Goal: Task Accomplishment & Management: Complete application form

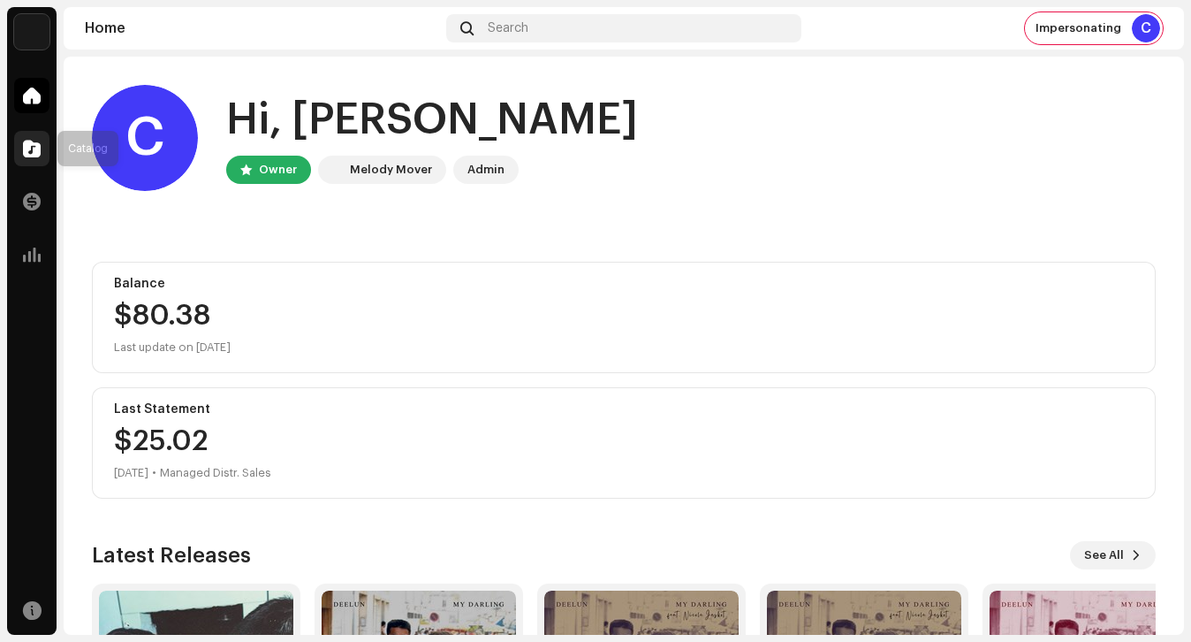
click at [42, 151] on div at bounding box center [31, 148] width 35 height 35
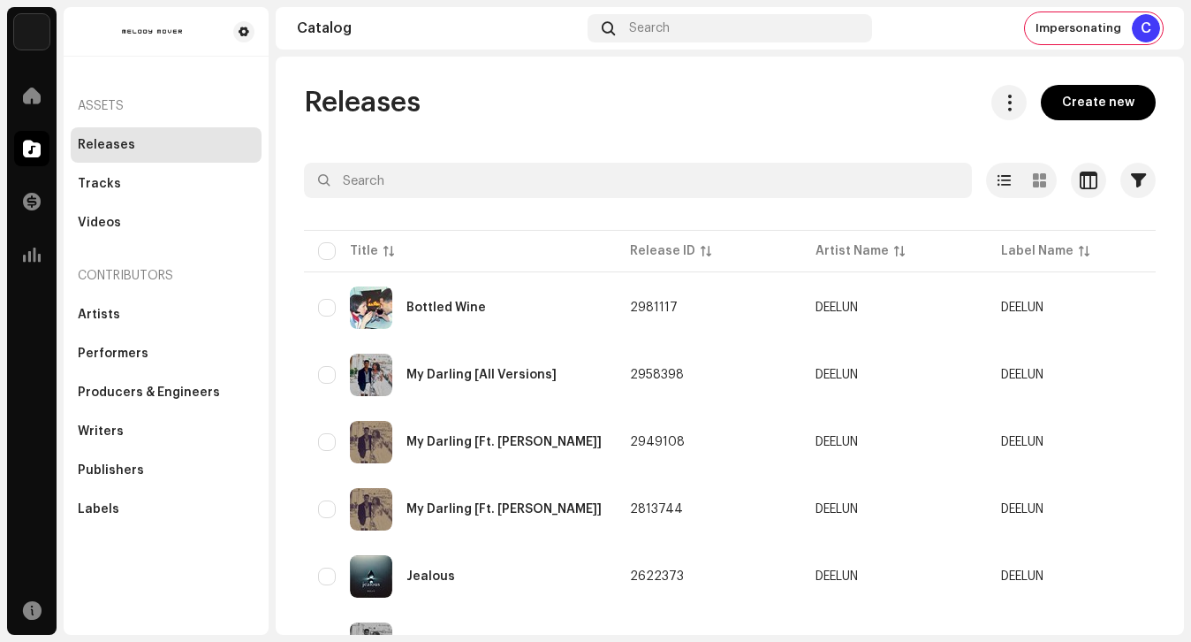
click at [1078, 100] on span "Create new" at bounding box center [1098, 102] width 72 height 35
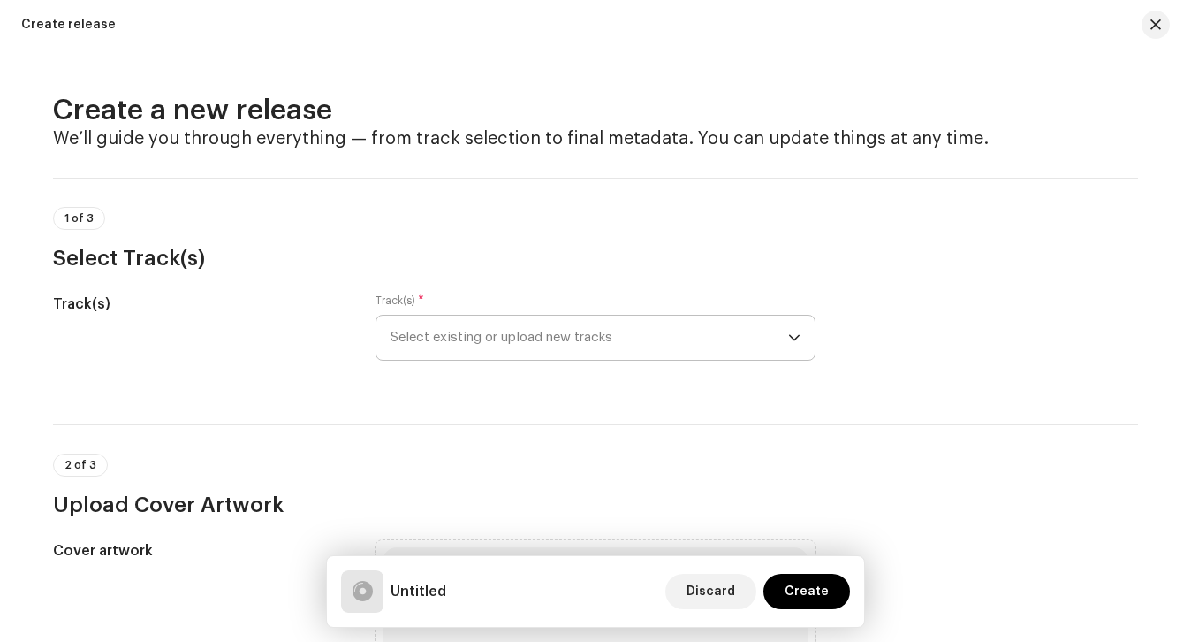
click at [572, 331] on span "Select existing or upload new tracks" at bounding box center [590, 338] width 398 height 44
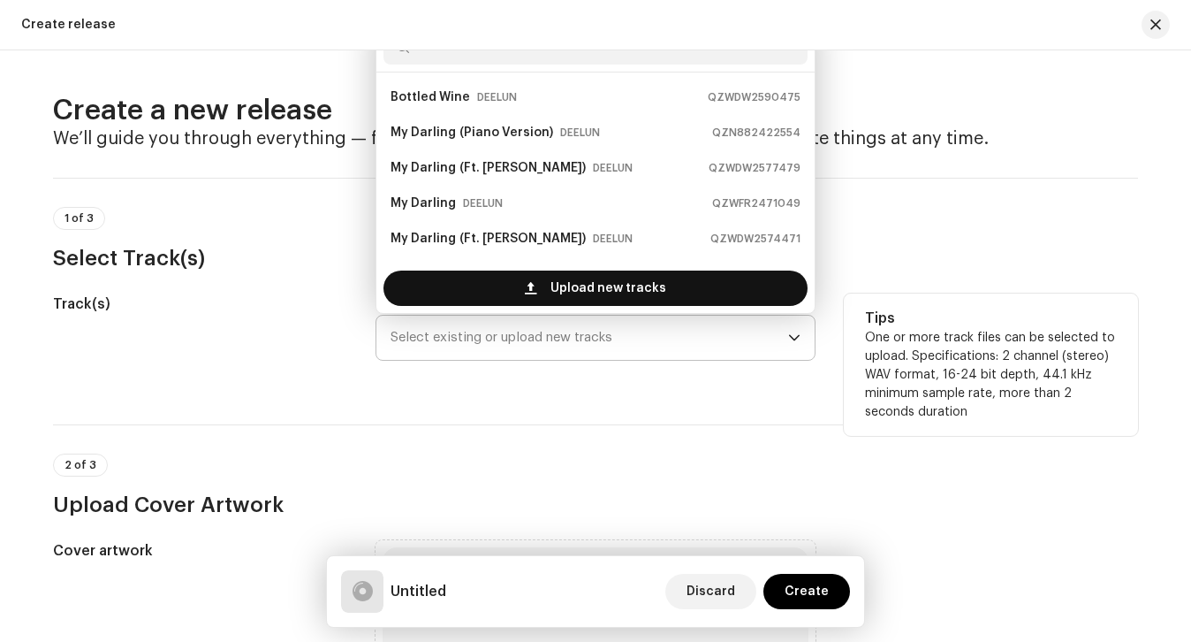
click at [580, 301] on span "Upload new tracks" at bounding box center [609, 287] width 116 height 35
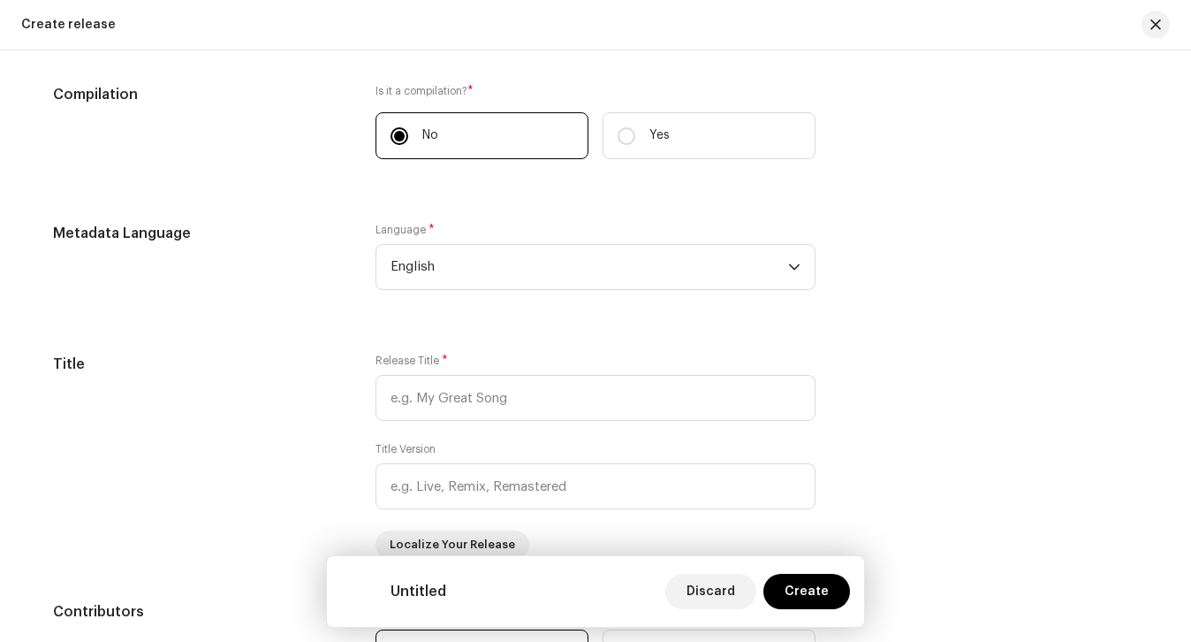
scroll to position [1311, 0]
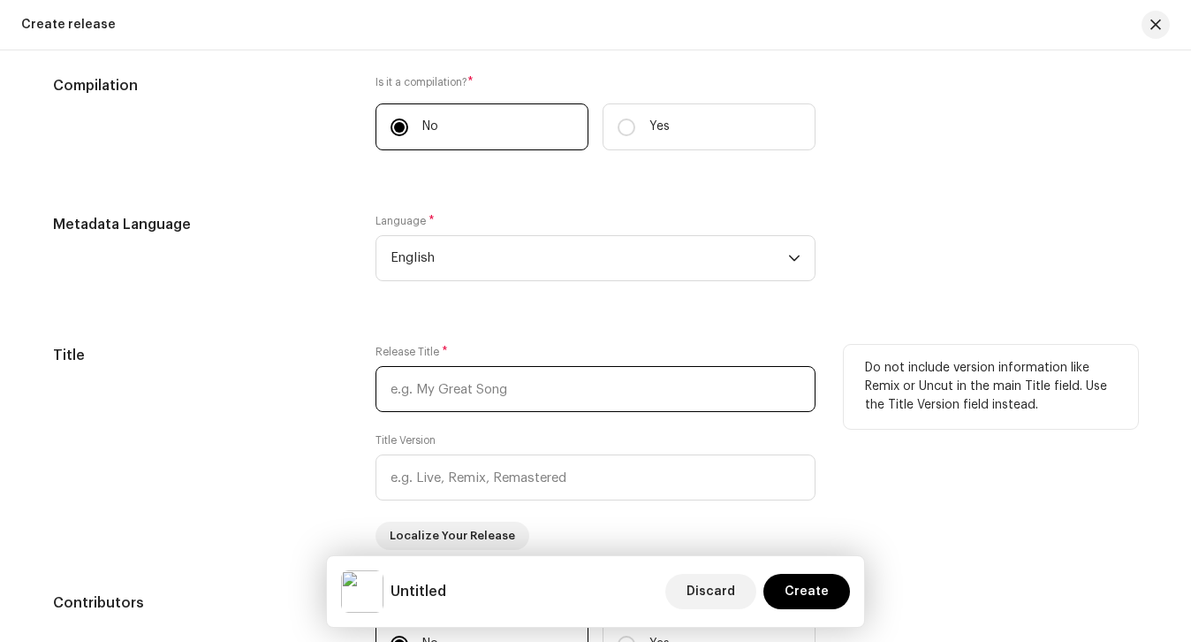
click at [456, 372] on input "text" at bounding box center [596, 389] width 440 height 46
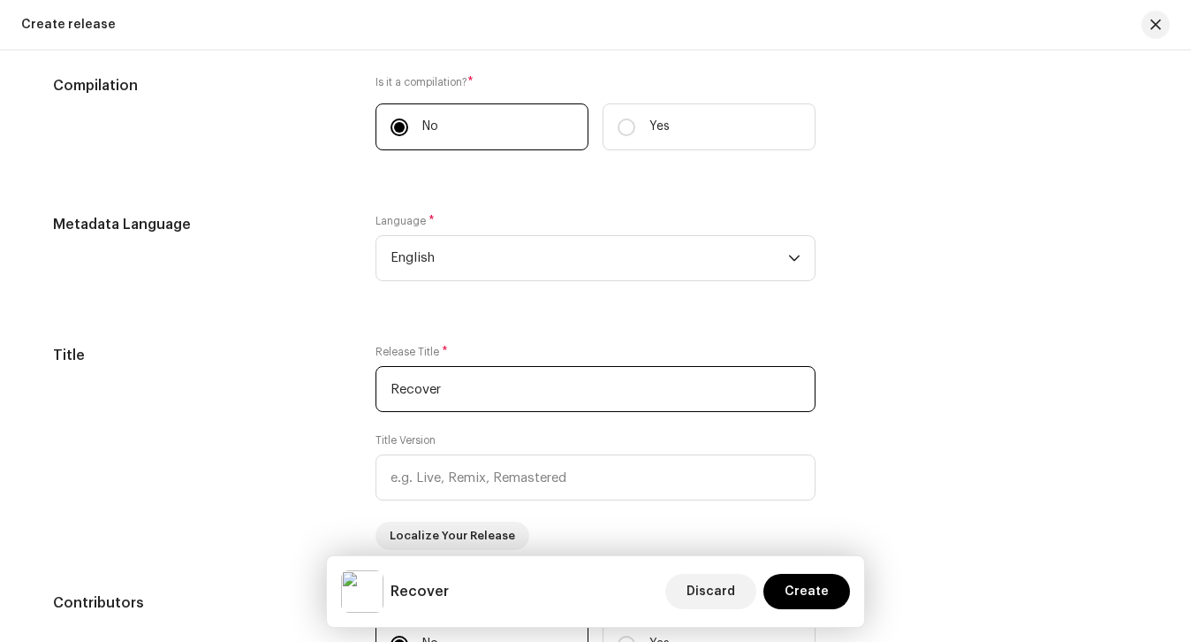
type input "Recover"
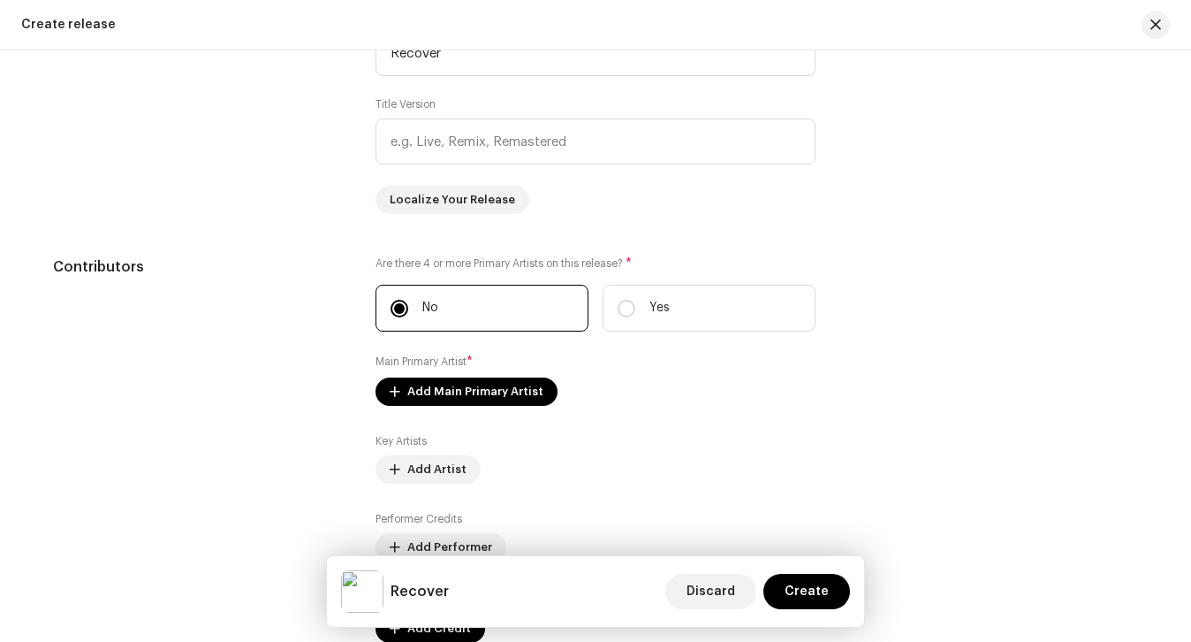
scroll to position [1684, 0]
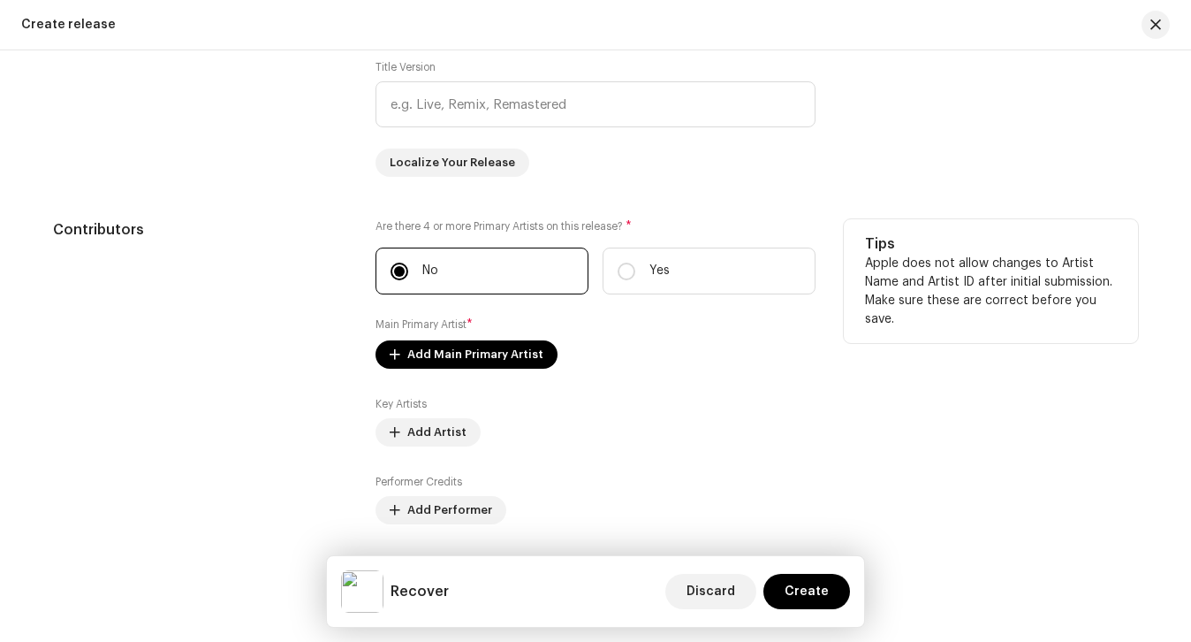
click at [429, 378] on div "Are there 4 or more Primary Artists on this release? * No Yes Main Primary Arti…" at bounding box center [596, 412] width 440 height 386
click at [429, 360] on span "Add Main Primary Artist" at bounding box center [475, 354] width 136 height 35
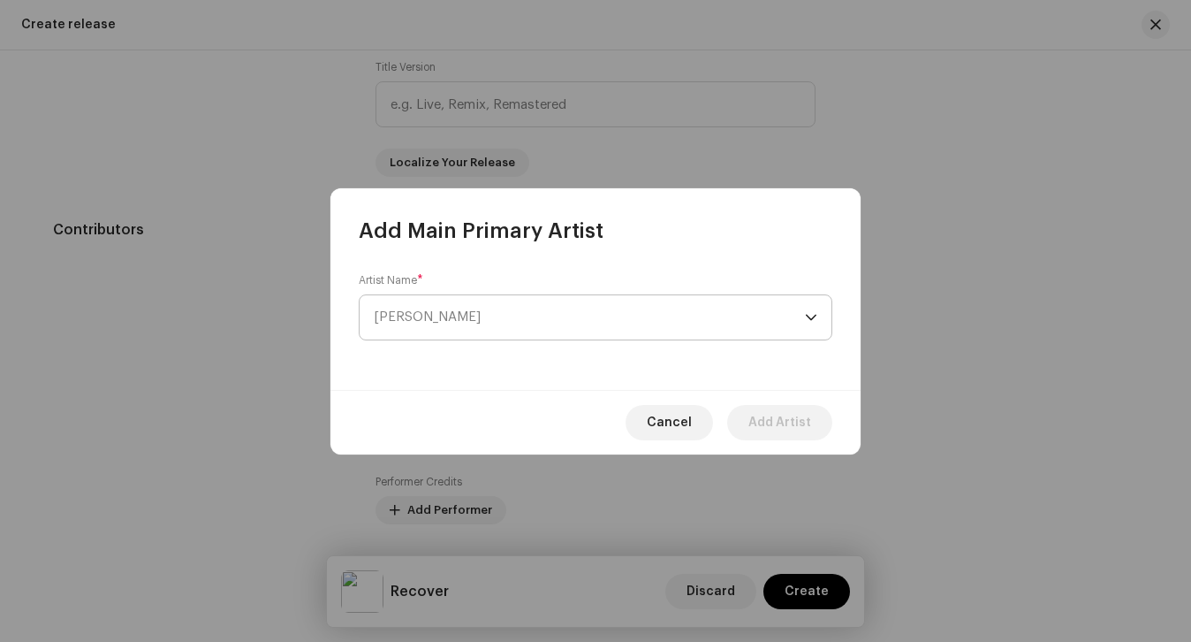
click at [442, 321] on span "[PERSON_NAME]" at bounding box center [427, 316] width 107 height 13
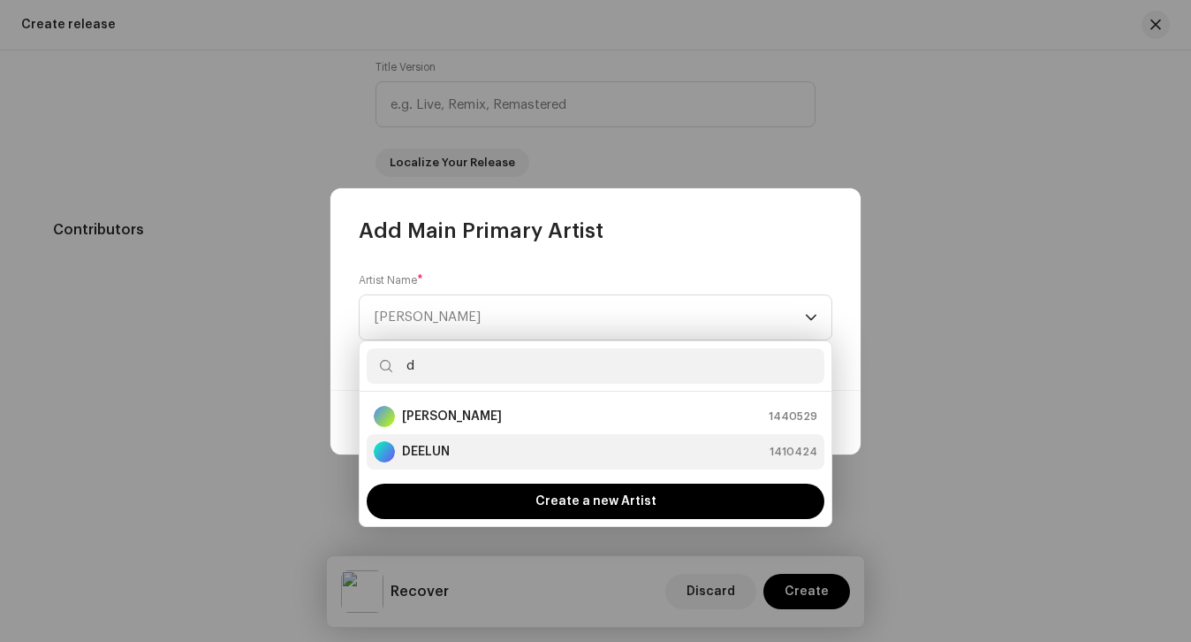
type input "d"
click at [437, 453] on strong "DEELUN" at bounding box center [426, 452] width 48 height 18
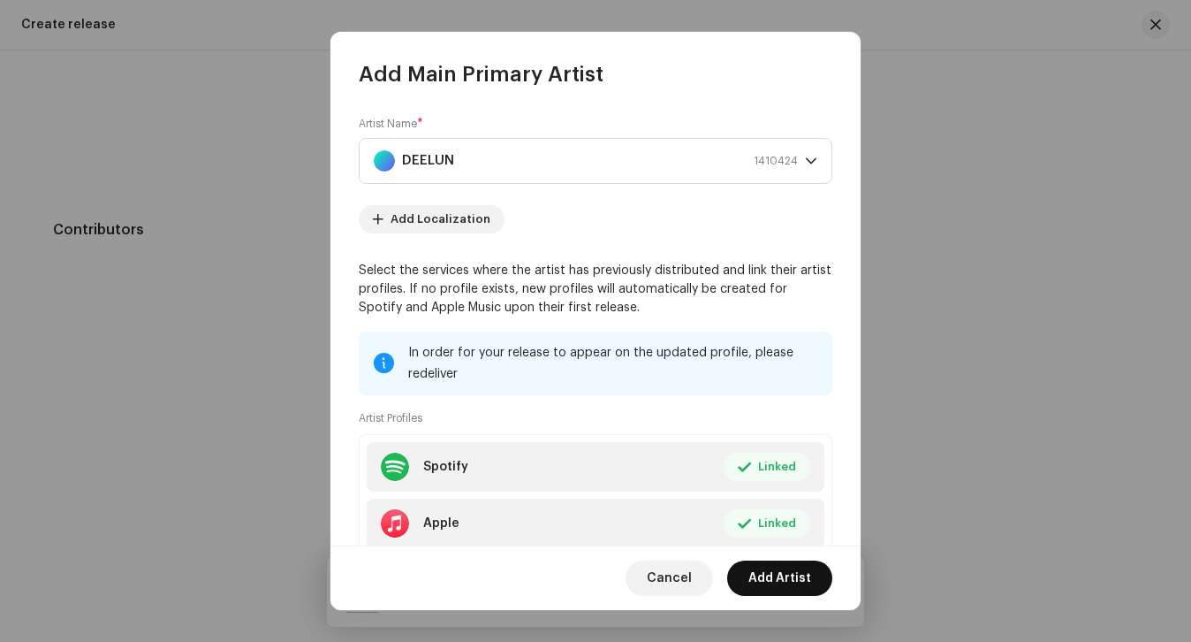
click at [779, 582] on span "Add Artist" at bounding box center [780, 577] width 63 height 35
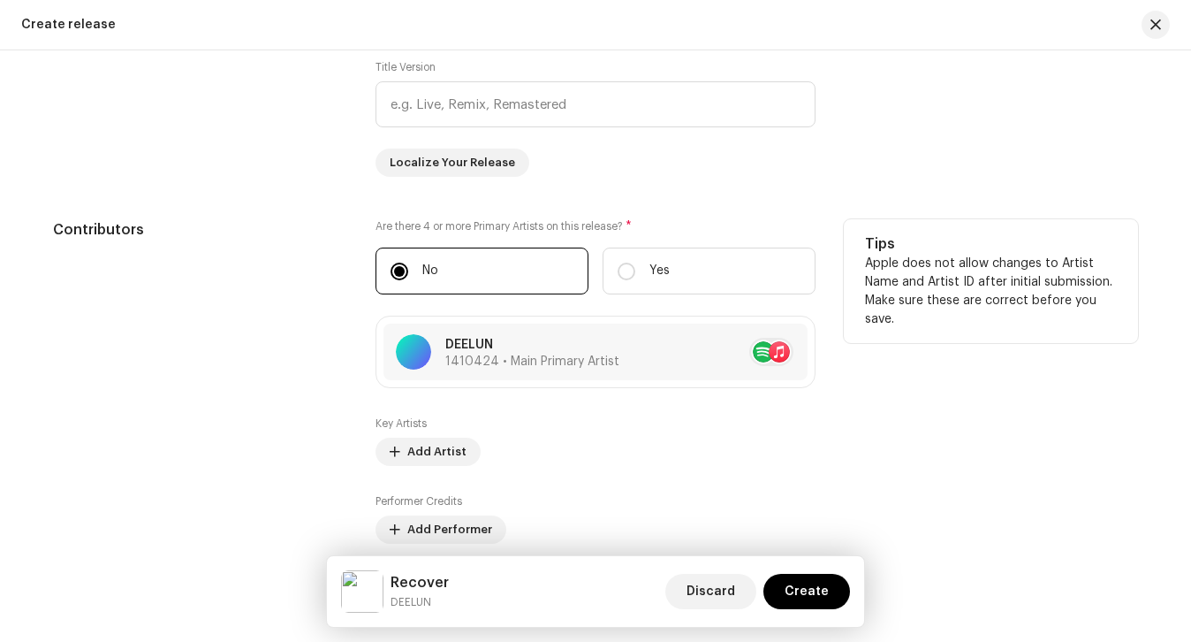
scroll to position [1917, 0]
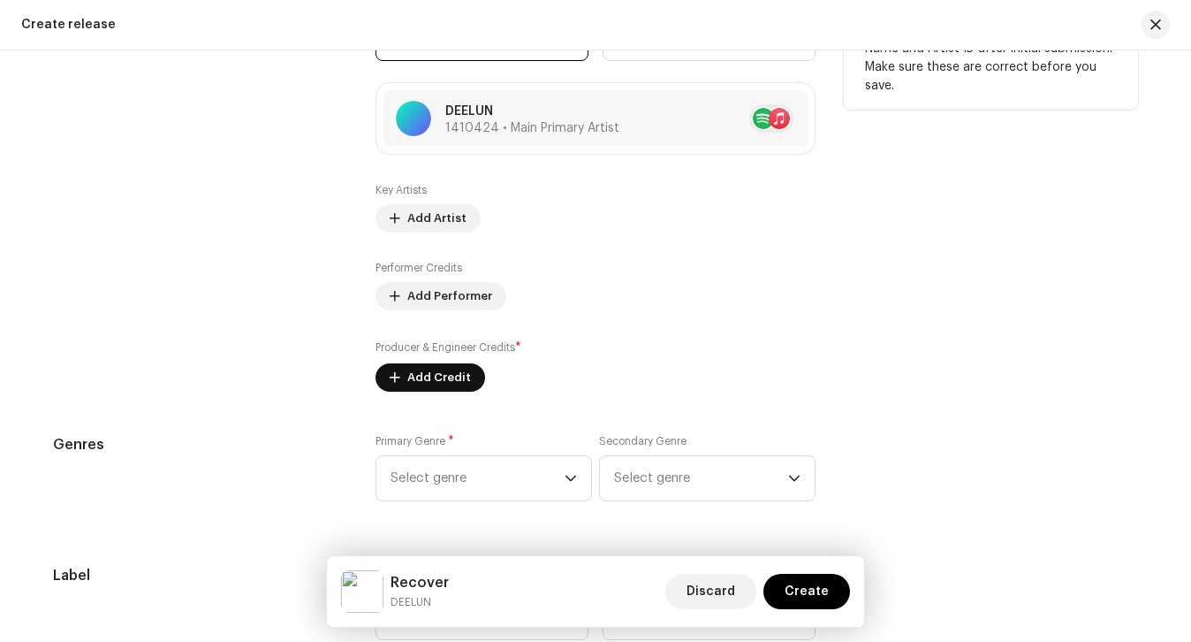
click at [438, 391] on span "Add Credit" at bounding box center [439, 377] width 64 height 35
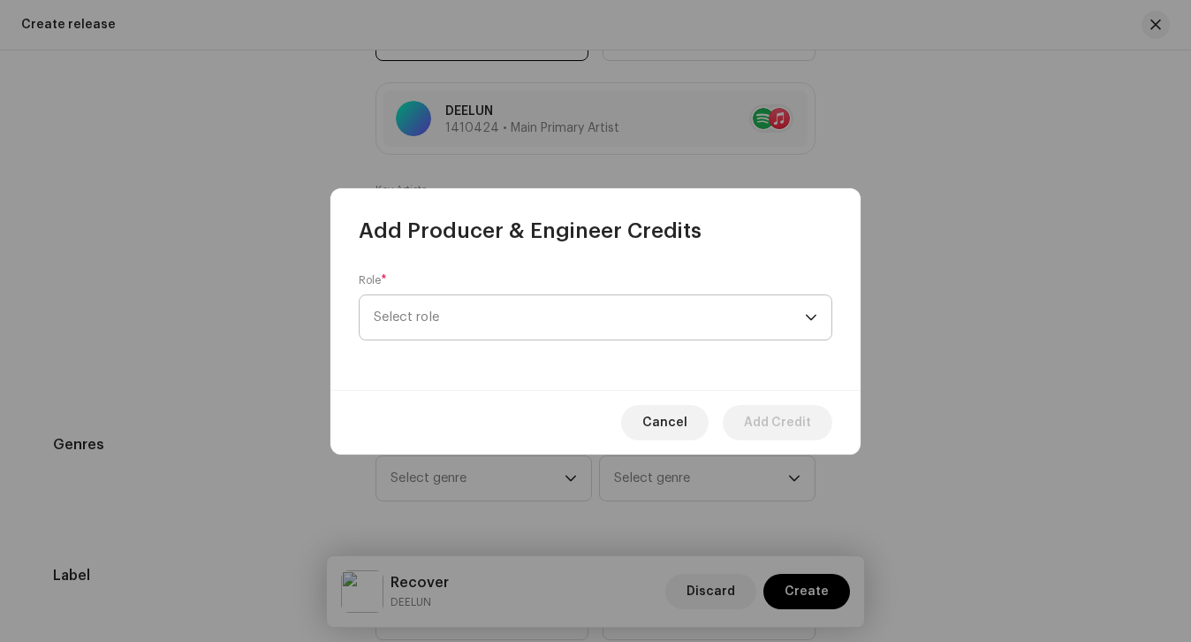
click at [463, 330] on span "Select role" at bounding box center [589, 317] width 431 height 44
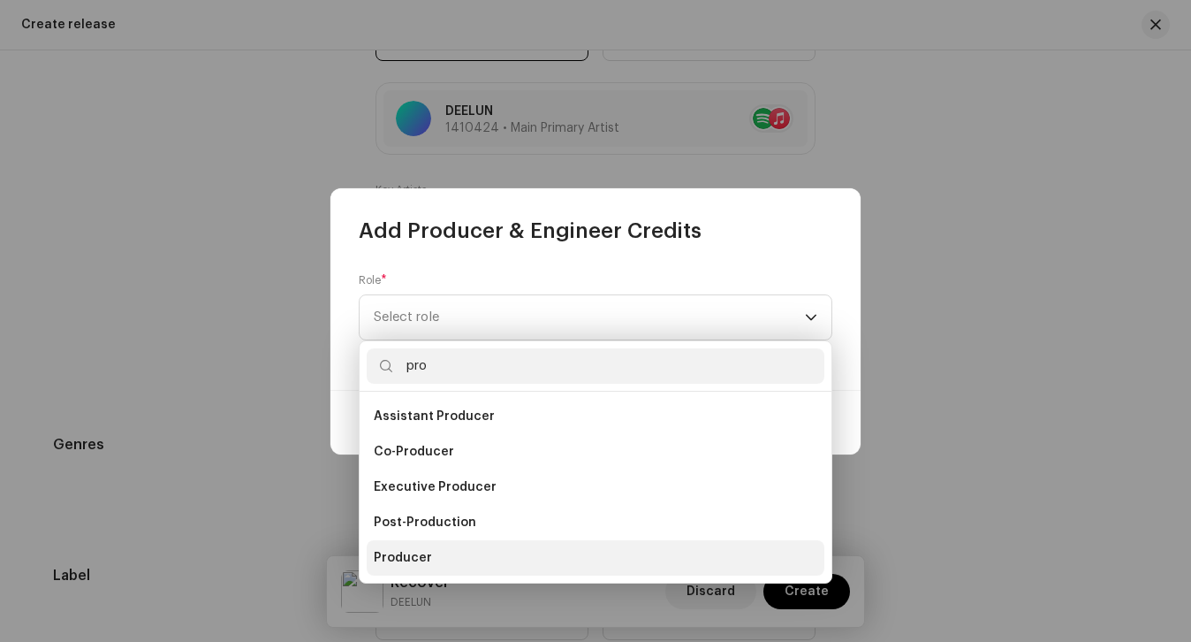
type input "pro"
click at [420, 545] on li "Producer" at bounding box center [596, 557] width 458 height 35
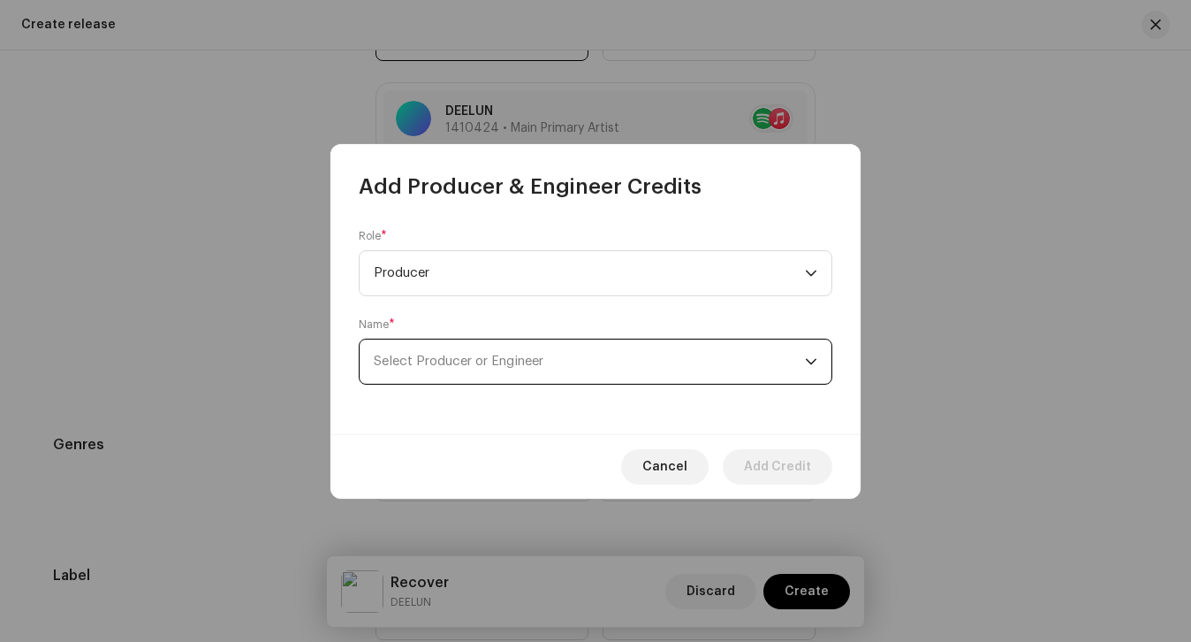
click at [427, 365] on span "Select Producer or Engineer" at bounding box center [459, 360] width 170 height 13
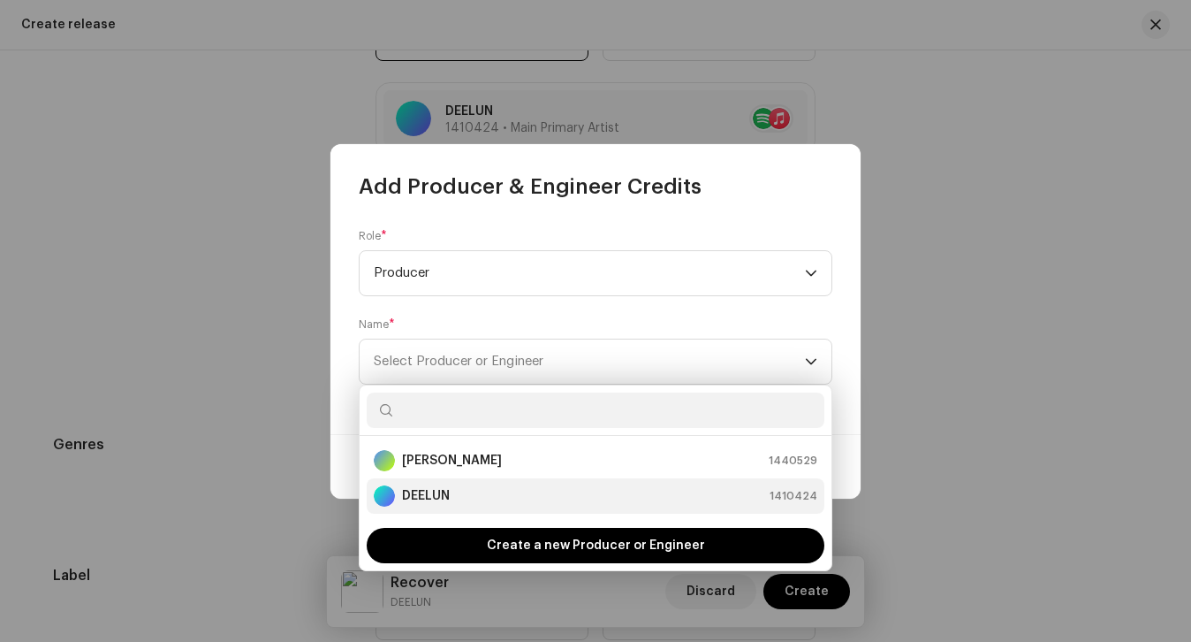
click at [430, 497] on strong "DEELUN" at bounding box center [426, 496] width 48 height 18
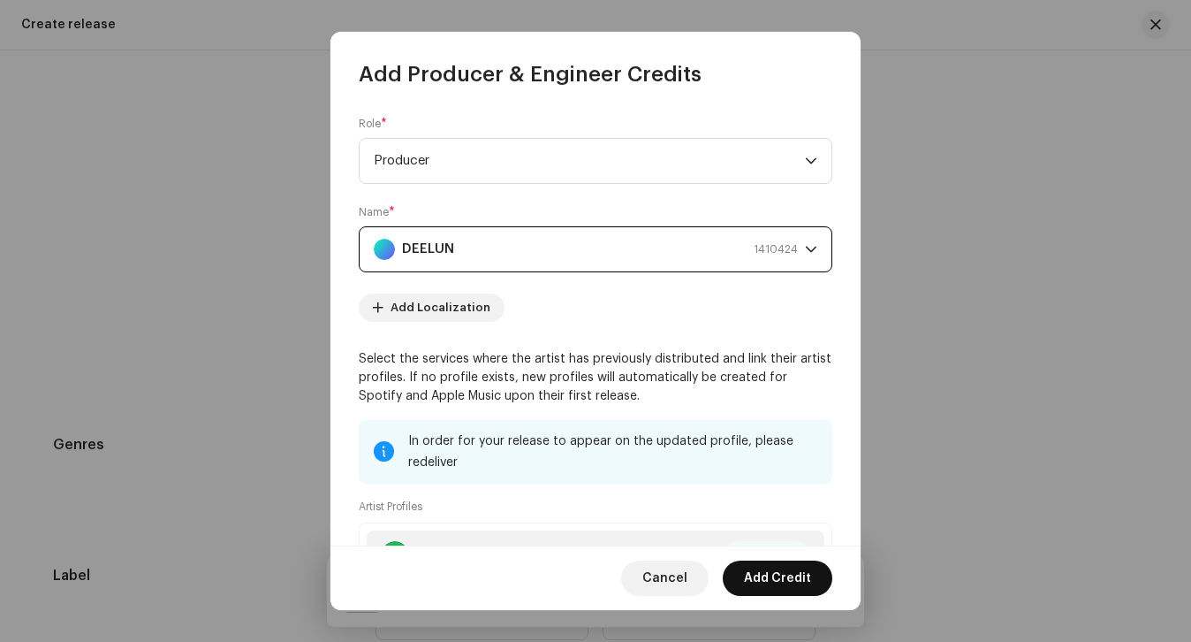
click at [772, 573] on span "Add Credit" at bounding box center [777, 577] width 67 height 35
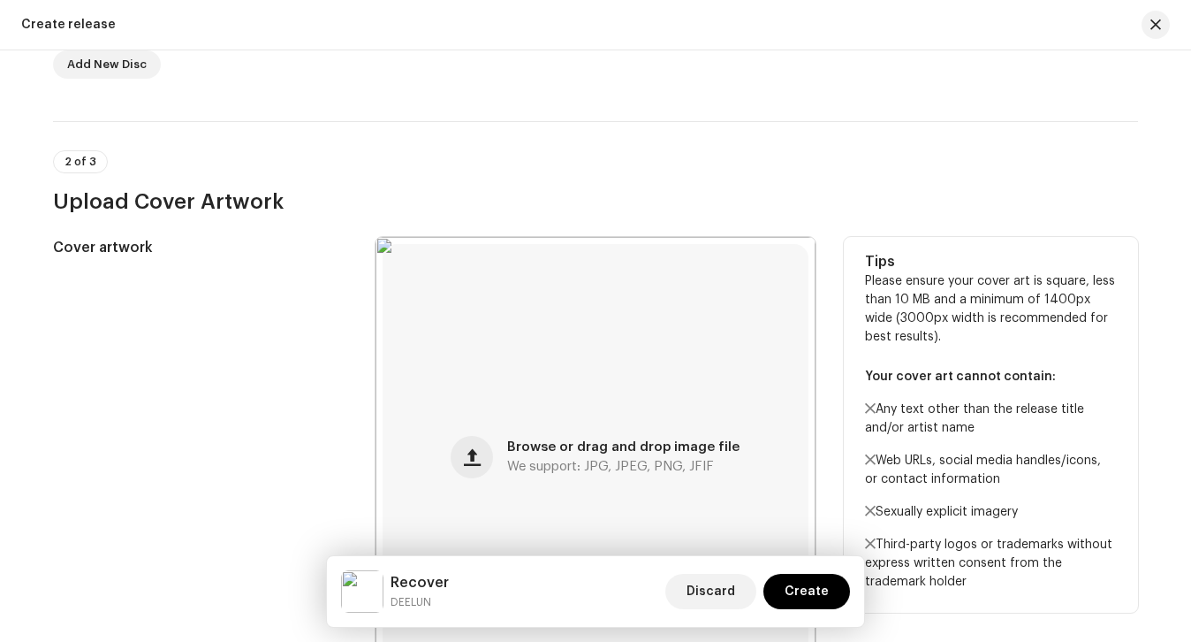
scroll to position [103, 0]
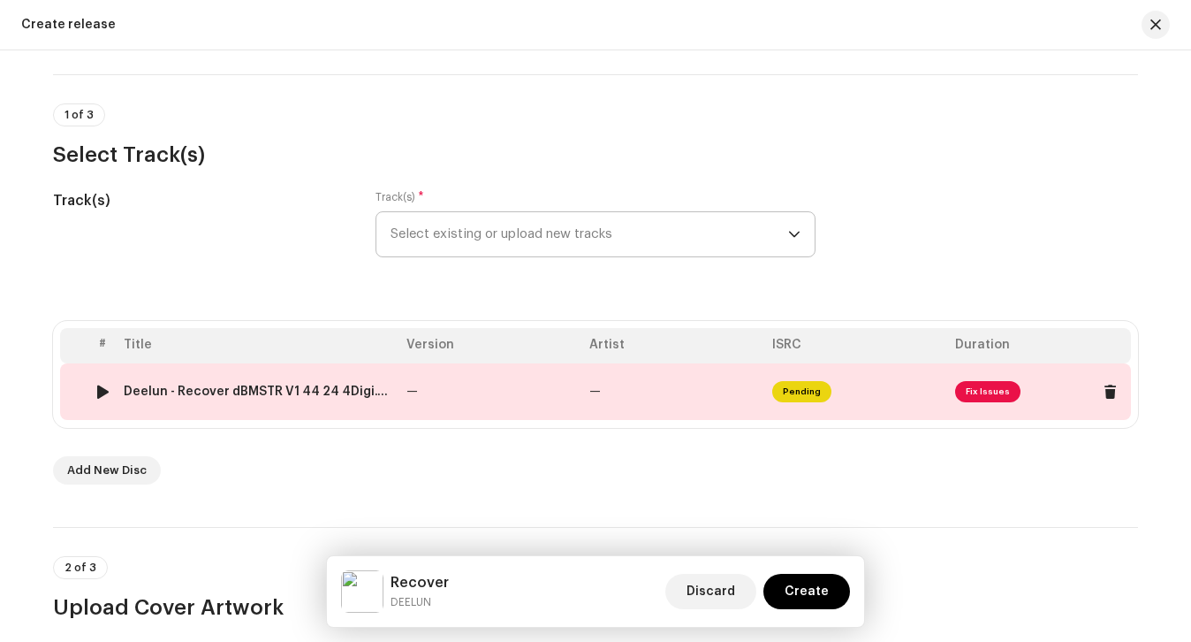
click at [97, 392] on div at bounding box center [102, 391] width 13 height 14
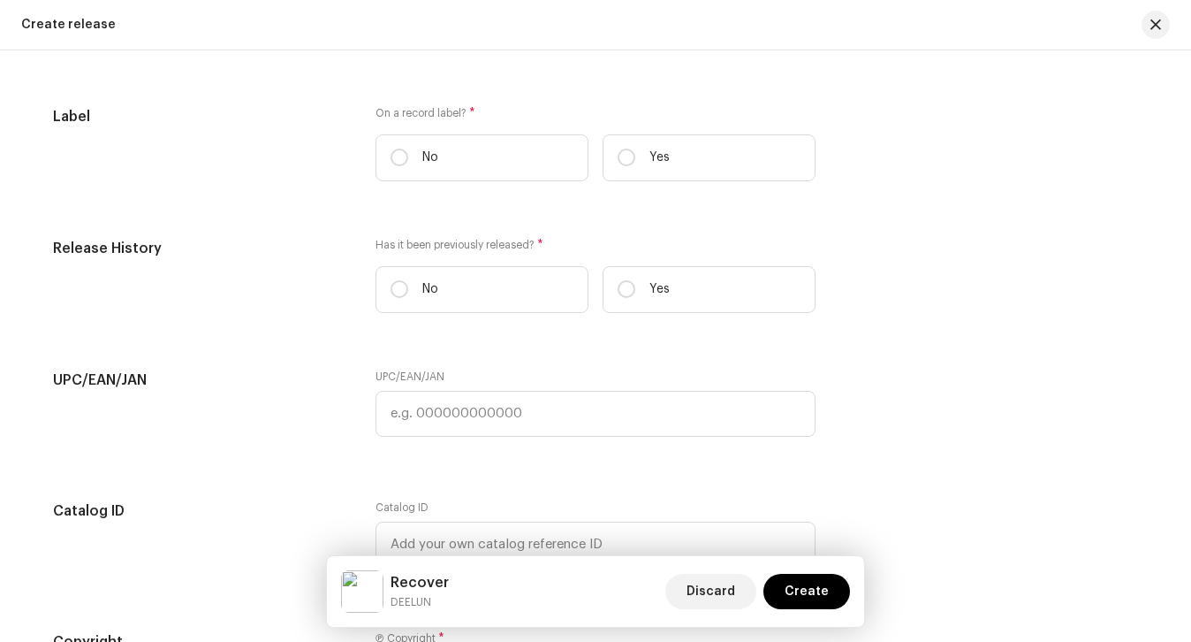
scroll to position [2858, 0]
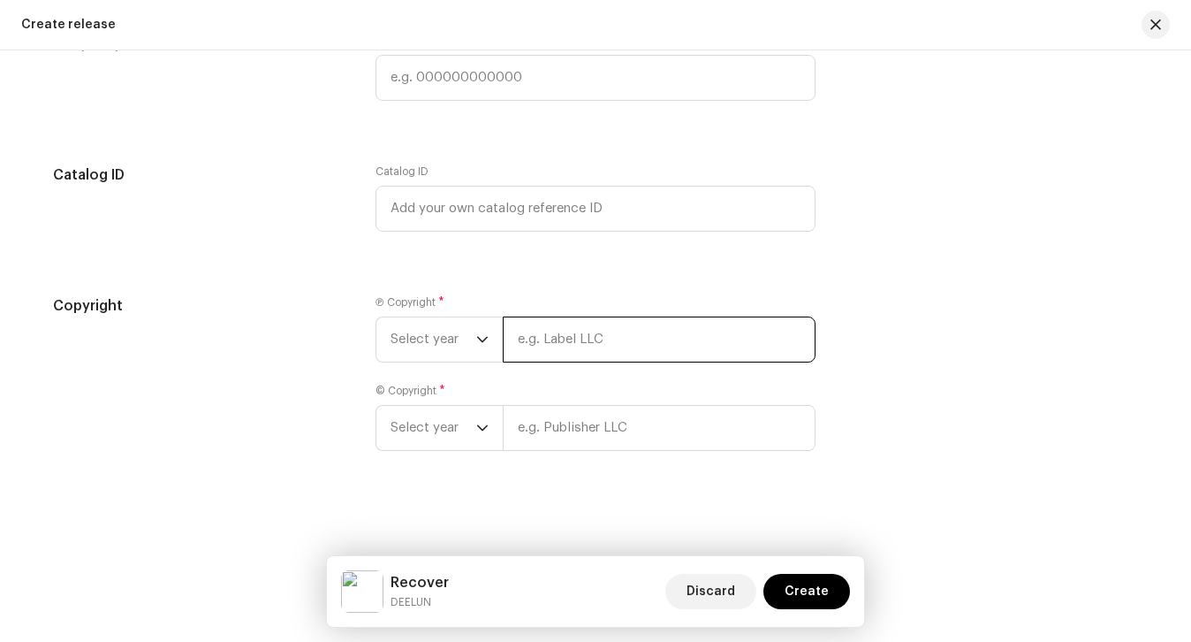
click at [521, 339] on input "text" at bounding box center [659, 339] width 313 height 46
type input "DEELUN"
click at [587, 336] on input "DEELUN" at bounding box center [659, 339] width 313 height 46
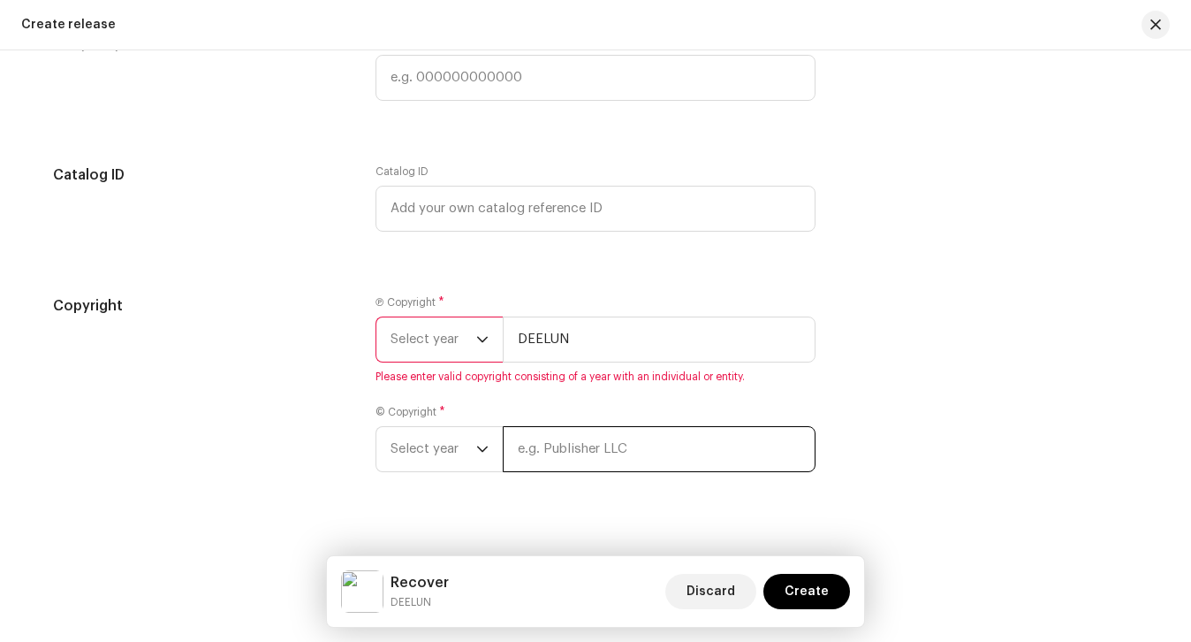
click at [547, 407] on div "© Copyright * Select year" at bounding box center [596, 438] width 440 height 67
paste input "DEELUN"
type input "DEELUN"
click at [432, 358] on span "Select year" at bounding box center [434, 339] width 86 height 44
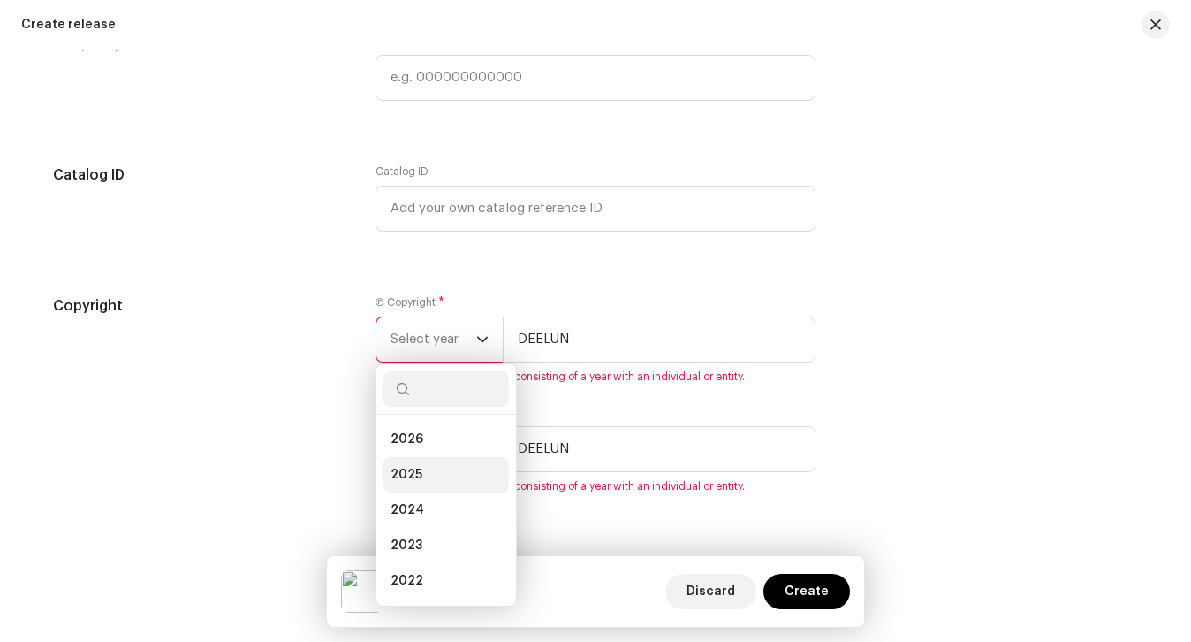
click at [424, 476] on li "2025" at bounding box center [447, 474] width 126 height 35
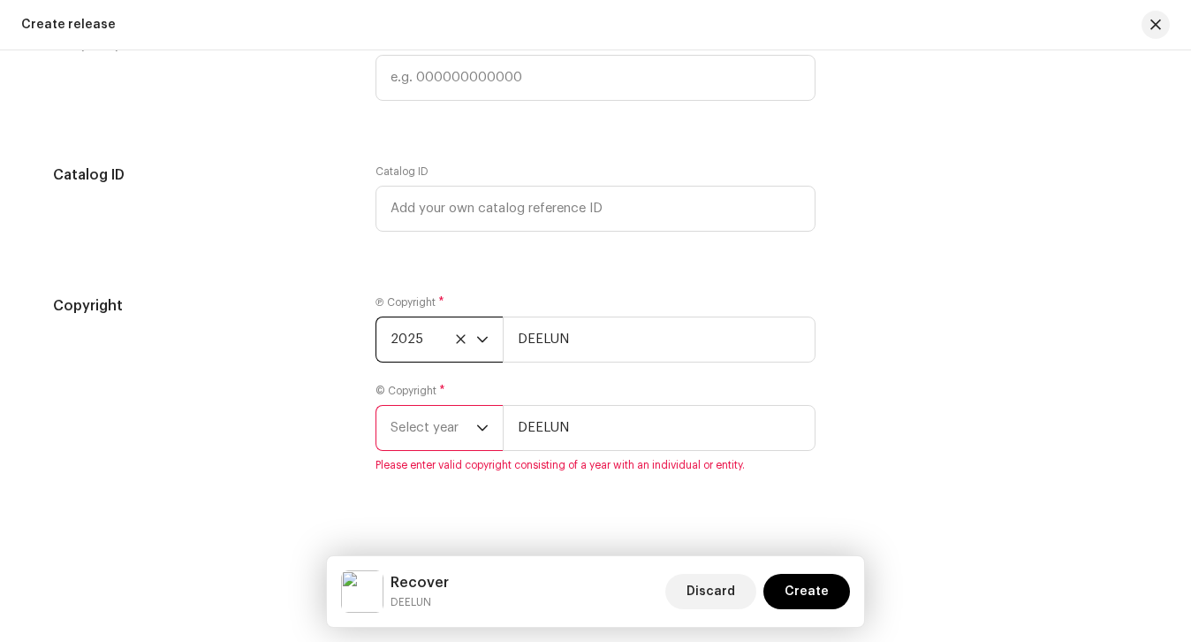
click at [424, 448] on span "Select year" at bounding box center [434, 428] width 86 height 44
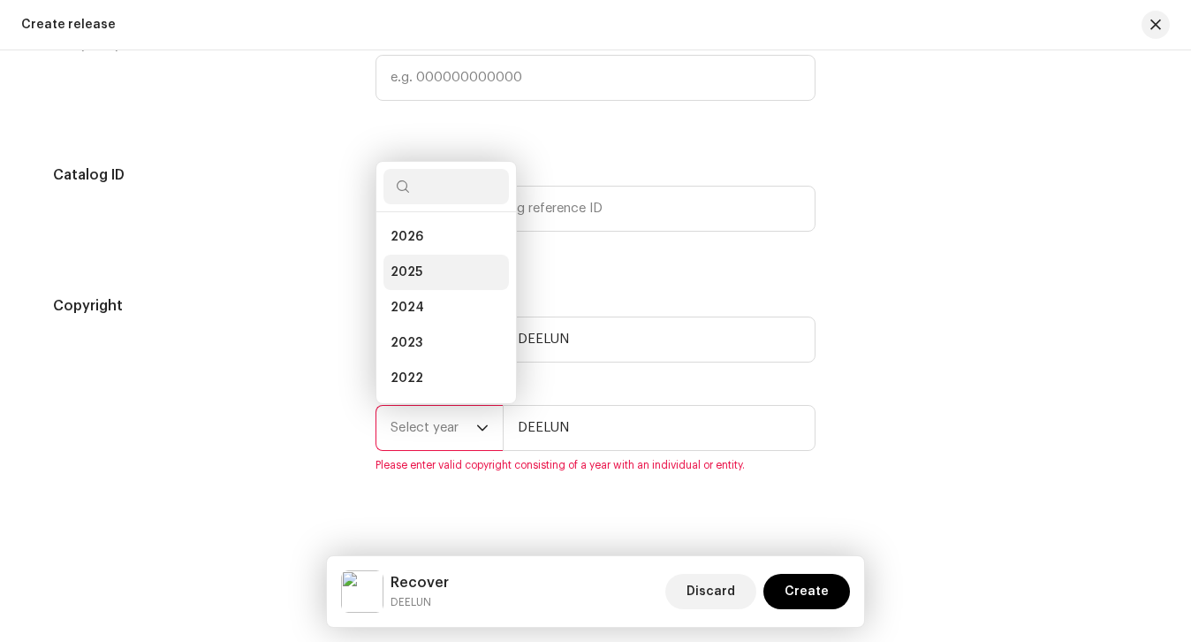
click at [418, 263] on li "2025" at bounding box center [447, 272] width 126 height 35
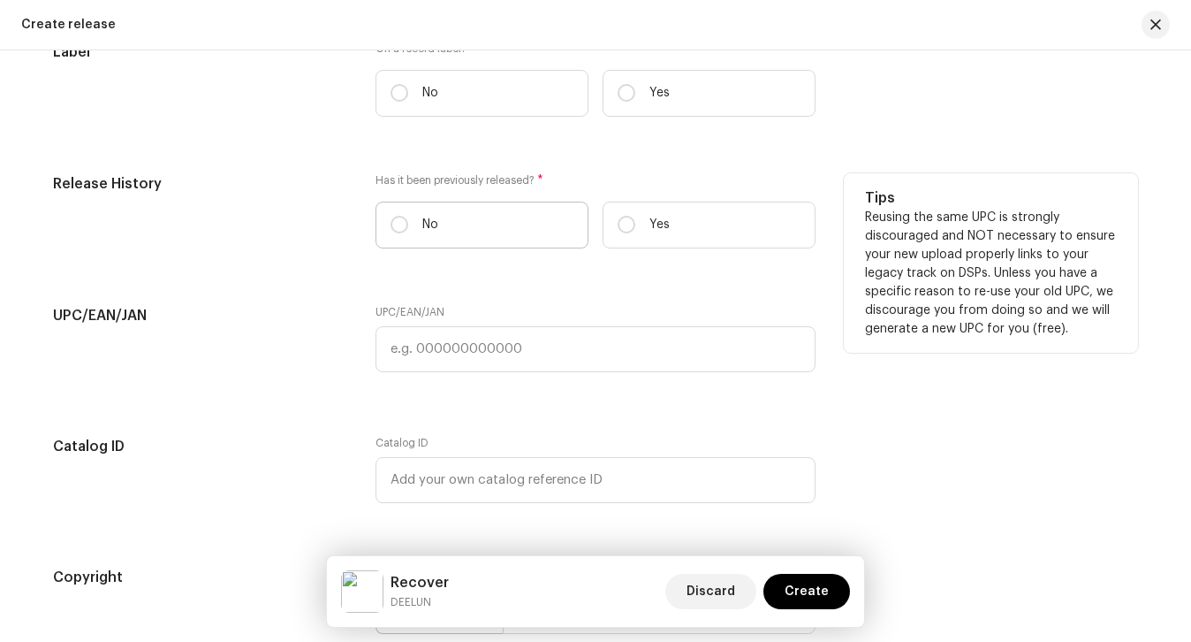
click at [450, 225] on label "No" at bounding box center [482, 225] width 213 height 47
click at [408, 225] on input "No" at bounding box center [400, 225] width 18 height 18
radio input "true"
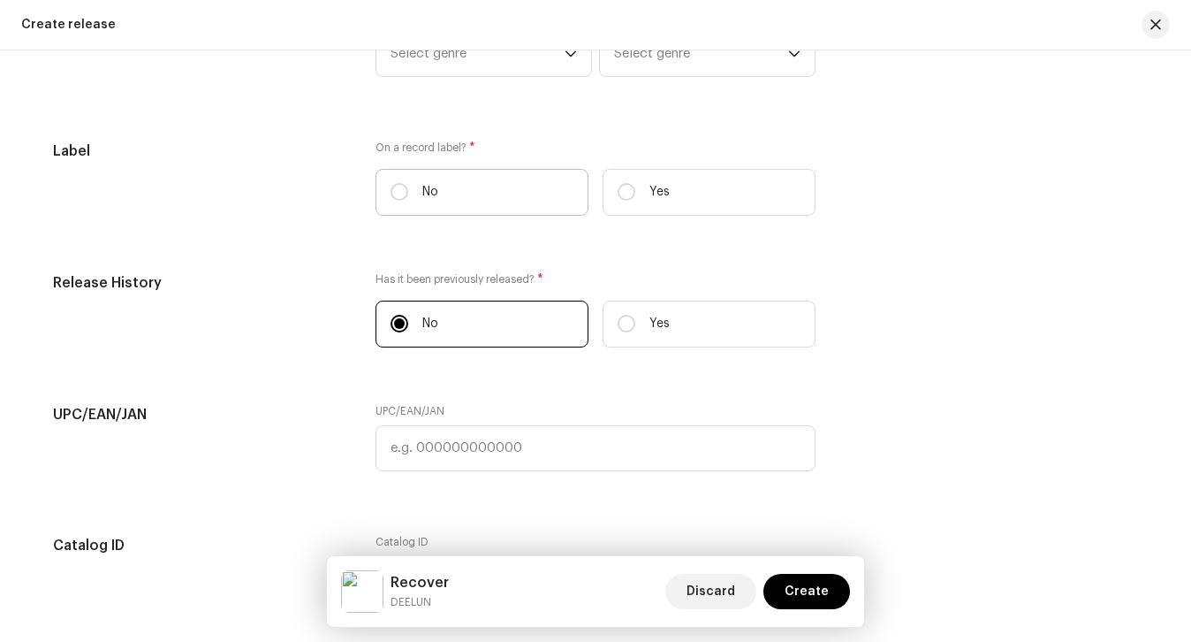
click at [451, 209] on label "No" at bounding box center [482, 192] width 213 height 47
click at [408, 201] on input "No" at bounding box center [400, 192] width 18 height 18
radio input "true"
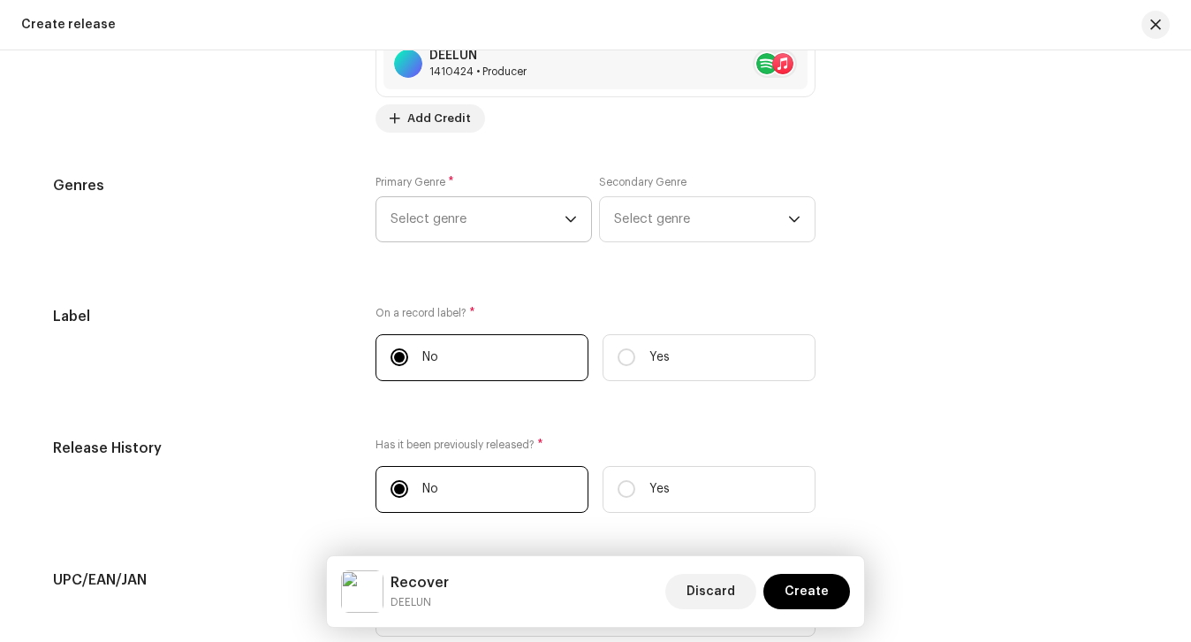
click at [450, 224] on span "Select genre" at bounding box center [478, 219] width 174 height 44
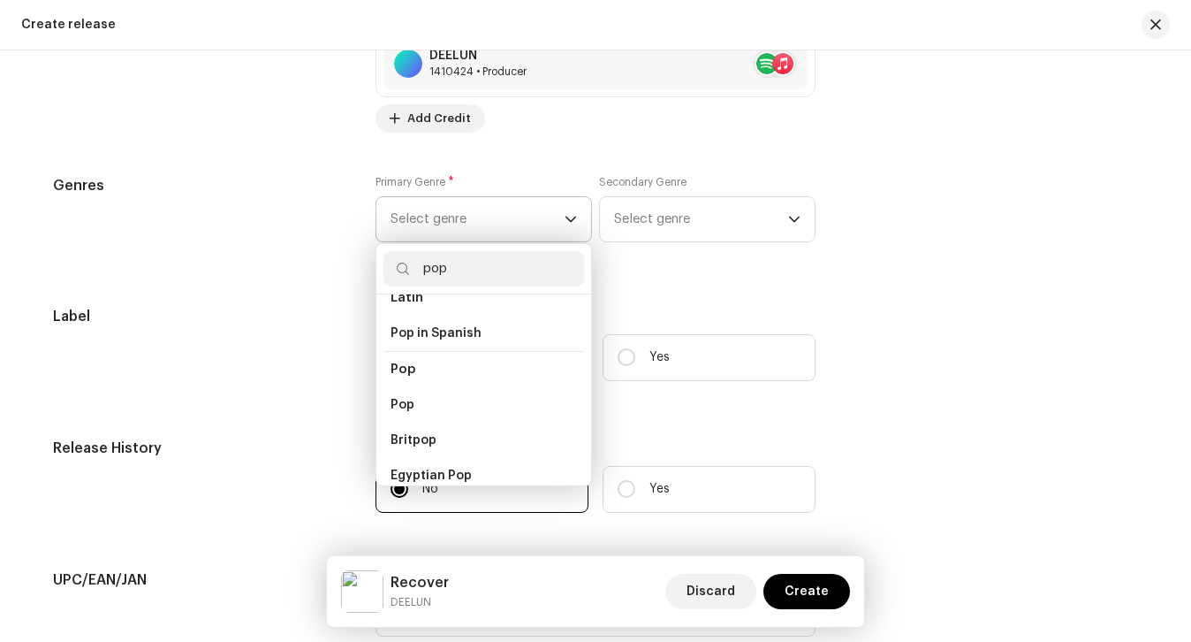
scroll to position [610, 0]
type input "pop"
click at [447, 384] on li "Pop" at bounding box center [484, 401] width 201 height 35
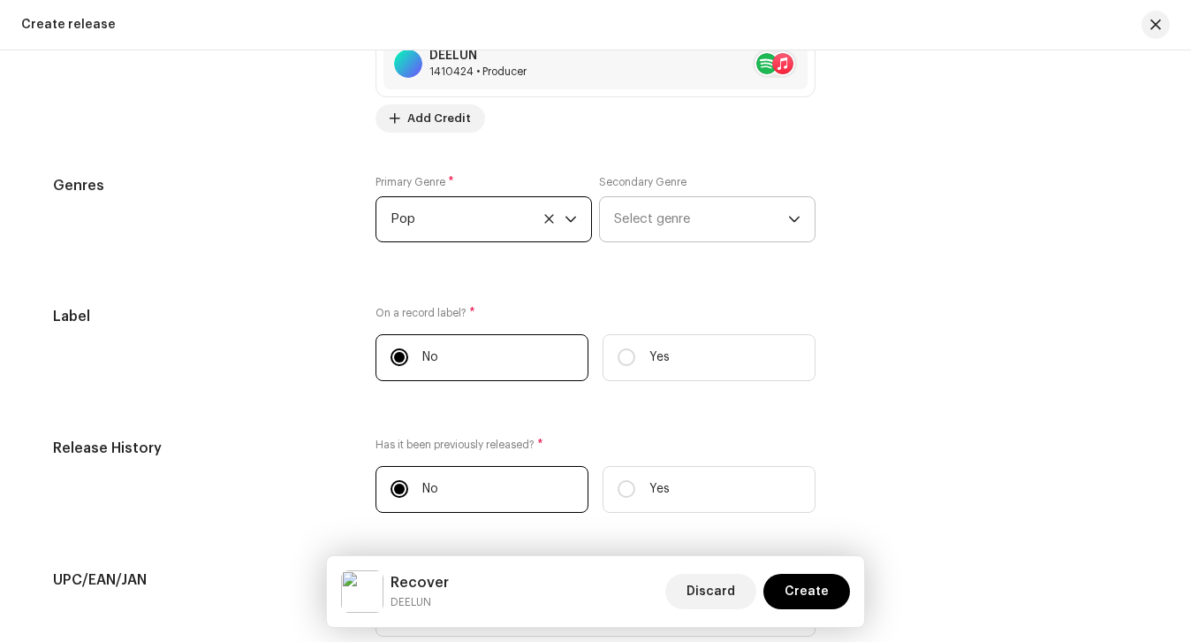
click at [627, 232] on span "Select genre" at bounding box center [701, 219] width 174 height 44
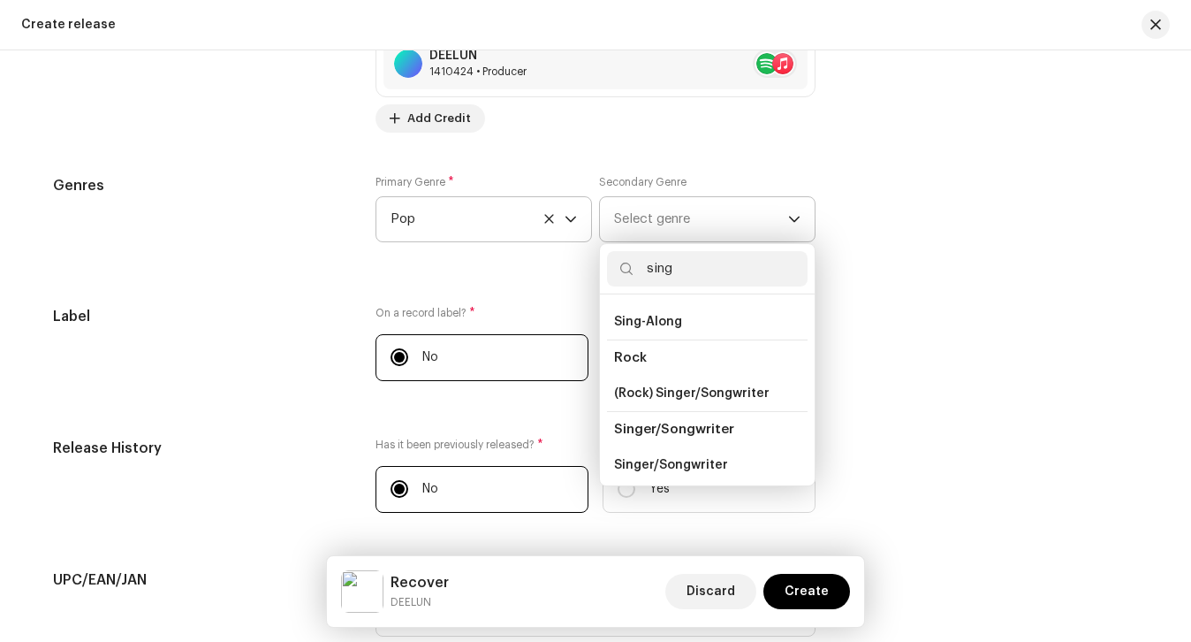
scroll to position [39, 0]
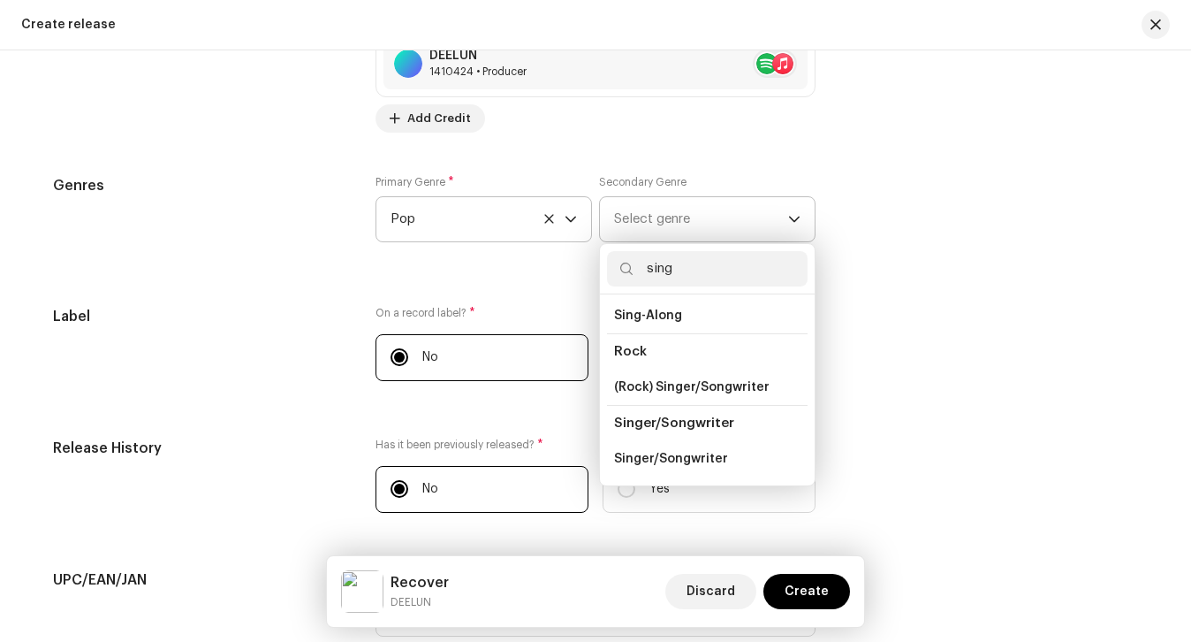
type input "sing"
click at [675, 452] on span "Singer/Songwriter" at bounding box center [671, 459] width 114 height 18
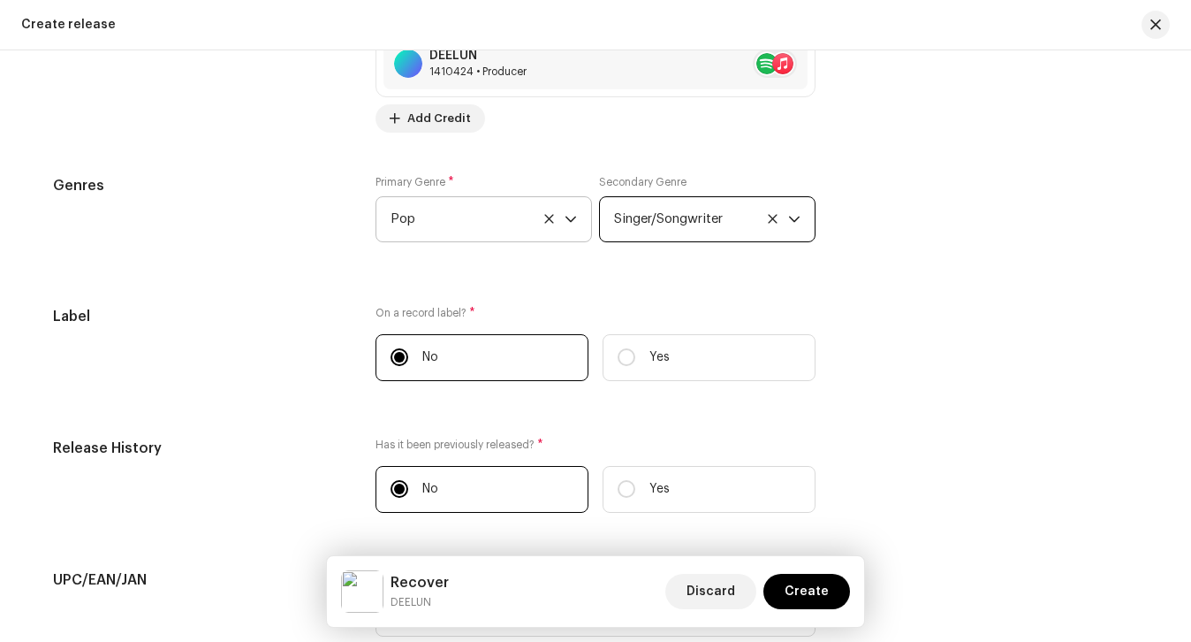
click at [774, 299] on div "Prefill release information from track metadata Compilation Is it a compilation…" at bounding box center [595, 14] width 1085 height 1985
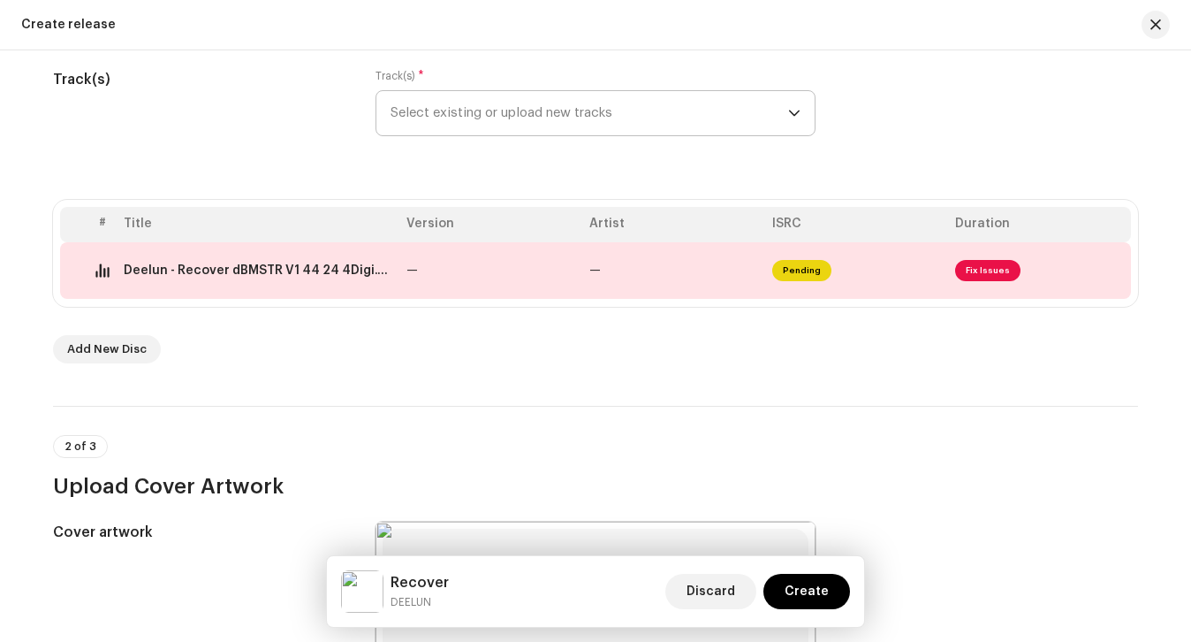
scroll to position [222, 0]
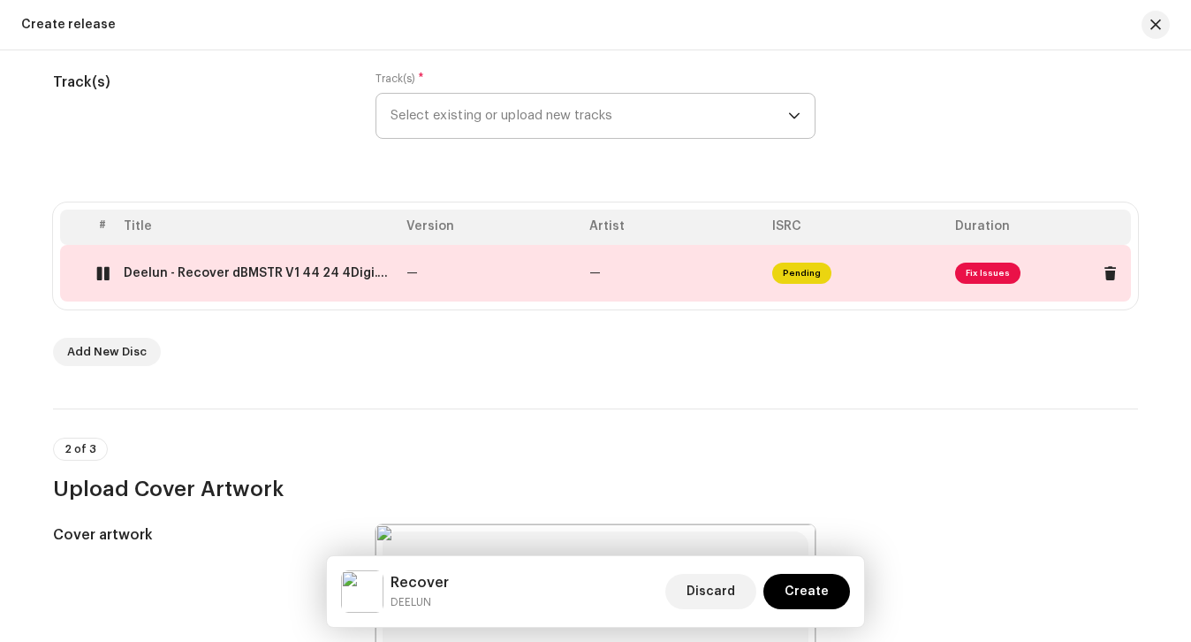
click at [369, 286] on td "Deelun - Recover dBMSTR V1 44 24 4Digi.wav" at bounding box center [258, 273] width 283 height 57
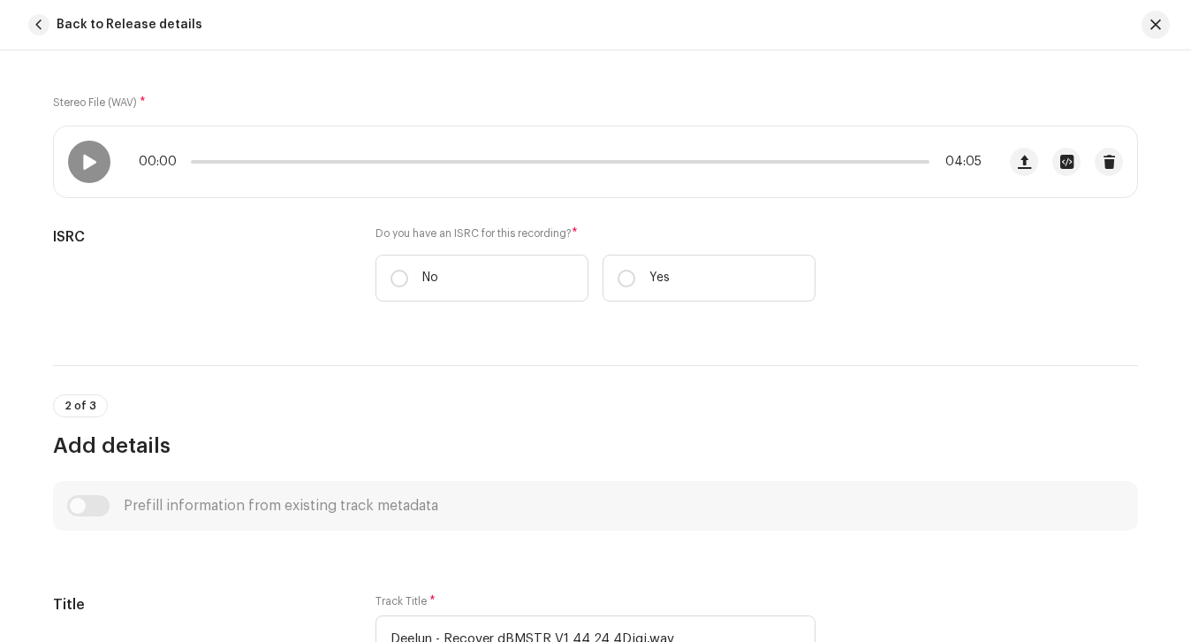
scroll to position [249, 0]
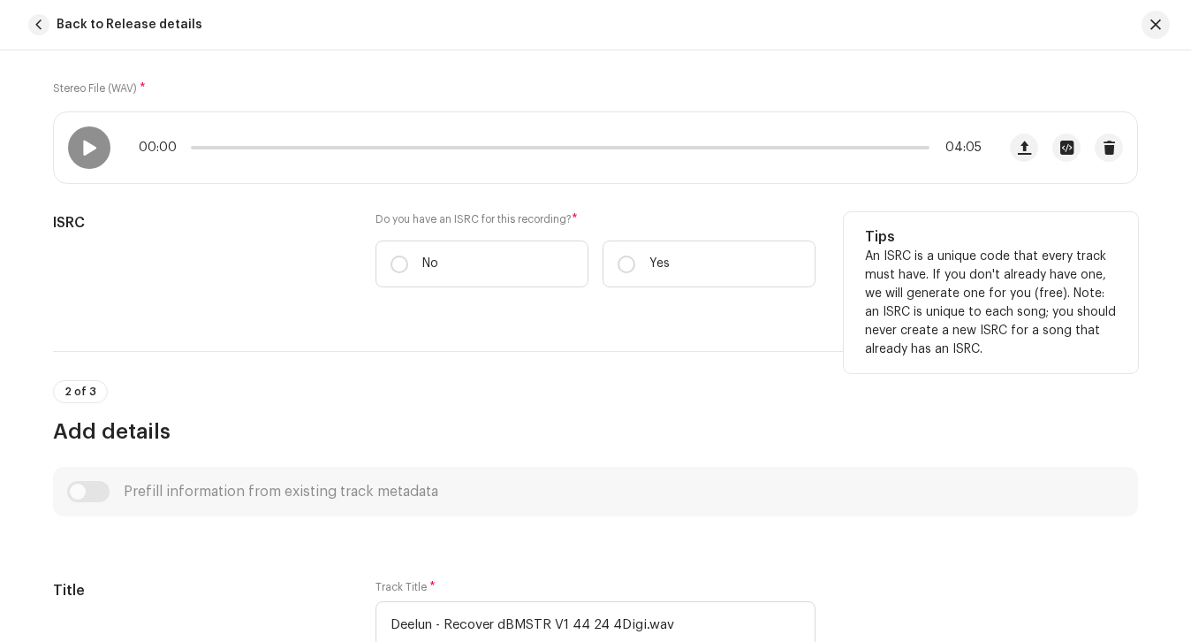
click at [482, 229] on div "Do you have an ISRC for this recording? * No Yes" at bounding box center [596, 249] width 440 height 75
click at [482, 259] on label "No" at bounding box center [482, 263] width 213 height 47
click at [408, 259] on input "No" at bounding box center [400, 264] width 18 height 18
radio input "true"
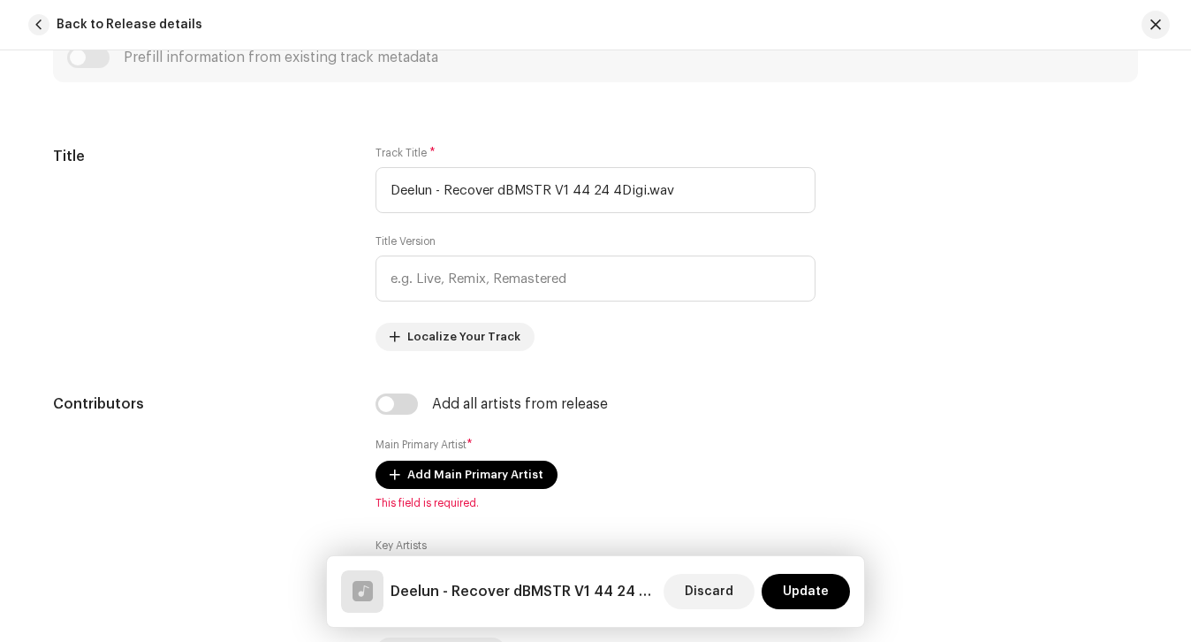
scroll to position [744, 0]
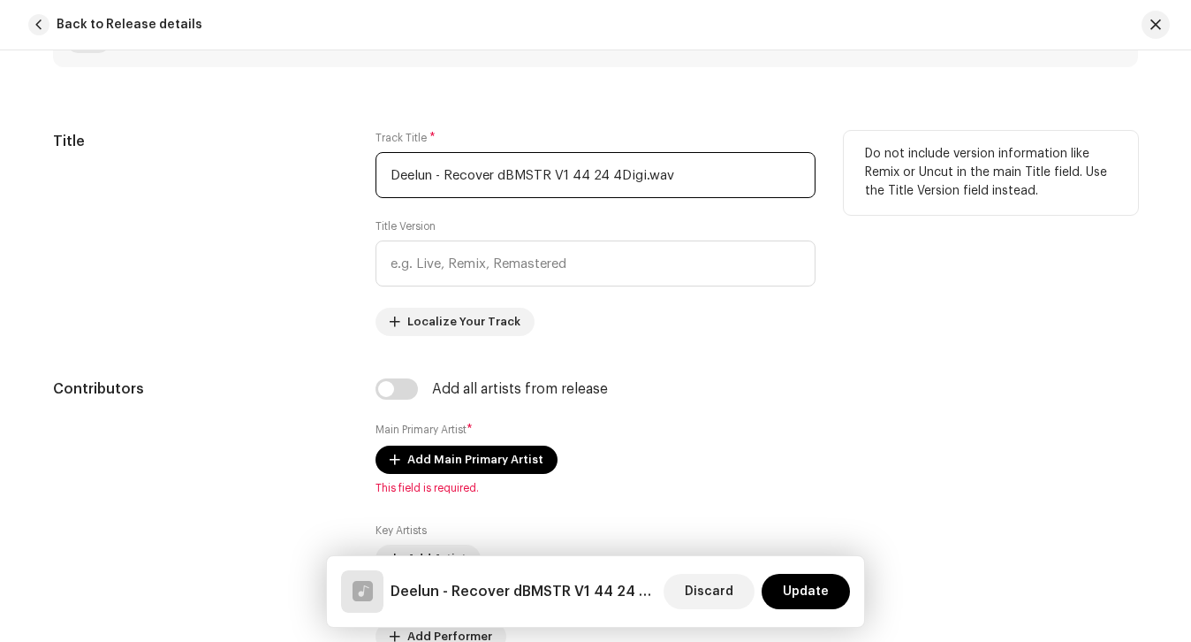
drag, startPoint x: 444, startPoint y: 175, endPoint x: 327, endPoint y: 175, distance: 116.7
click at [342, 175] on div "Title Track Title * Deelun - Recover dBMSTR V1 44 24 4Digi.wav Title Version Lo…" at bounding box center [595, 233] width 1085 height 205
drag, startPoint x: 637, startPoint y: 174, endPoint x: 434, endPoint y: 178, distance: 203.3
click at [434, 178] on input "Recover dBMSTR V1 44 24 4Digi.wav" at bounding box center [596, 175] width 440 height 46
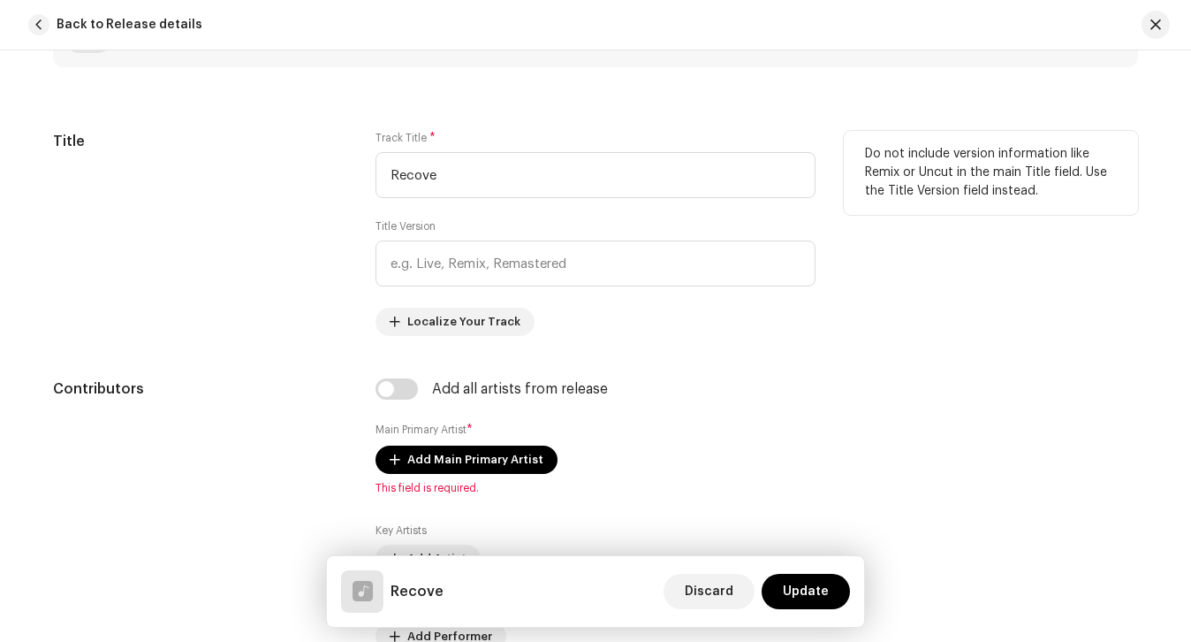
click at [339, 191] on div "Title" at bounding box center [200, 233] width 294 height 205
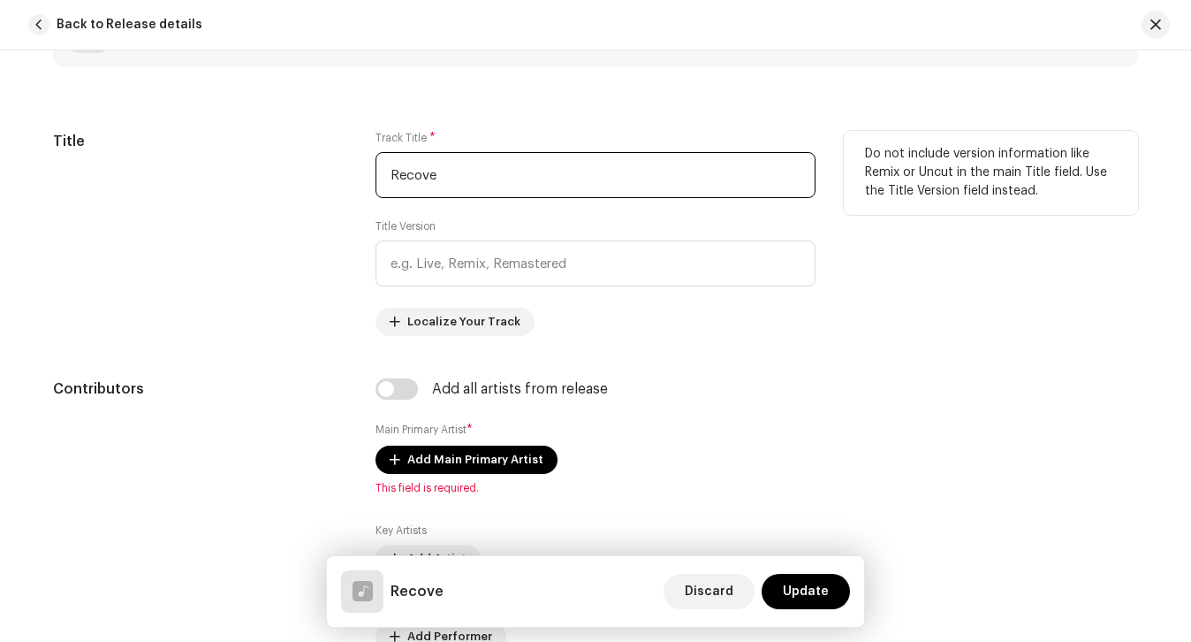
click at [548, 164] on input "Recove" at bounding box center [596, 175] width 440 height 46
click at [488, 173] on input "Recove" at bounding box center [596, 175] width 440 height 46
type input "Recover"
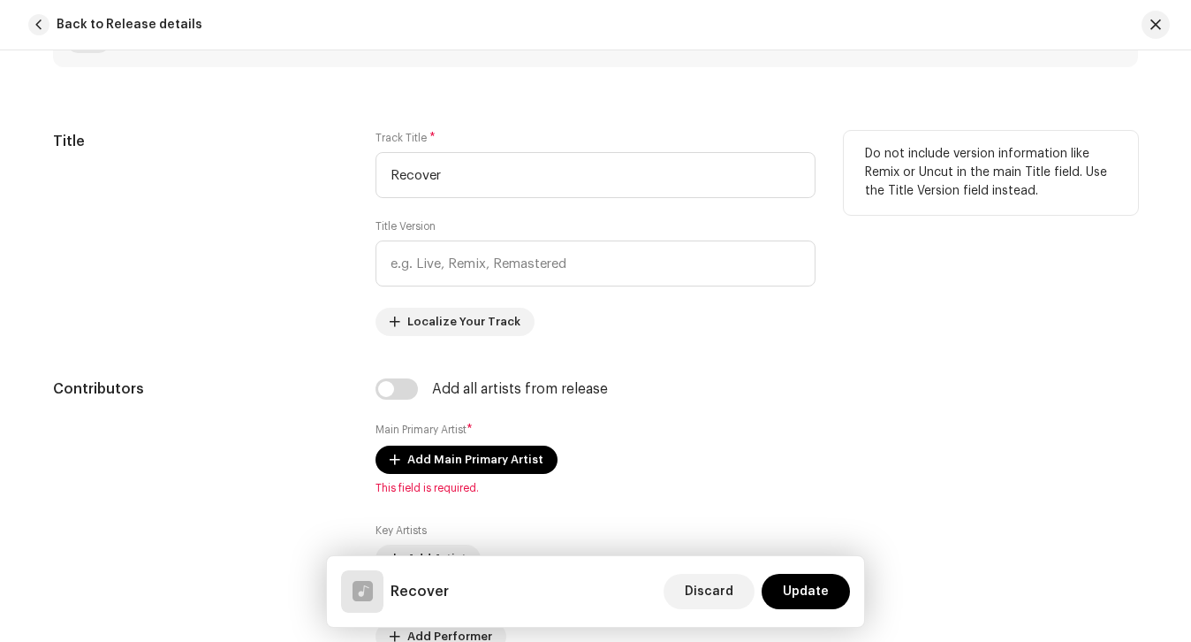
click at [320, 216] on div "Title" at bounding box center [200, 233] width 294 height 205
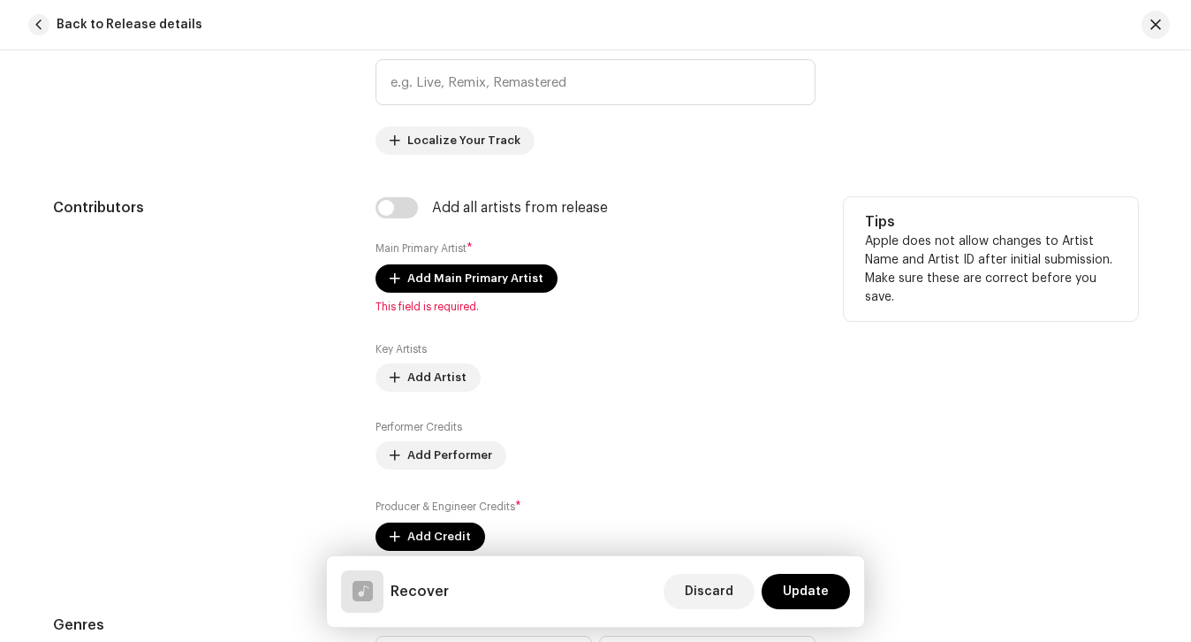
click at [395, 218] on div "Add all artists from release Main Primary Artist * Add Main Primary Artist This…" at bounding box center [596, 384] width 440 height 375
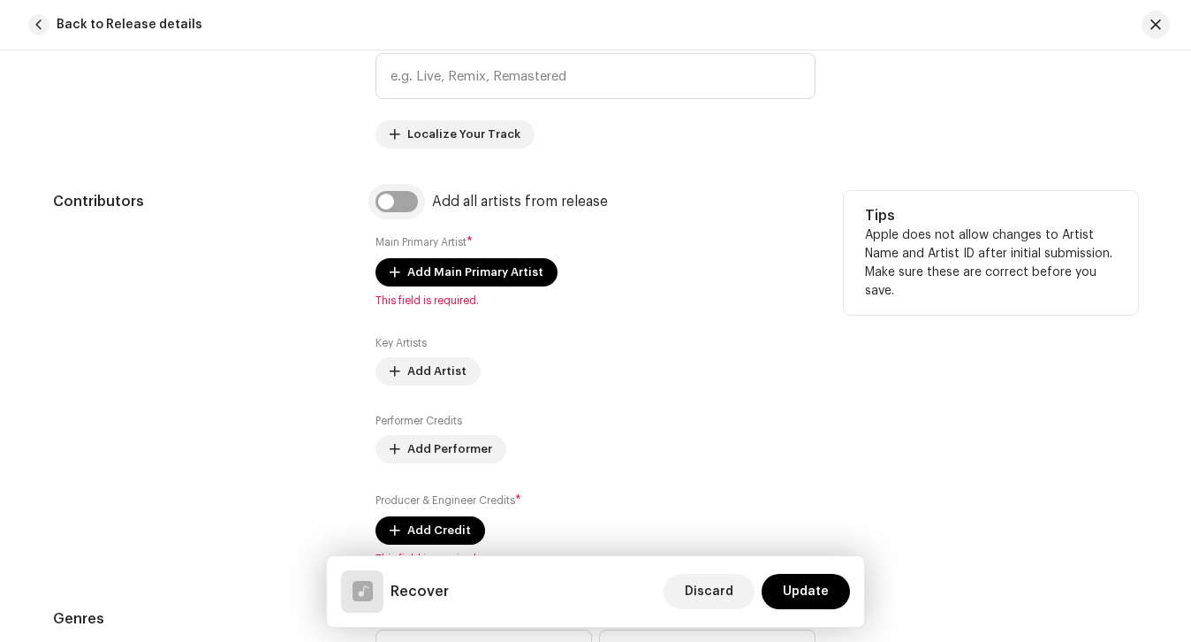
click at [395, 207] on input "checkbox" at bounding box center [397, 201] width 42 height 21
checkbox input "true"
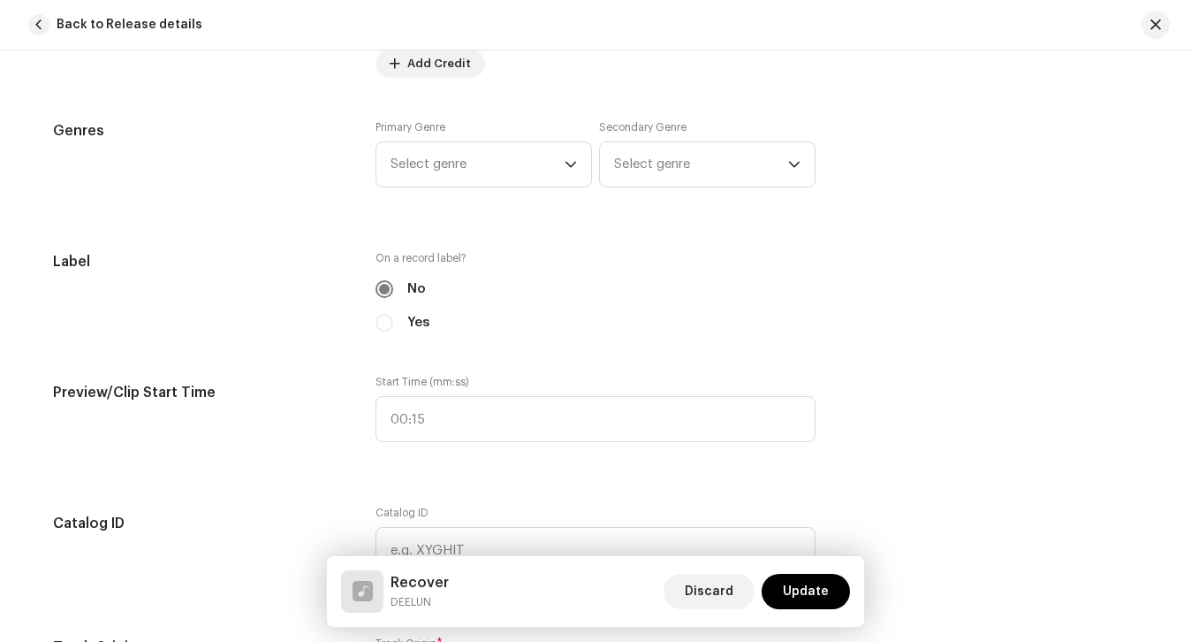
scroll to position [1541, 0]
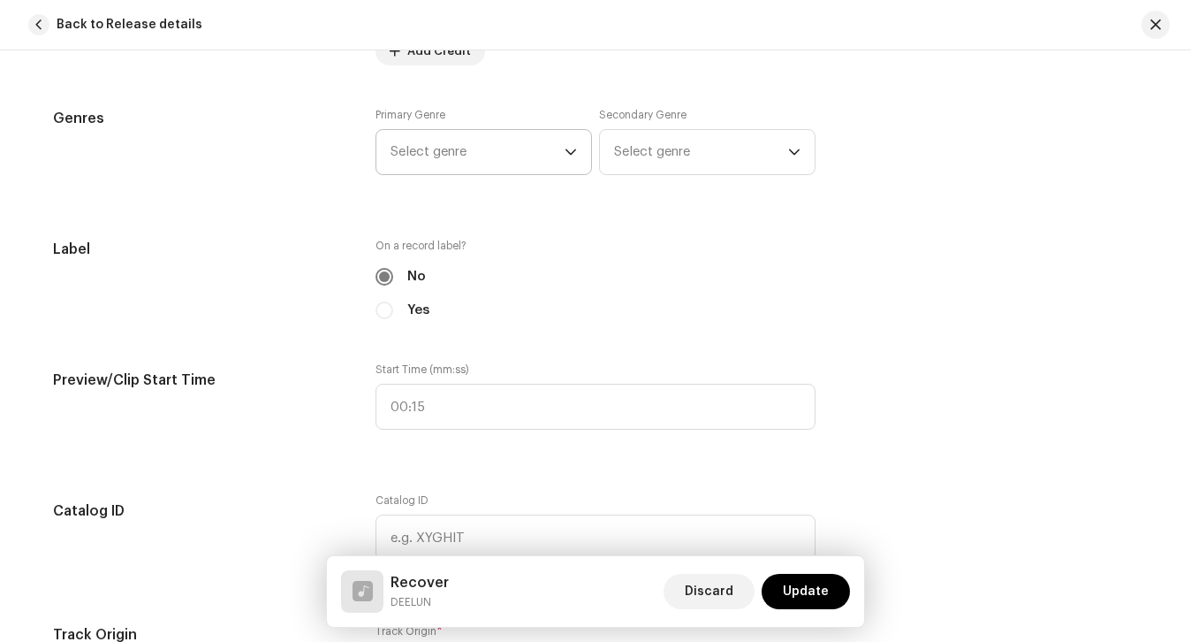
click at [447, 156] on span "Select genre" at bounding box center [478, 152] width 174 height 44
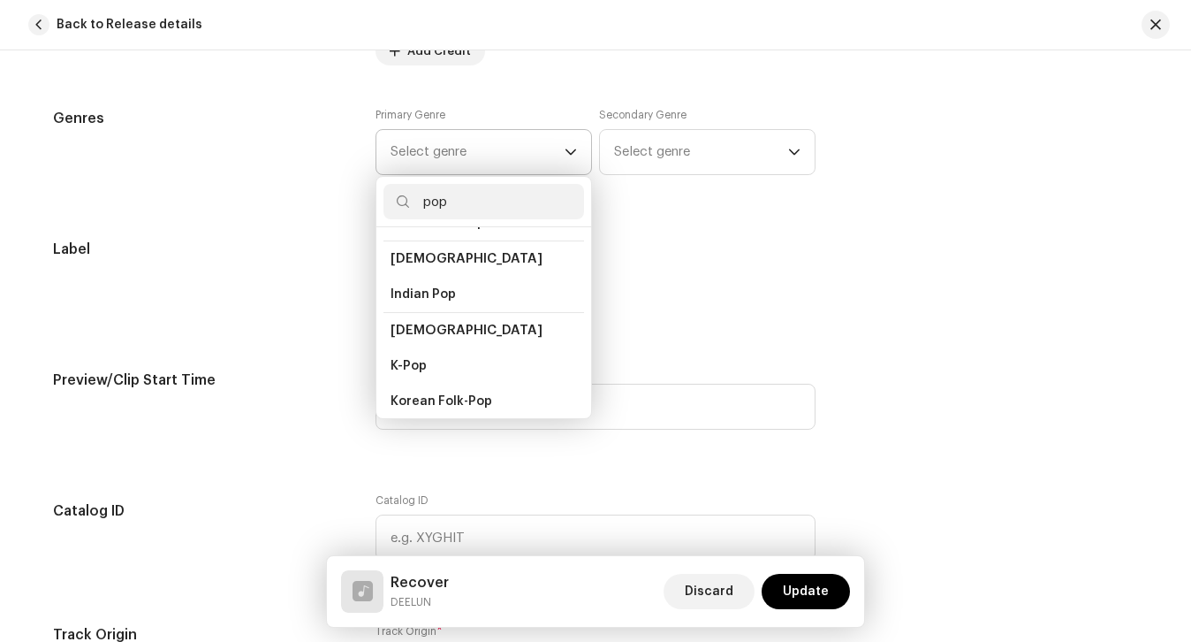
scroll to position [546, 0]
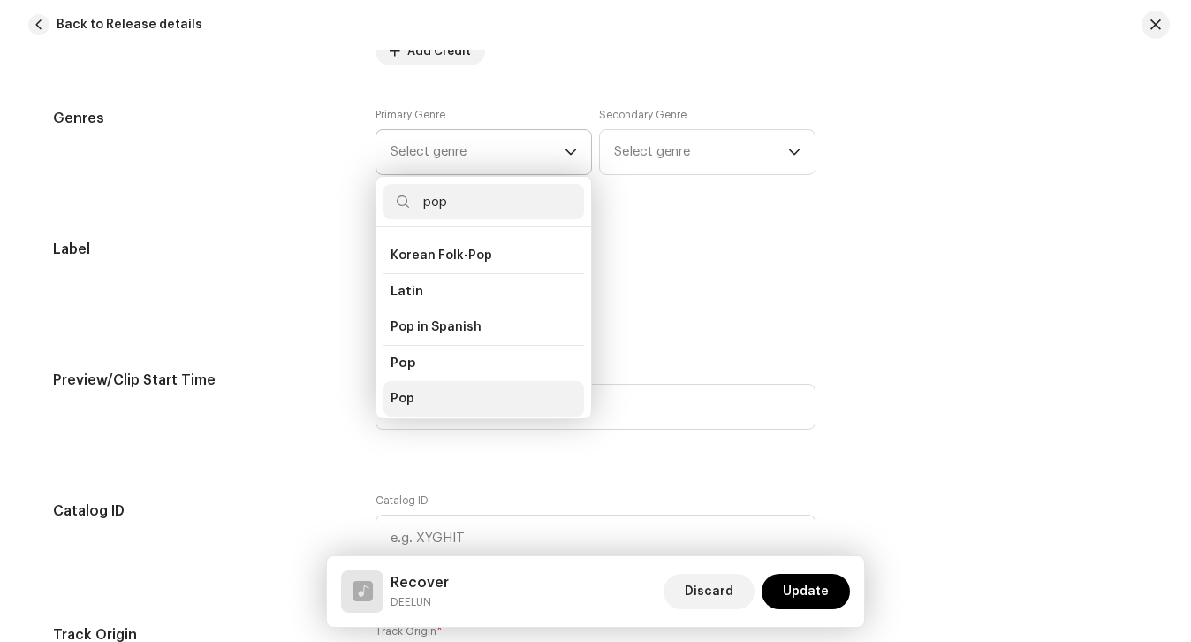
type input "pop"
click at [456, 381] on li "Pop" at bounding box center [484, 398] width 201 height 35
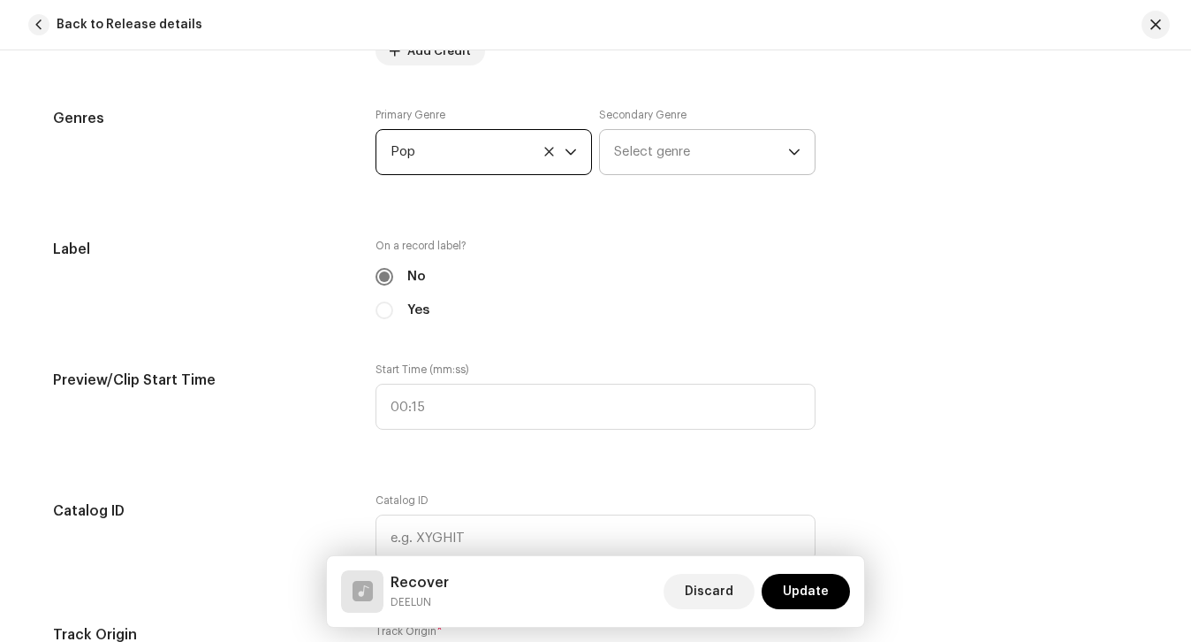
click at [615, 169] on span "Select genre" at bounding box center [701, 152] width 174 height 44
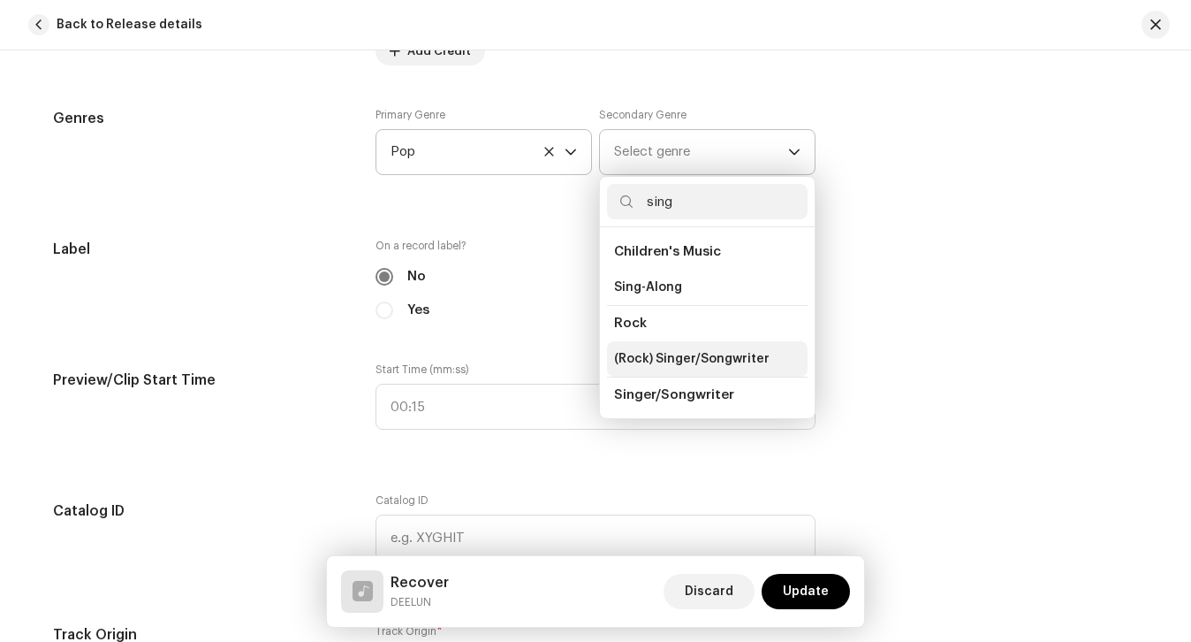
scroll to position [52, 0]
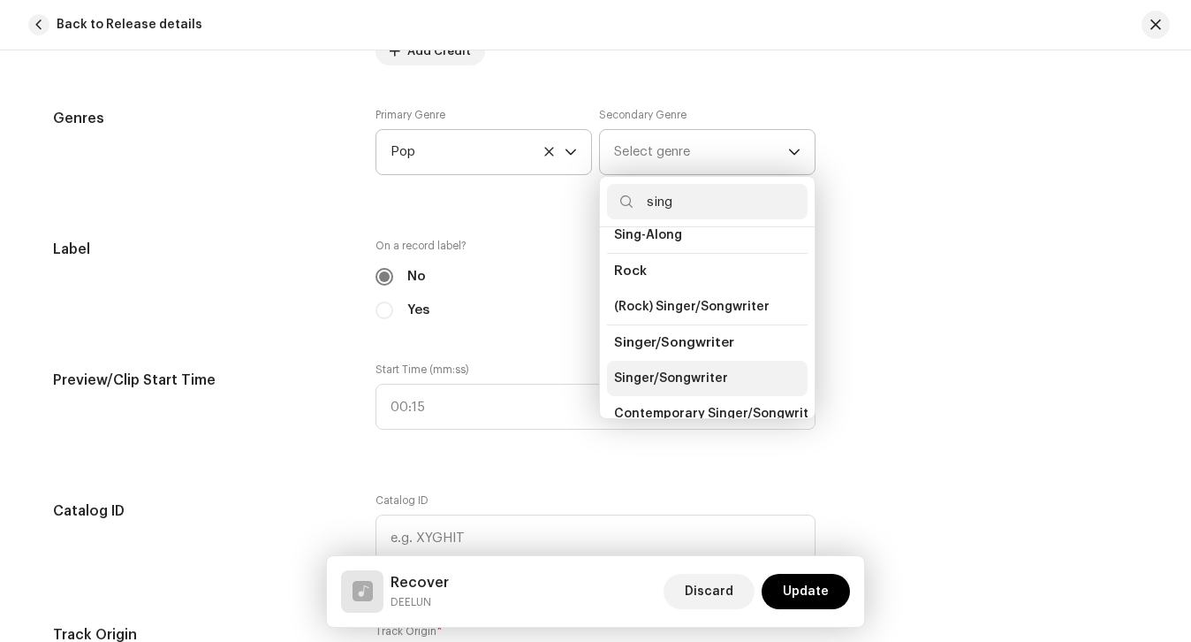
type input "sing"
click at [696, 361] on li "Singer/Songwriter" at bounding box center [707, 378] width 201 height 35
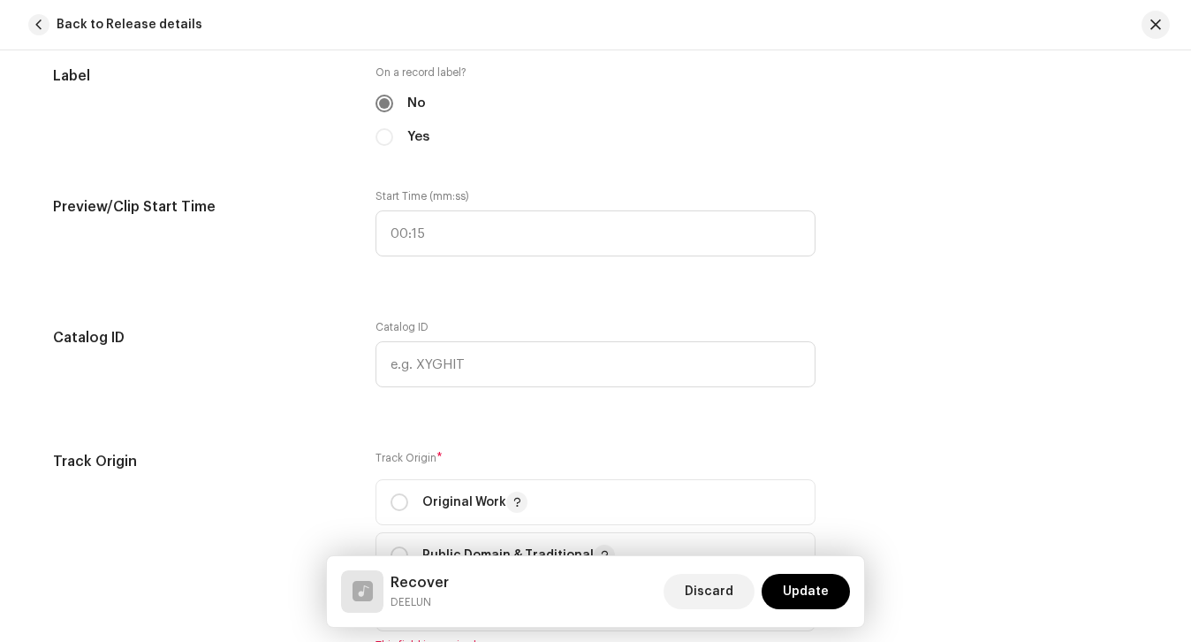
scroll to position [1713, 0]
click at [471, 496] on p "Original Work" at bounding box center [474, 502] width 105 height 21
radio input "true"
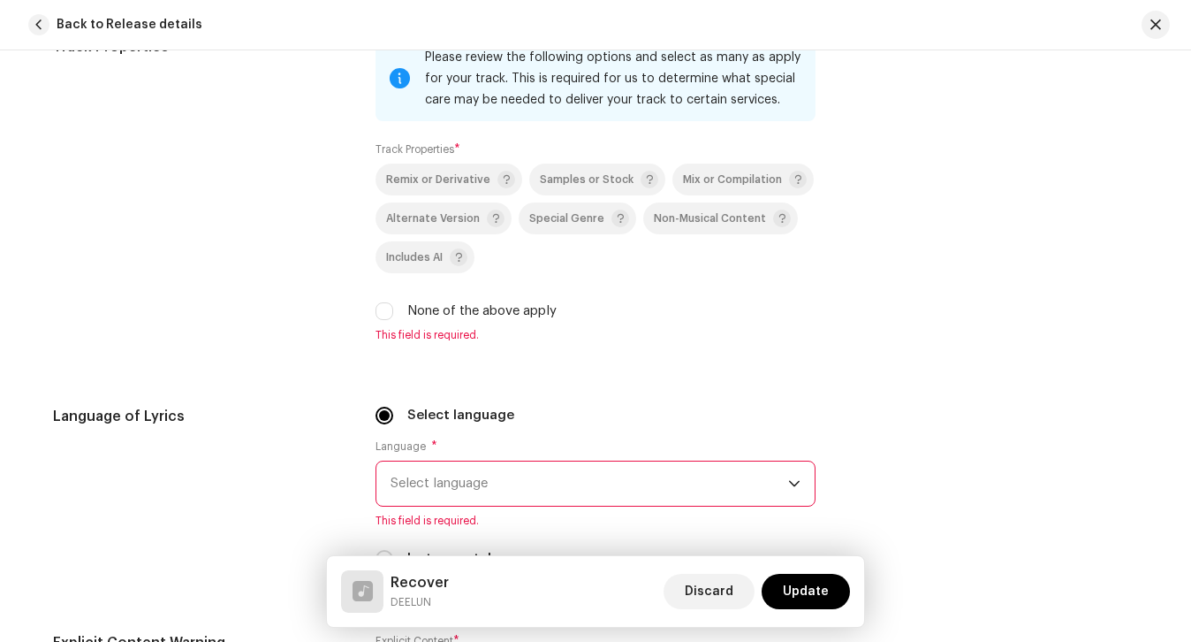
scroll to position [2516, 0]
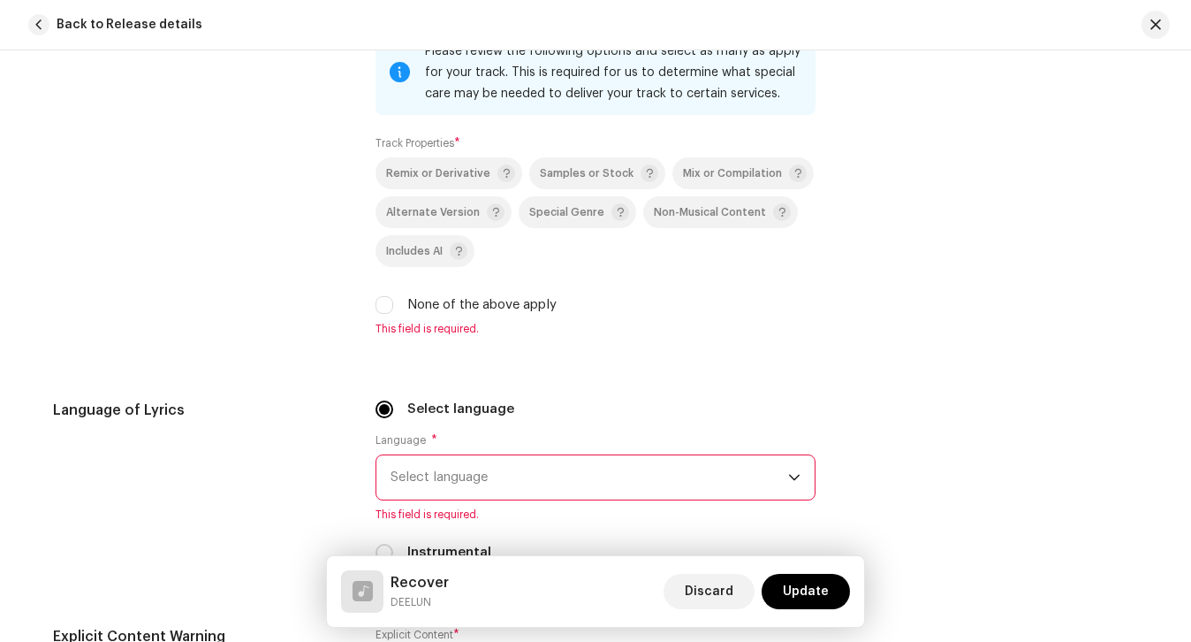
click at [476, 299] on label "None of the above apply" at bounding box center [481, 304] width 149 height 19
click at [393, 299] on input "None of the above apply" at bounding box center [385, 305] width 18 height 18
checkbox input "true"
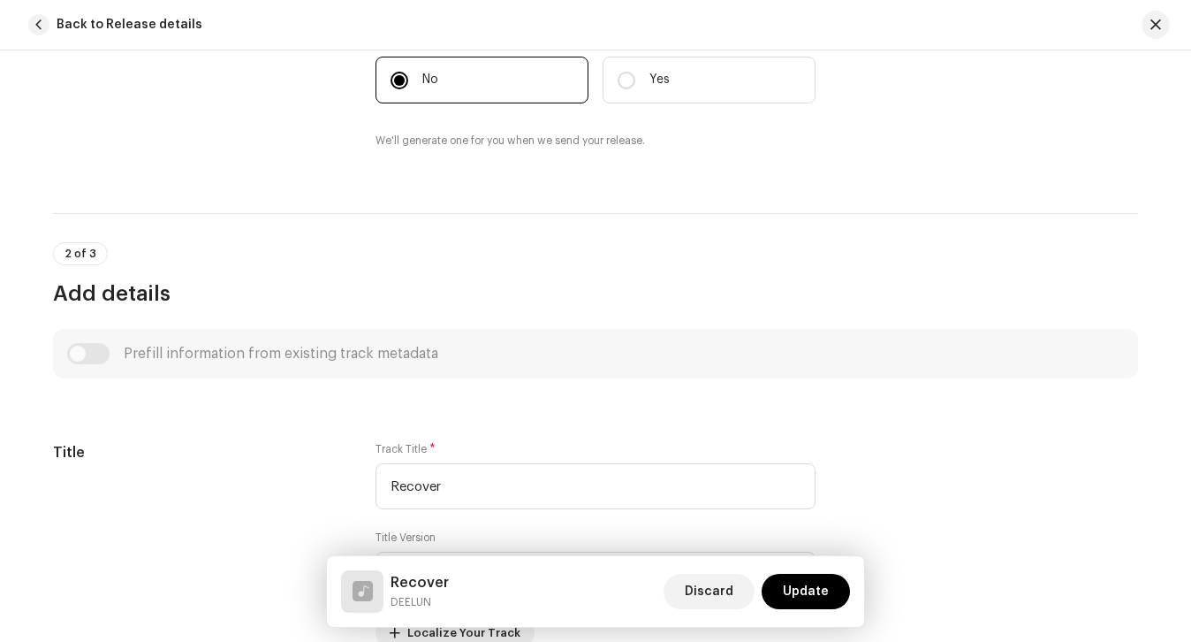
scroll to position [0, 0]
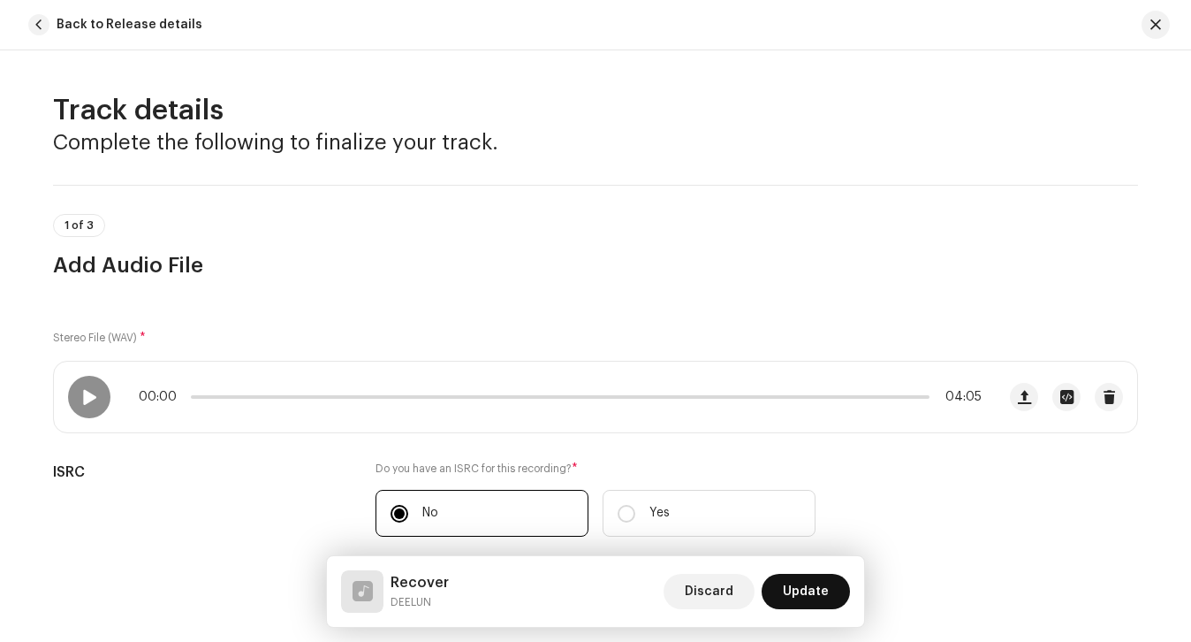
click at [802, 575] on span "Update" at bounding box center [806, 591] width 46 height 35
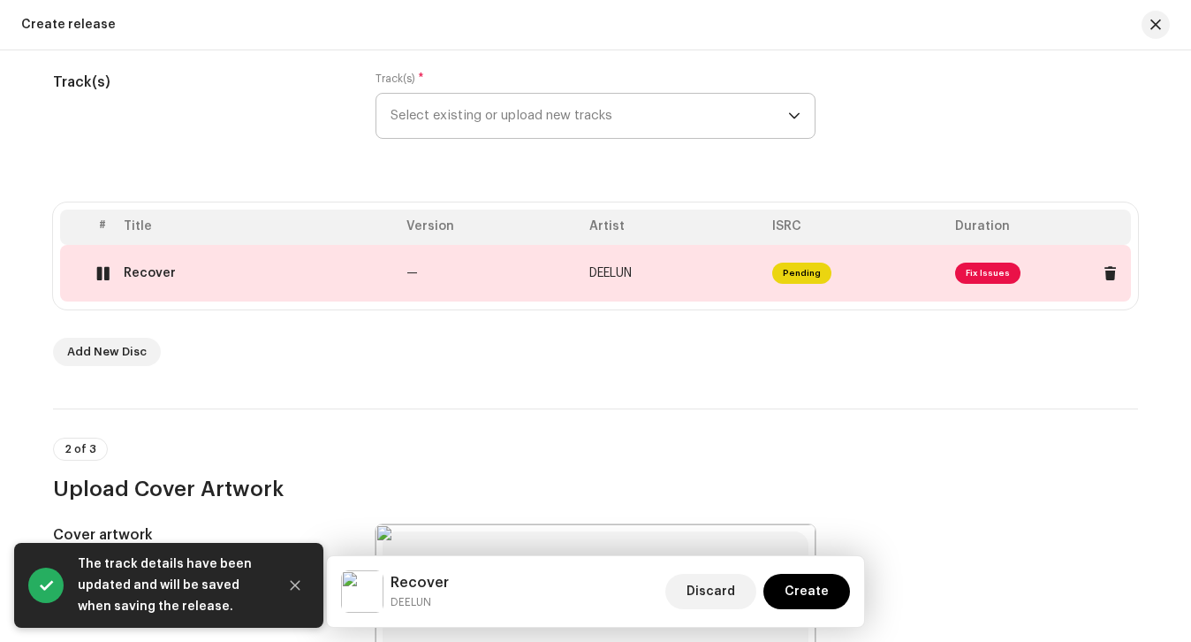
click at [97, 273] on div at bounding box center [102, 273] width 13 height 14
click at [303, 282] on td "Recover" at bounding box center [258, 273] width 283 height 57
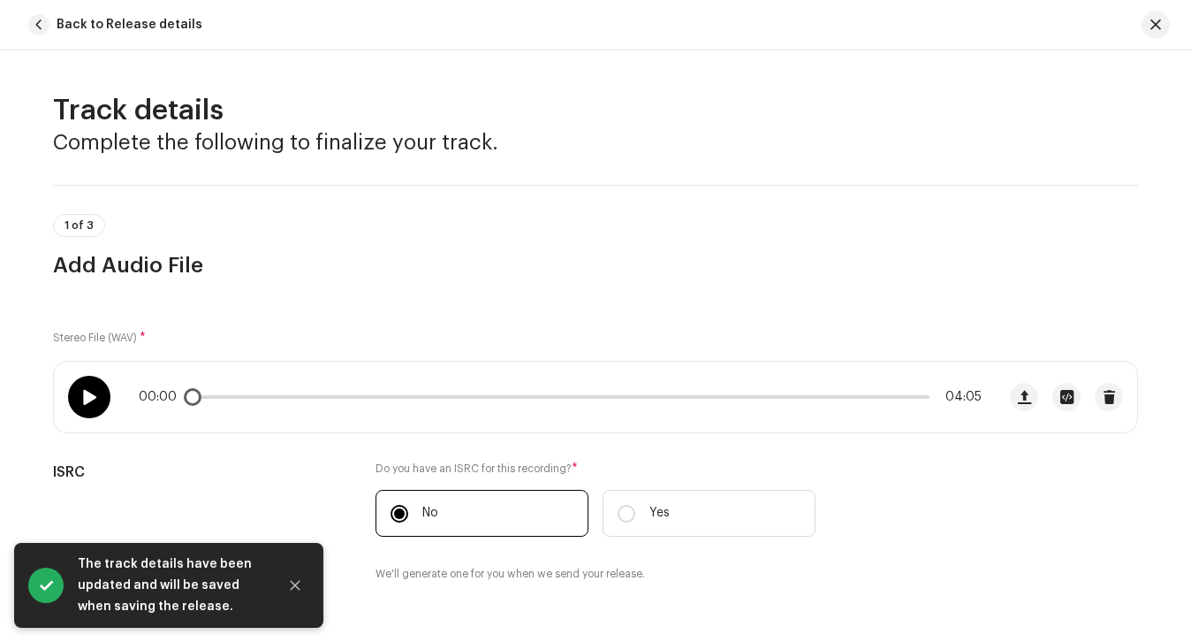
click at [89, 405] on div at bounding box center [89, 397] width 42 height 42
click at [301, 400] on div "00:01 04:05" at bounding box center [560, 397] width 843 height 14
click at [315, 392] on div "00:01 04:05" at bounding box center [560, 397] width 843 height 14
click at [313, 395] on p-slider at bounding box center [560, 397] width 739 height 4
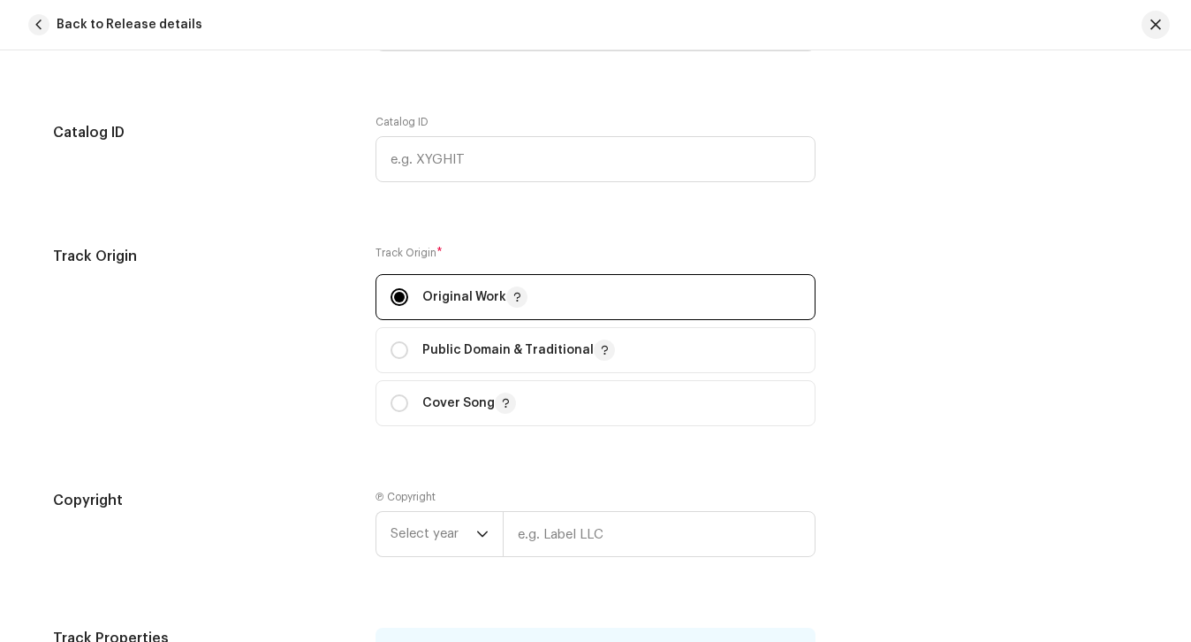
scroll to position [1850, 0]
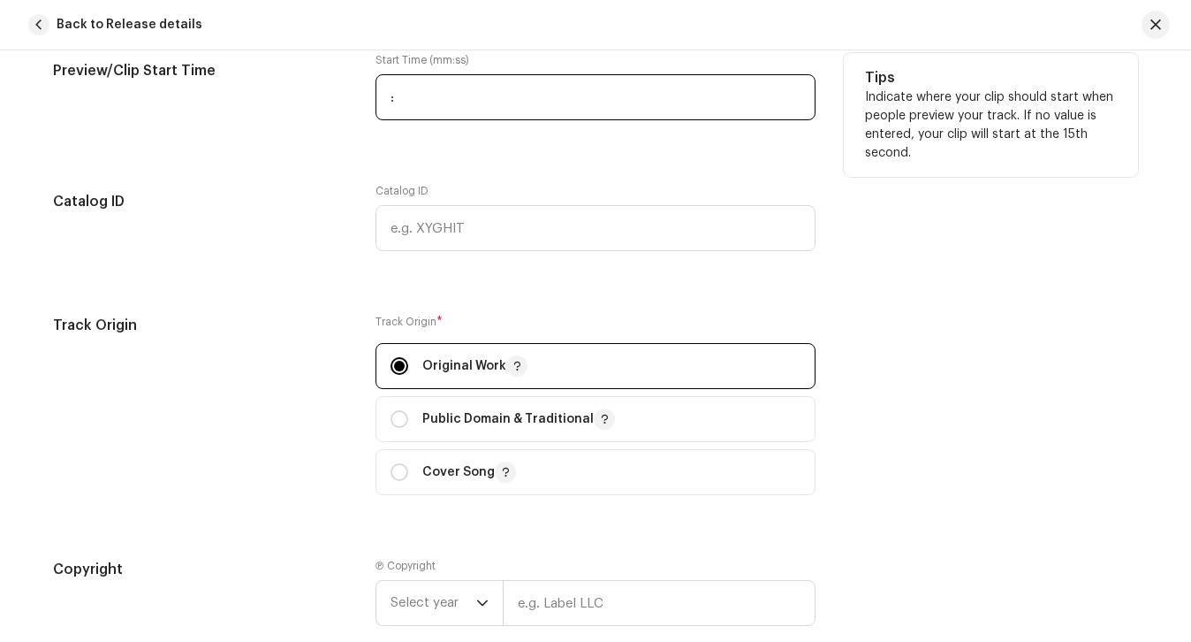
click at [439, 74] on input ":" at bounding box center [596, 97] width 440 height 46
type input "00:45"
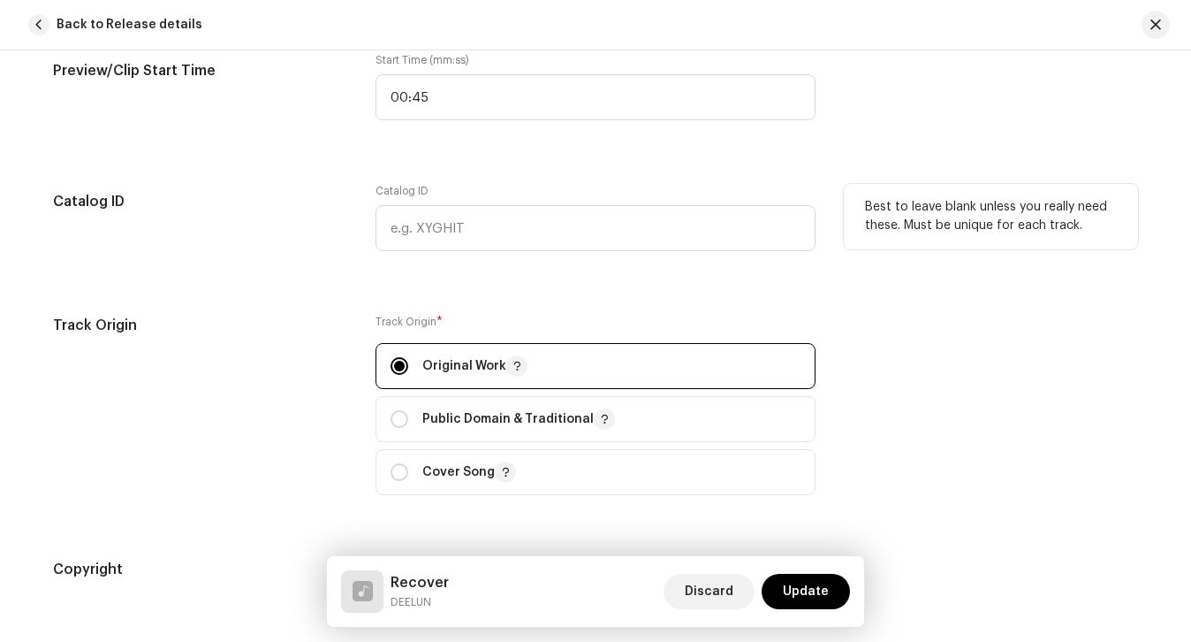
click at [285, 225] on div "Catalog ID" at bounding box center [200, 228] width 294 height 88
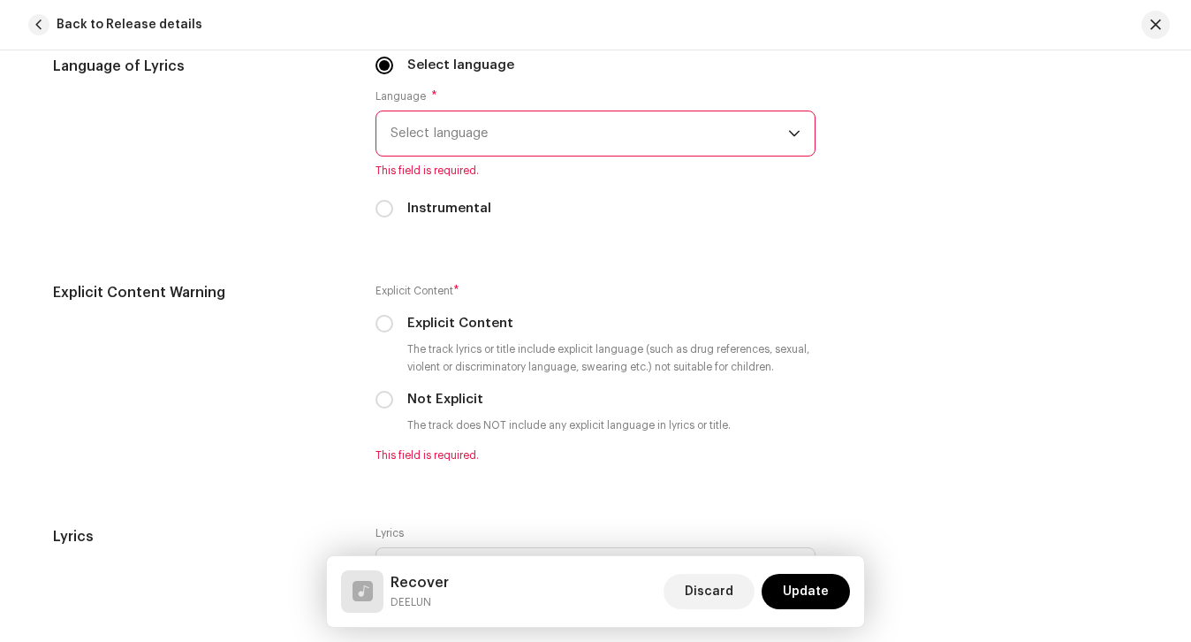
scroll to position [2856, 0]
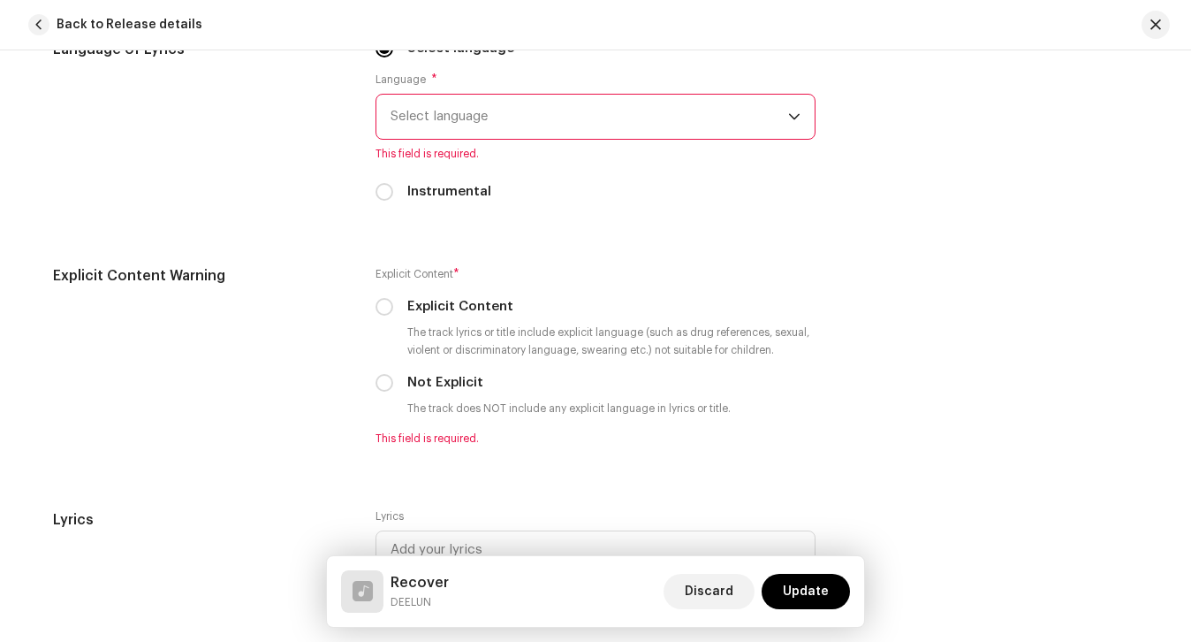
click at [397, 148] on span "This field is required." at bounding box center [596, 154] width 440 height 14
click at [408, 126] on span "Select language" at bounding box center [590, 117] width 398 height 44
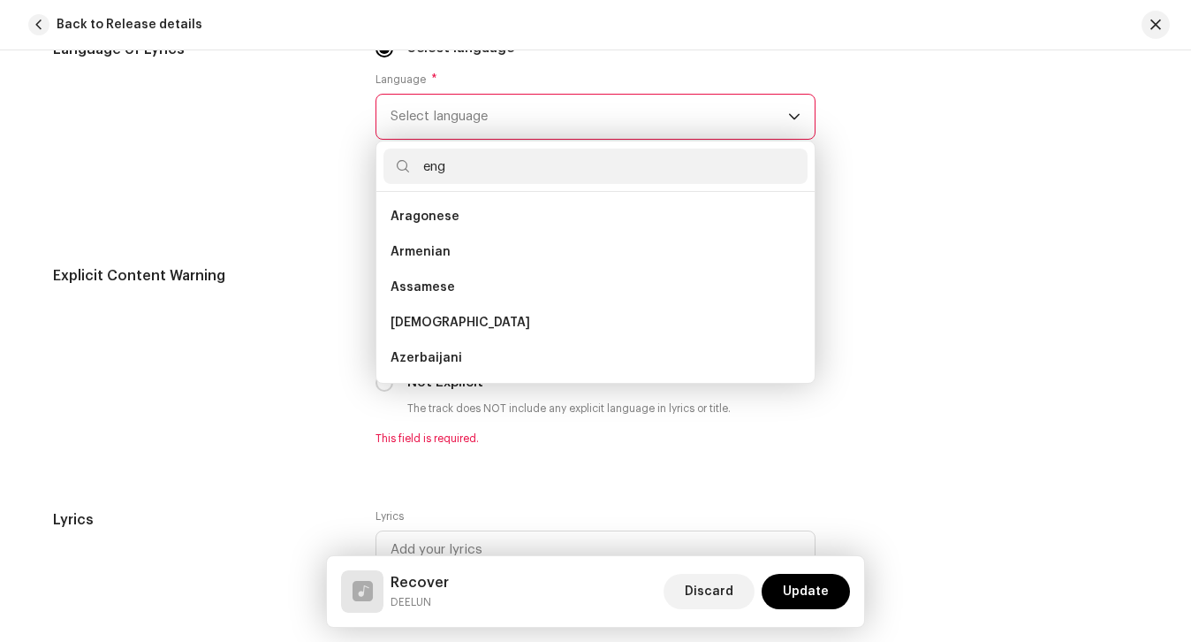
scroll to position [0, 0]
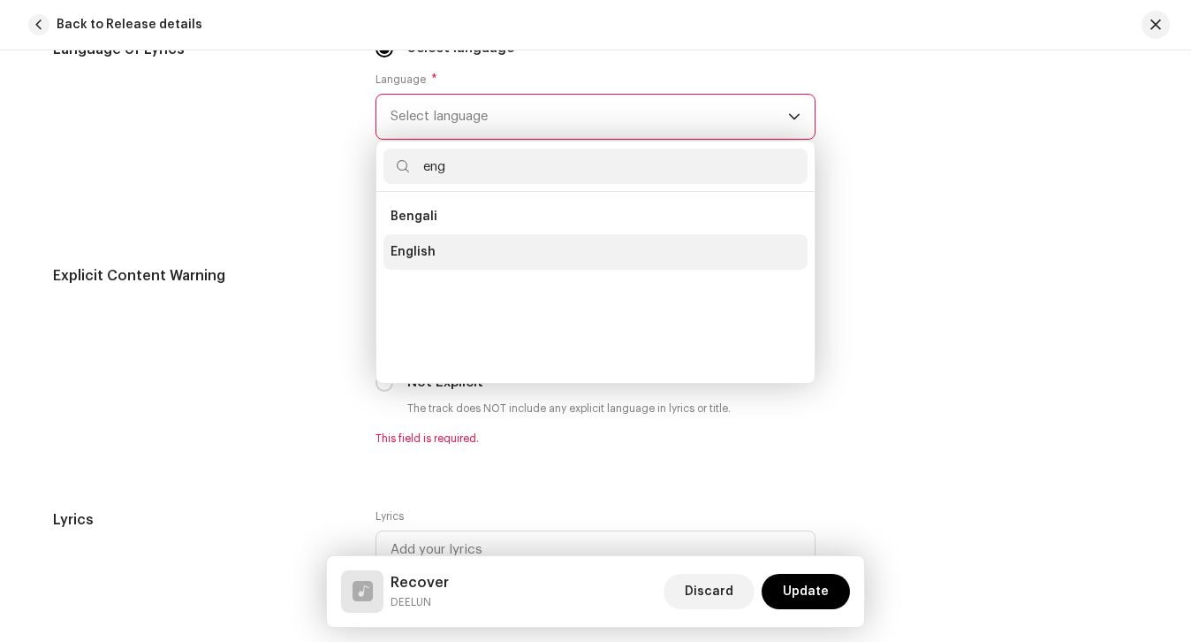
type input "eng"
click at [421, 260] on span "English" at bounding box center [413, 252] width 45 height 18
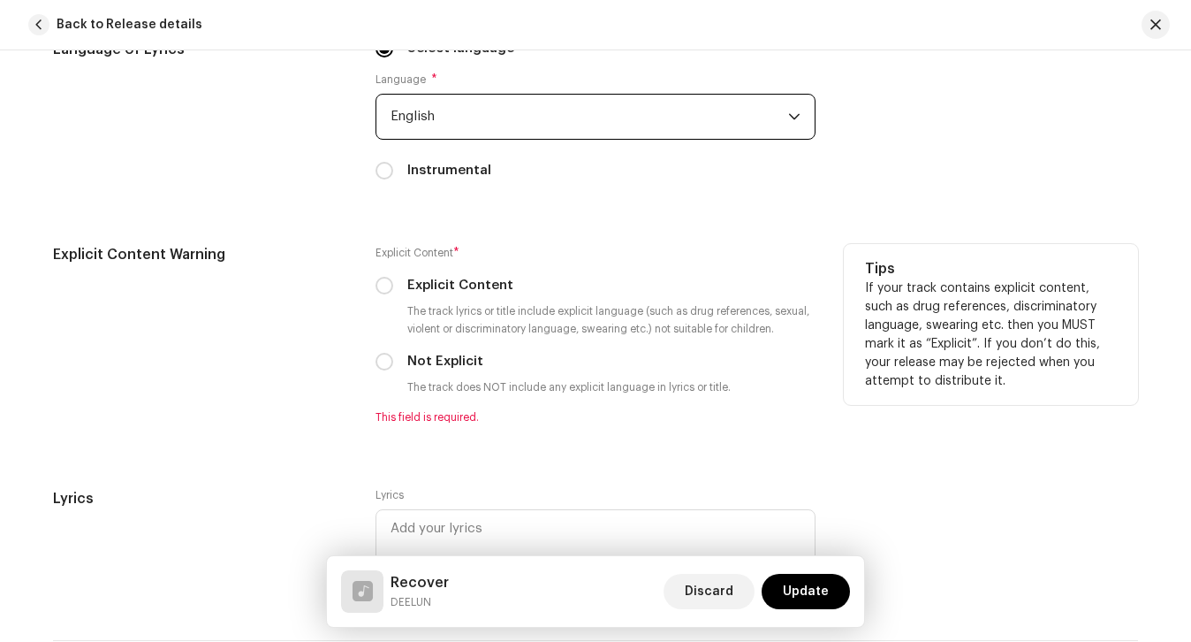
click at [435, 356] on label "Not Explicit" at bounding box center [445, 361] width 76 height 19
click at [393, 356] on input "Not Explicit" at bounding box center [385, 362] width 18 height 18
radio input "true"
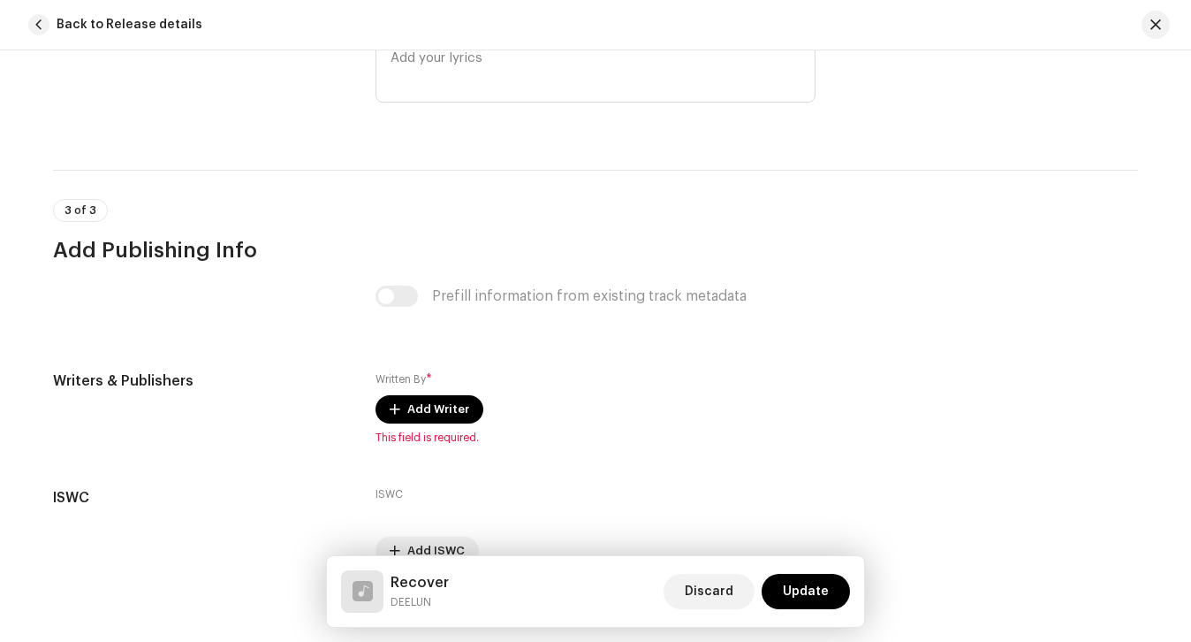
scroll to position [3308, 0]
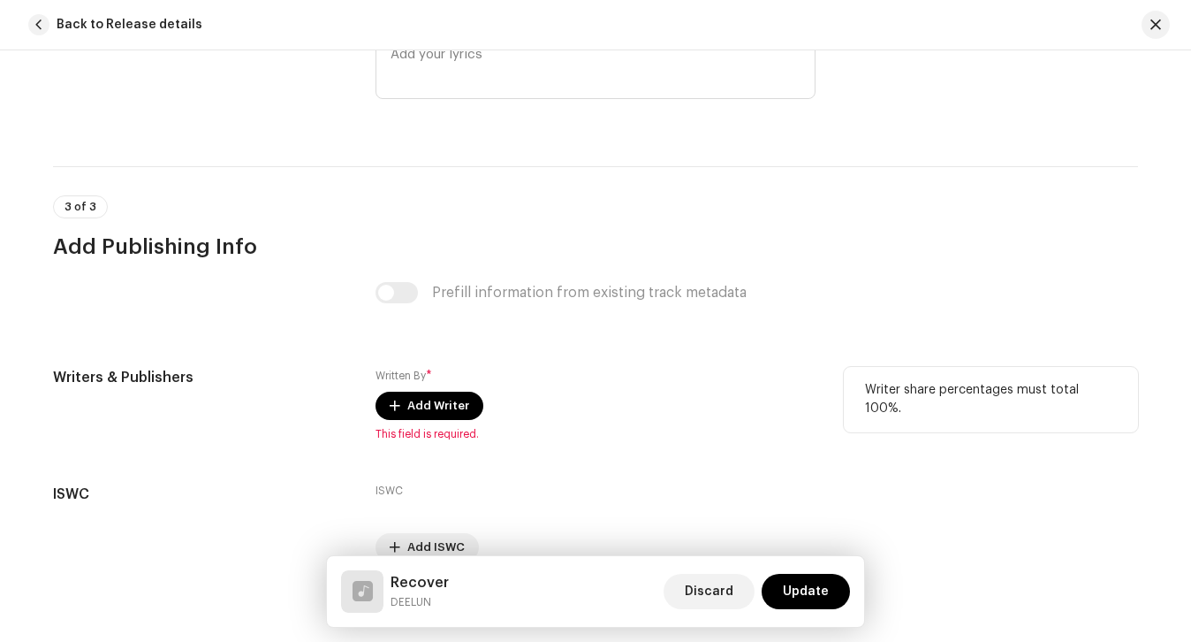
click at [428, 389] on div "Written By * Add Writer This field is required." at bounding box center [596, 404] width 440 height 74
click at [426, 416] on span "Add Writer" at bounding box center [438, 405] width 62 height 35
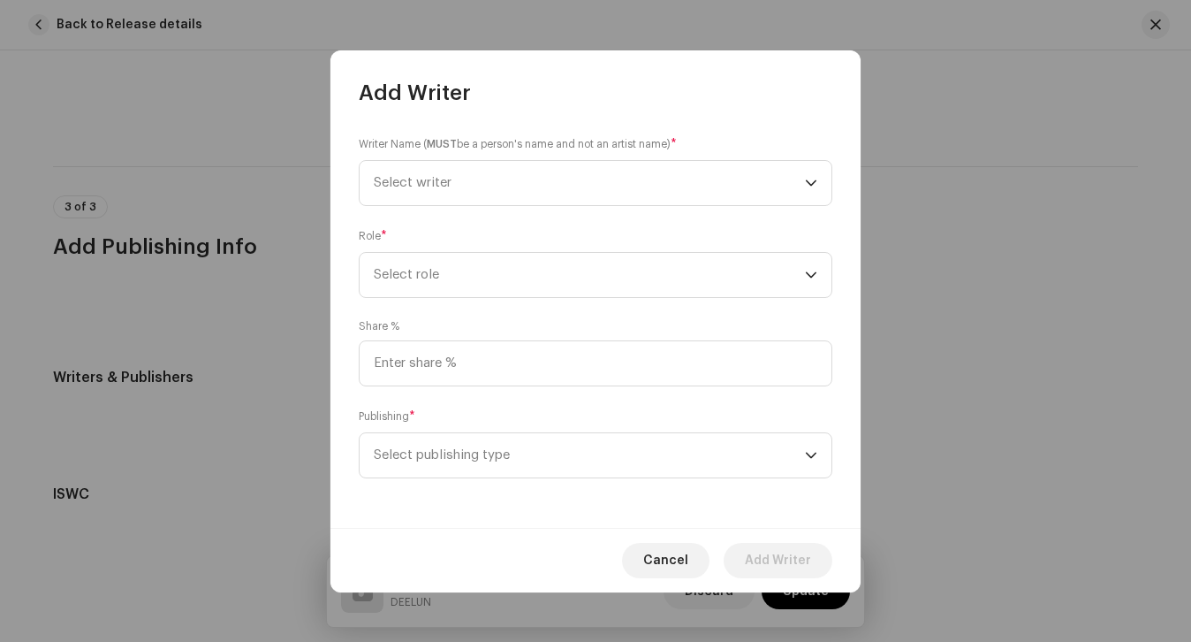
click at [514, 213] on div "Writer Name ( MUST be a person's name and not an artist name) * Select writer R…" at bounding box center [596, 317] width 530 height 421
click at [488, 181] on span "Select writer" at bounding box center [589, 183] width 431 height 44
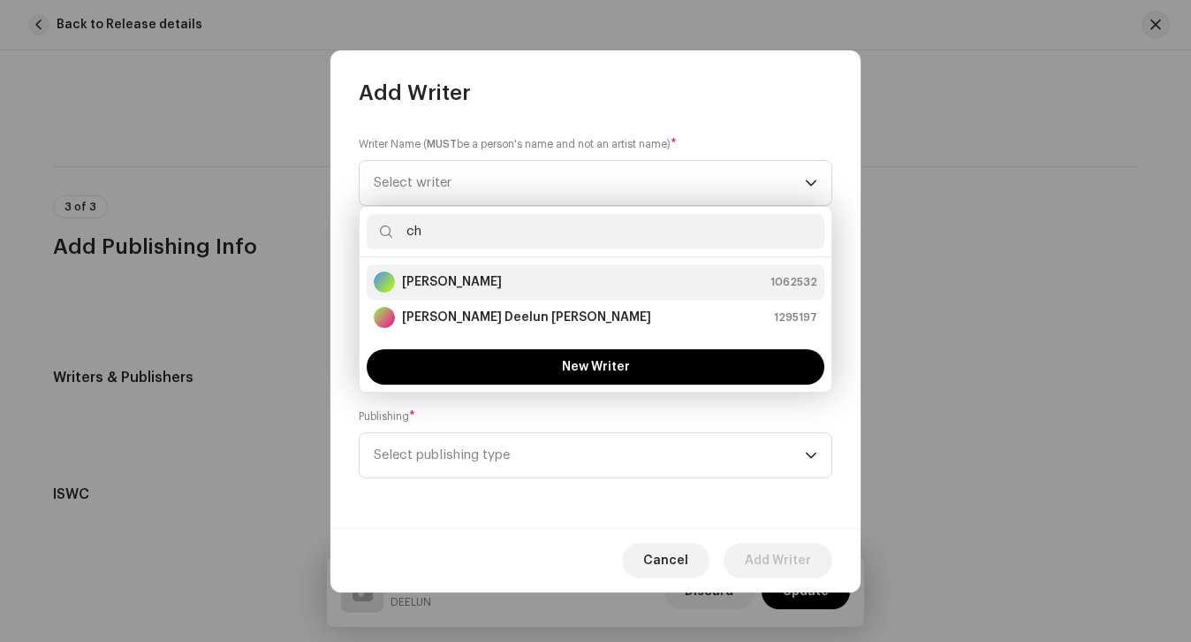
type input "ch"
click at [498, 281] on div "[PERSON_NAME] 1062532" at bounding box center [596, 281] width 444 height 21
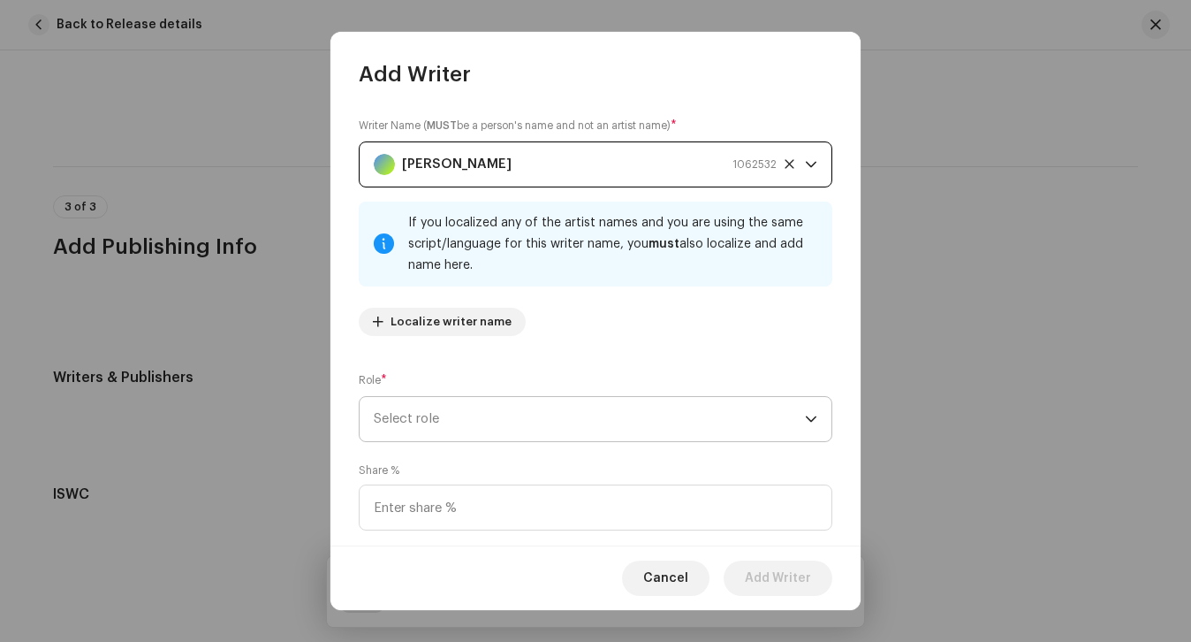
click at [474, 414] on span "Select role" at bounding box center [589, 419] width 431 height 44
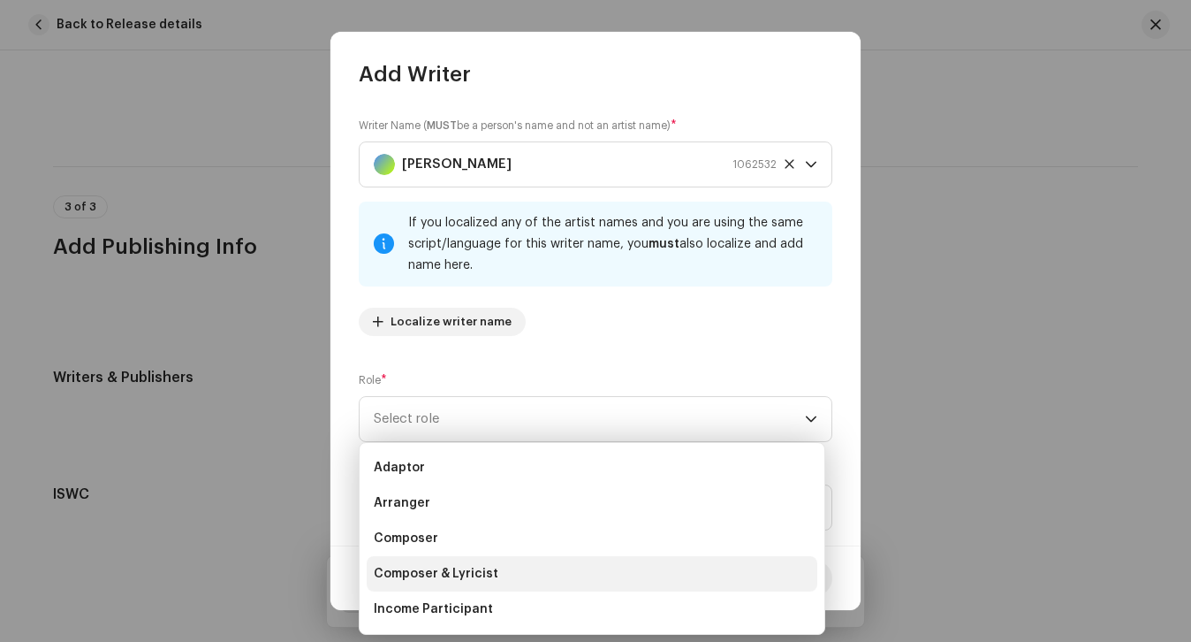
click at [455, 580] on span "Composer & Lyricist" at bounding box center [436, 574] width 125 height 18
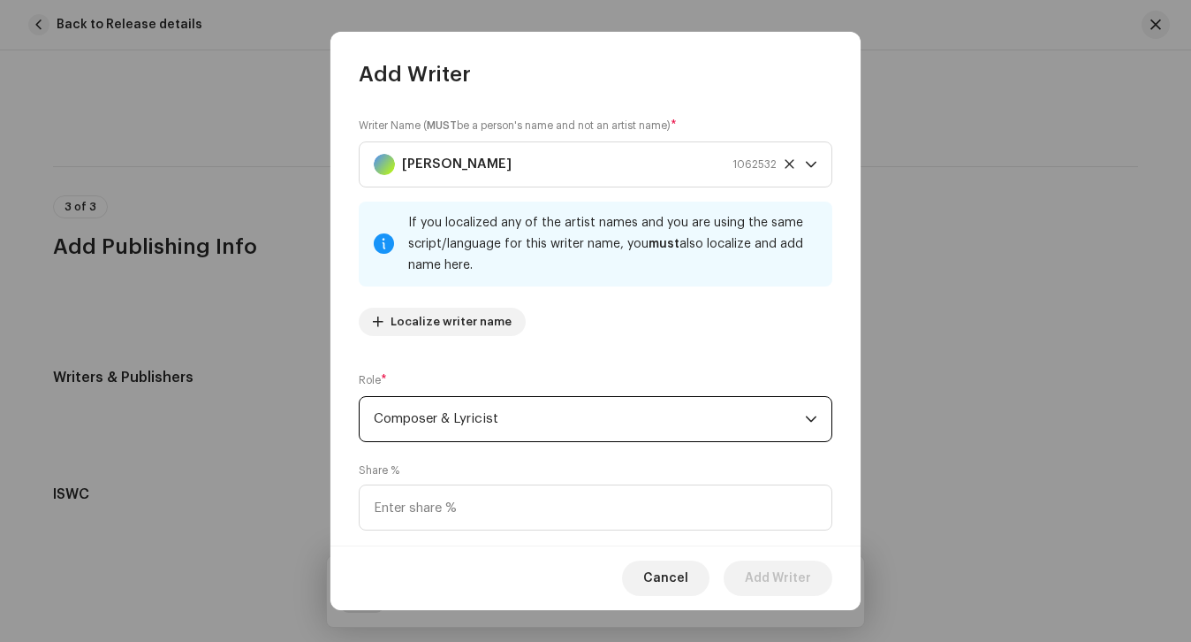
scroll to position [126, 0]
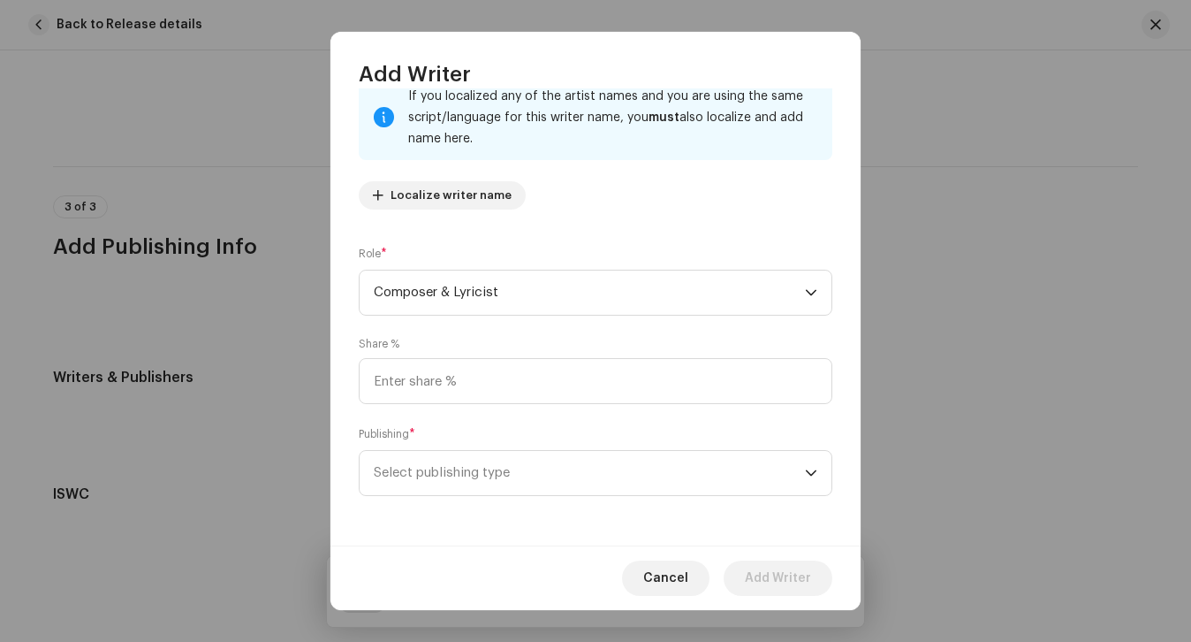
click at [503, 449] on div "Publishing * Select publishing type" at bounding box center [596, 460] width 474 height 71
click at [501, 477] on span "Select publishing type" at bounding box center [589, 473] width 431 height 44
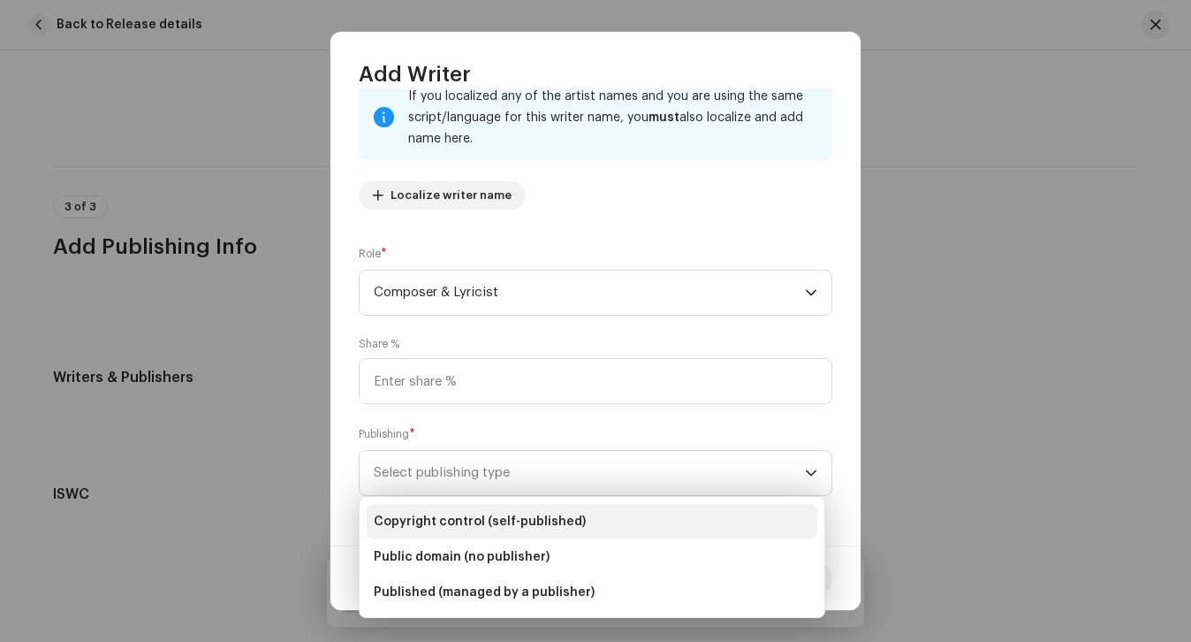
click at [509, 516] on span "Copyright control (self-published)" at bounding box center [480, 522] width 212 height 18
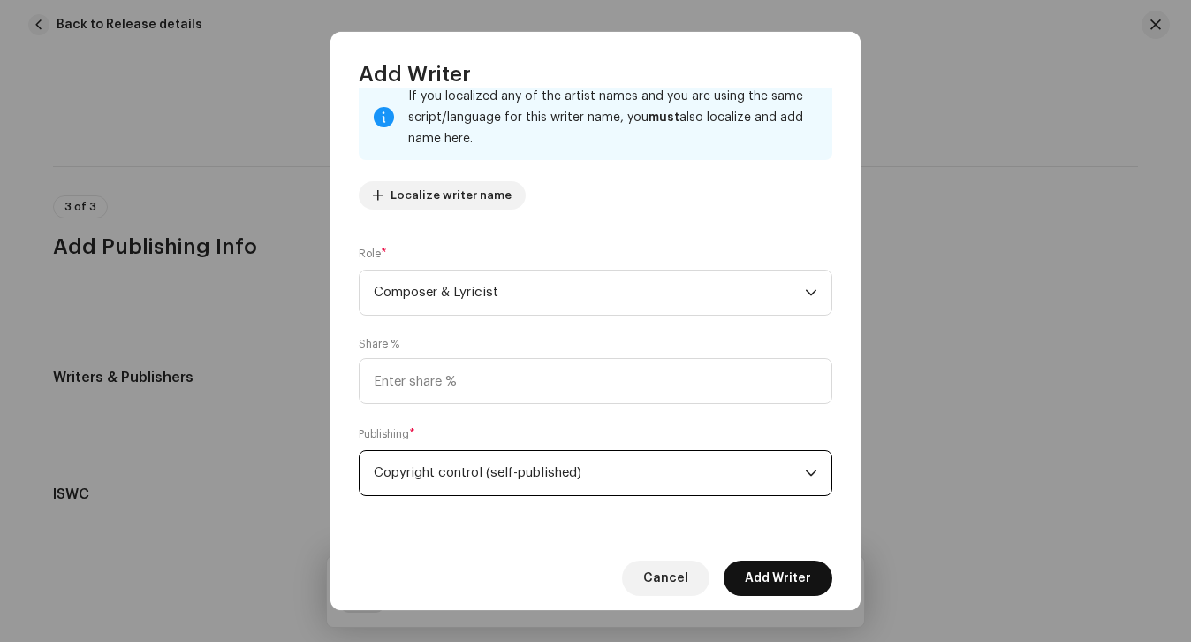
click at [759, 567] on span "Add Writer" at bounding box center [778, 577] width 66 height 35
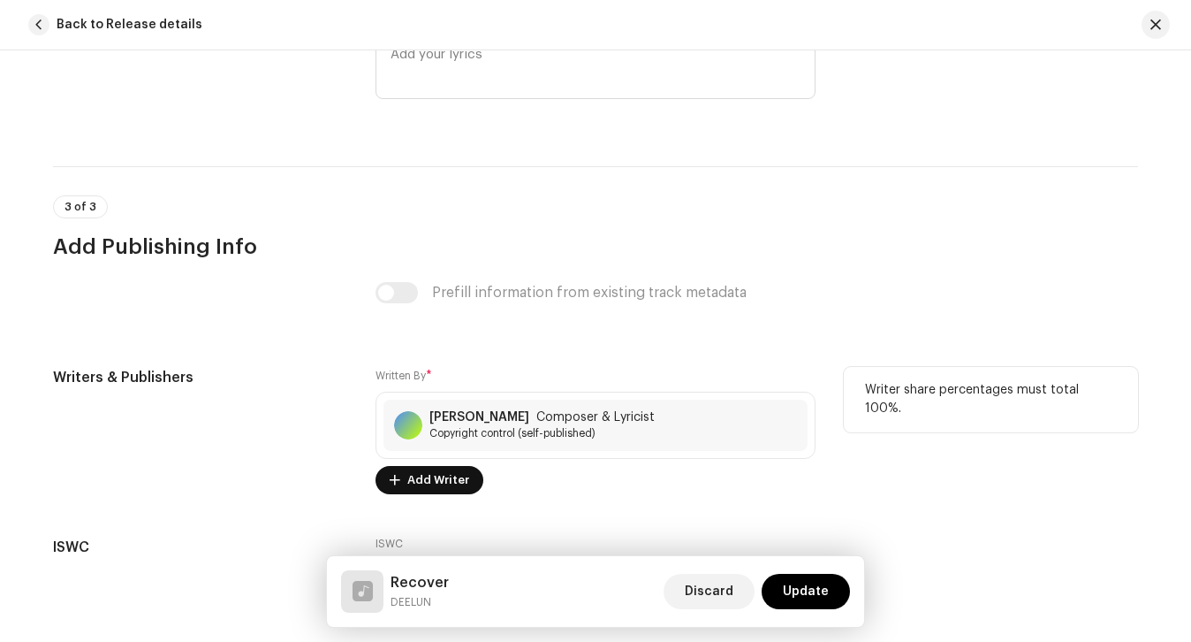
click at [428, 483] on span "Add Writer" at bounding box center [438, 479] width 62 height 35
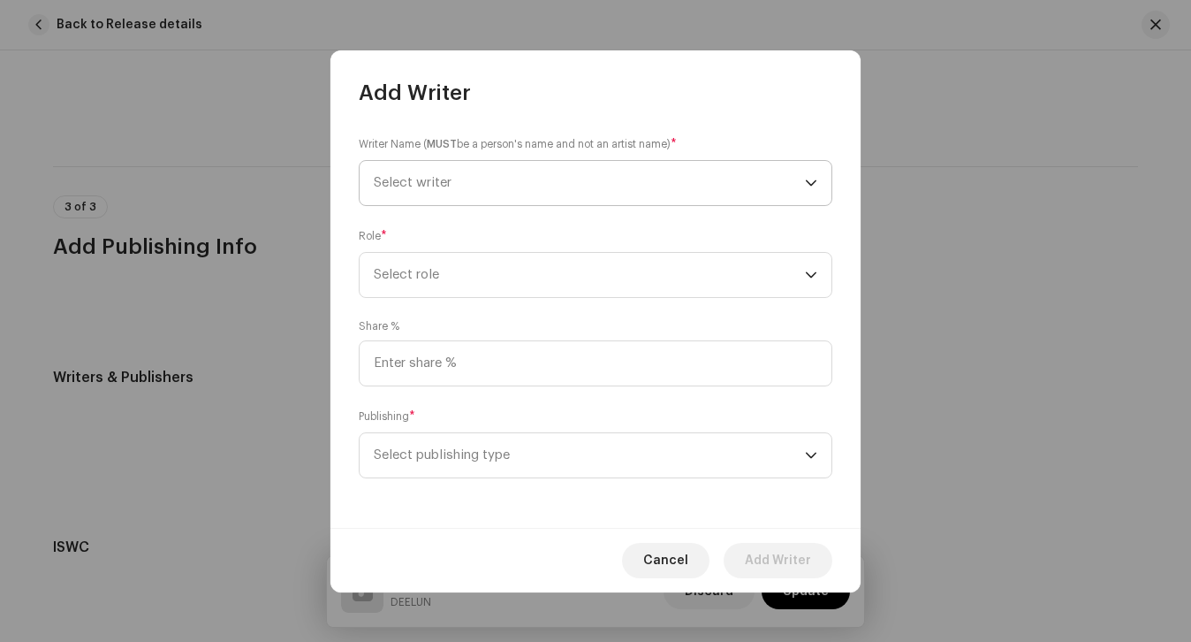
click at [447, 192] on span "Select writer" at bounding box center [589, 183] width 431 height 44
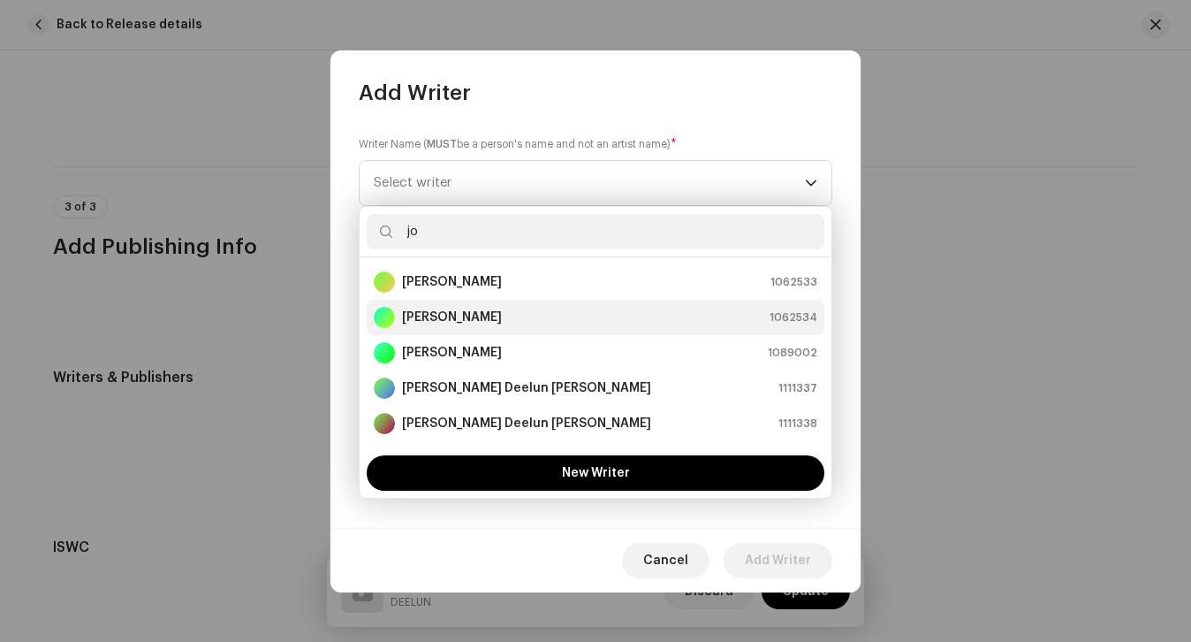
type input "jo"
click at [445, 309] on strong "[PERSON_NAME]" at bounding box center [452, 317] width 100 height 18
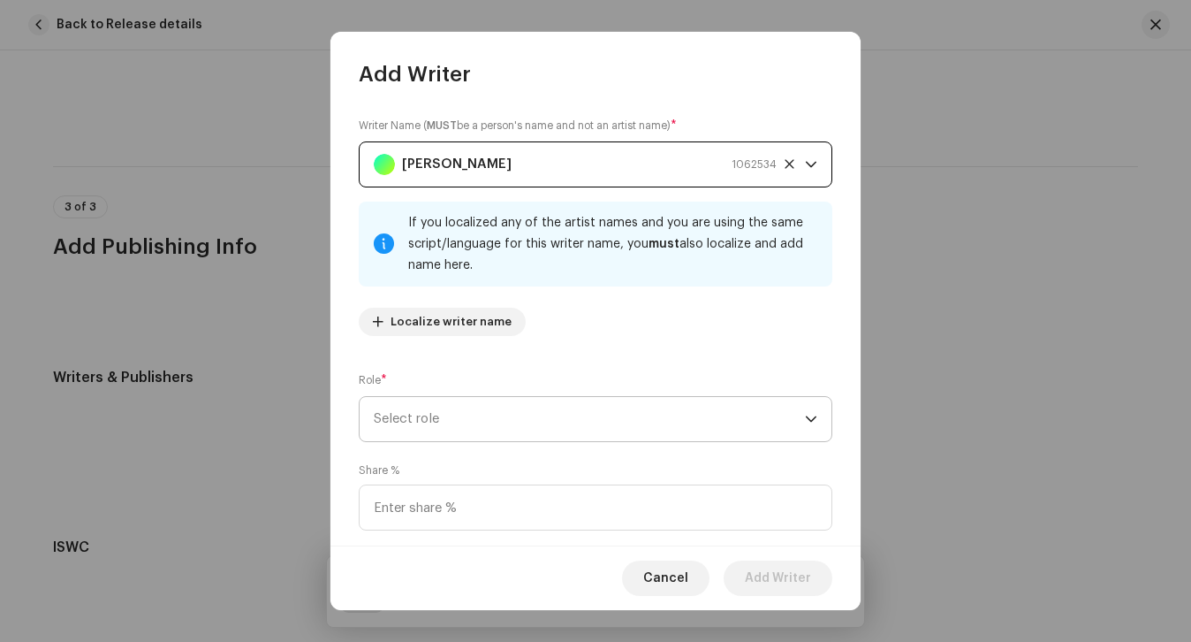
click at [456, 418] on span "Select role" at bounding box center [589, 419] width 431 height 44
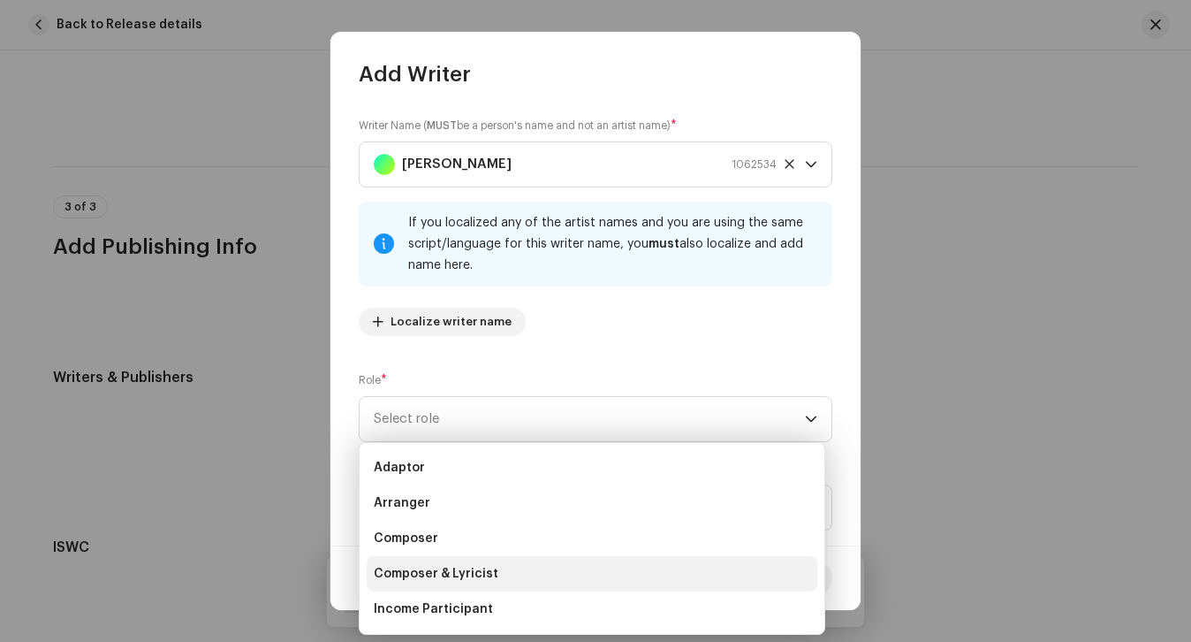
click at [445, 568] on span "Composer & Lyricist" at bounding box center [436, 574] width 125 height 18
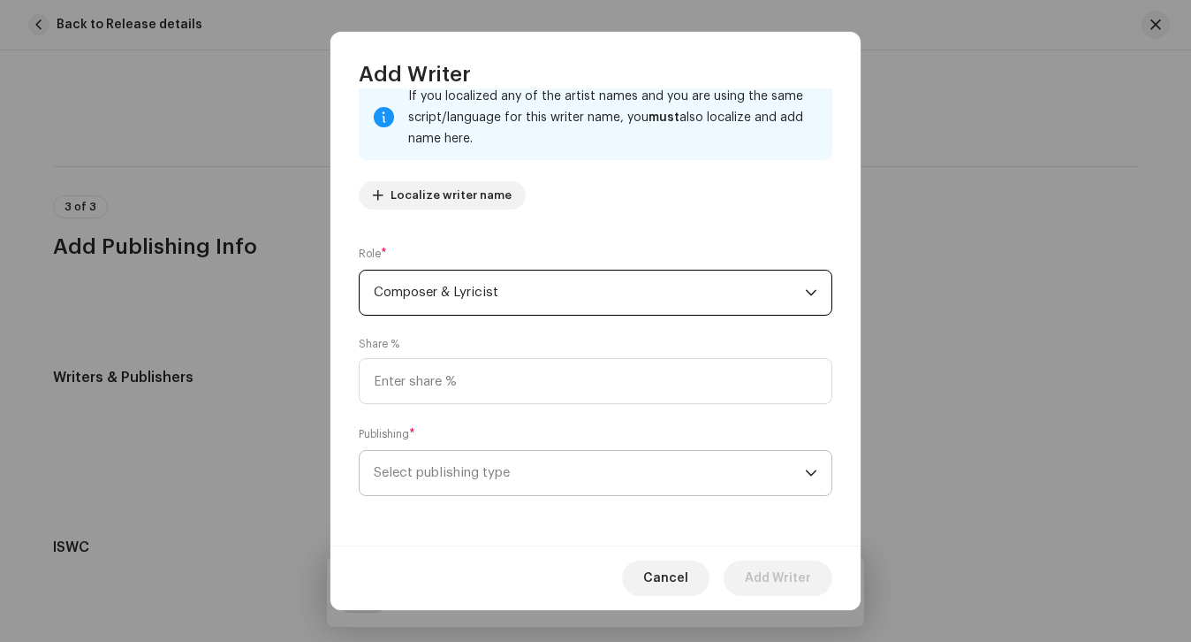
click at [483, 490] on span "Select publishing type" at bounding box center [589, 473] width 431 height 44
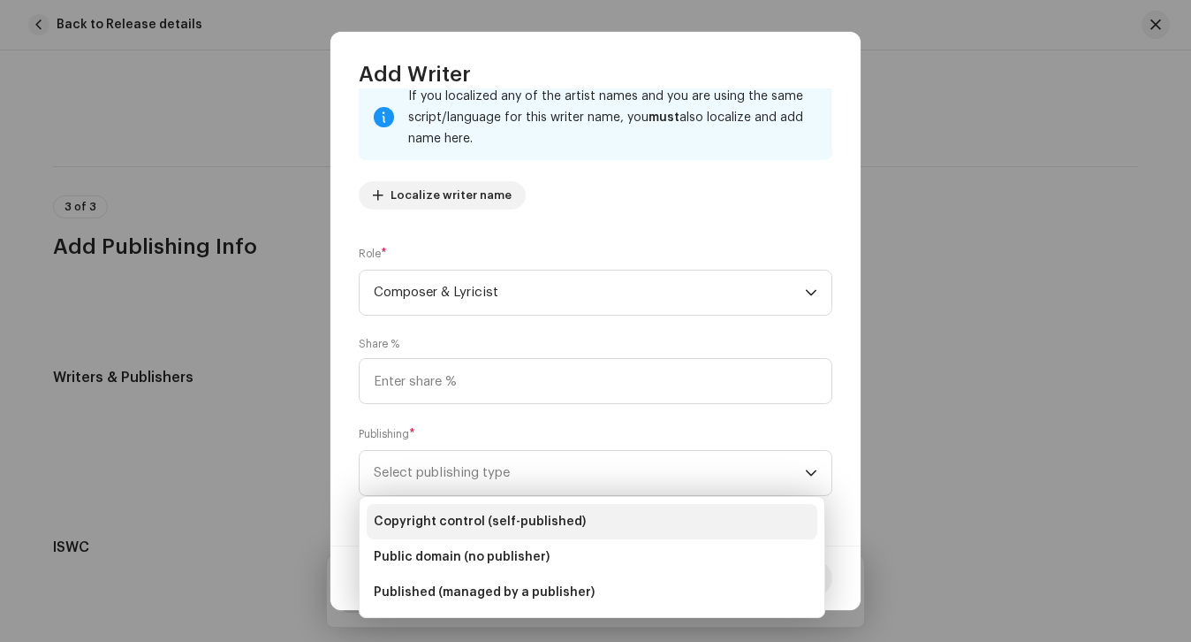
click at [484, 513] on span "Copyright control (self-published)" at bounding box center [480, 522] width 212 height 18
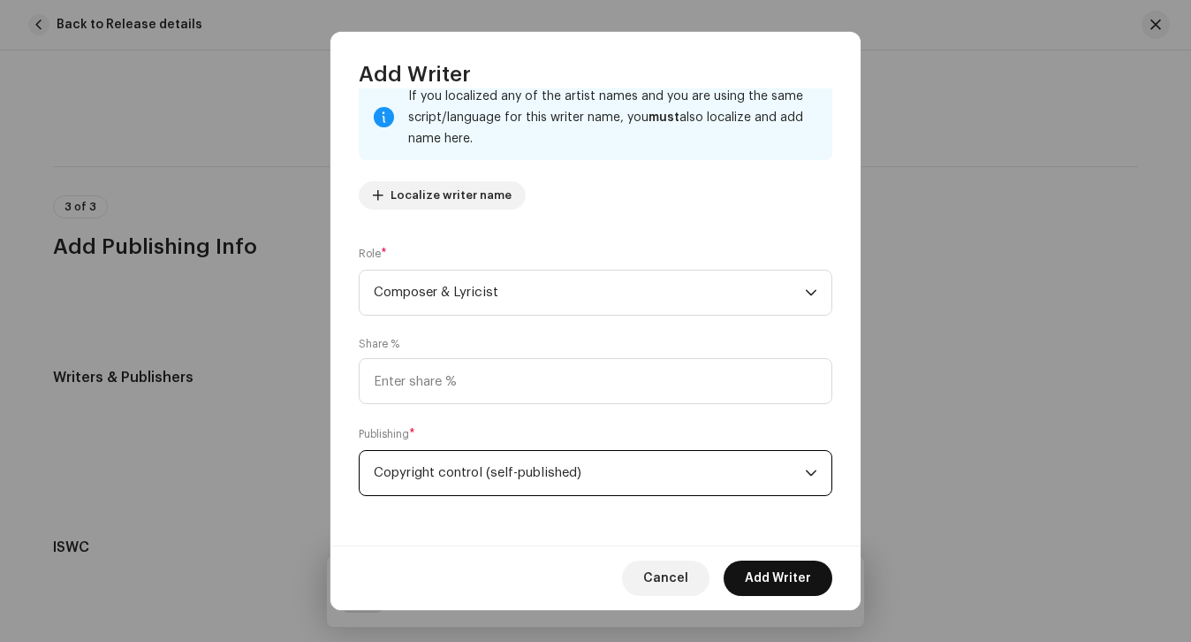
click at [797, 573] on span "Add Writer" at bounding box center [778, 577] width 66 height 35
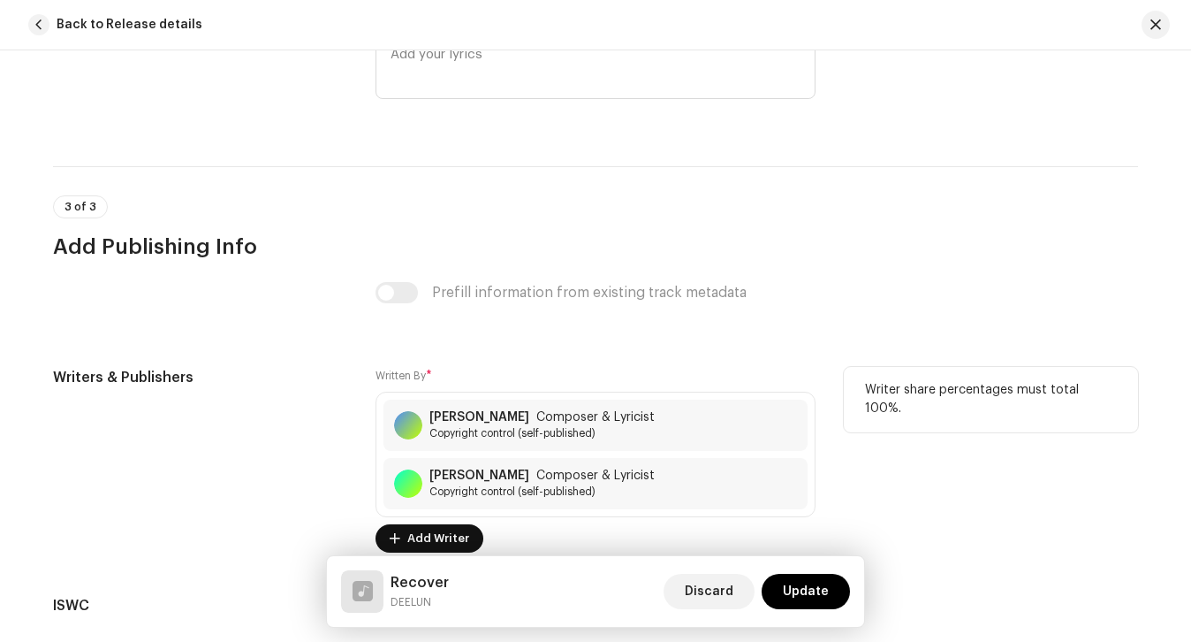
click at [458, 544] on span "Add Writer" at bounding box center [438, 538] width 62 height 35
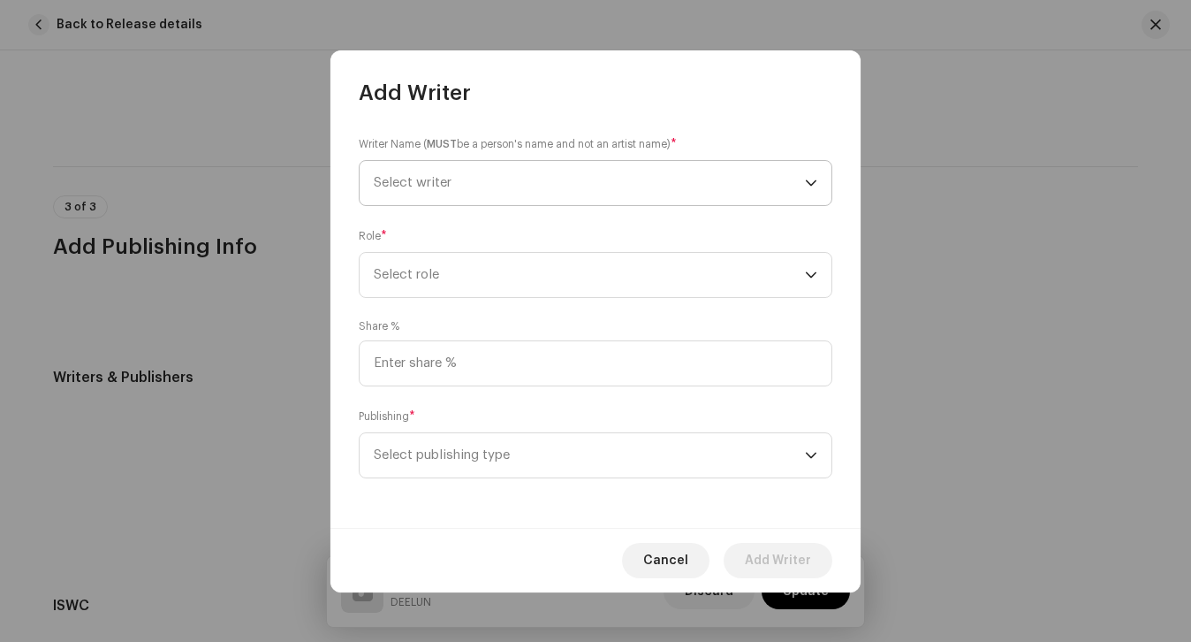
click at [466, 172] on span "Select writer" at bounding box center [589, 183] width 431 height 44
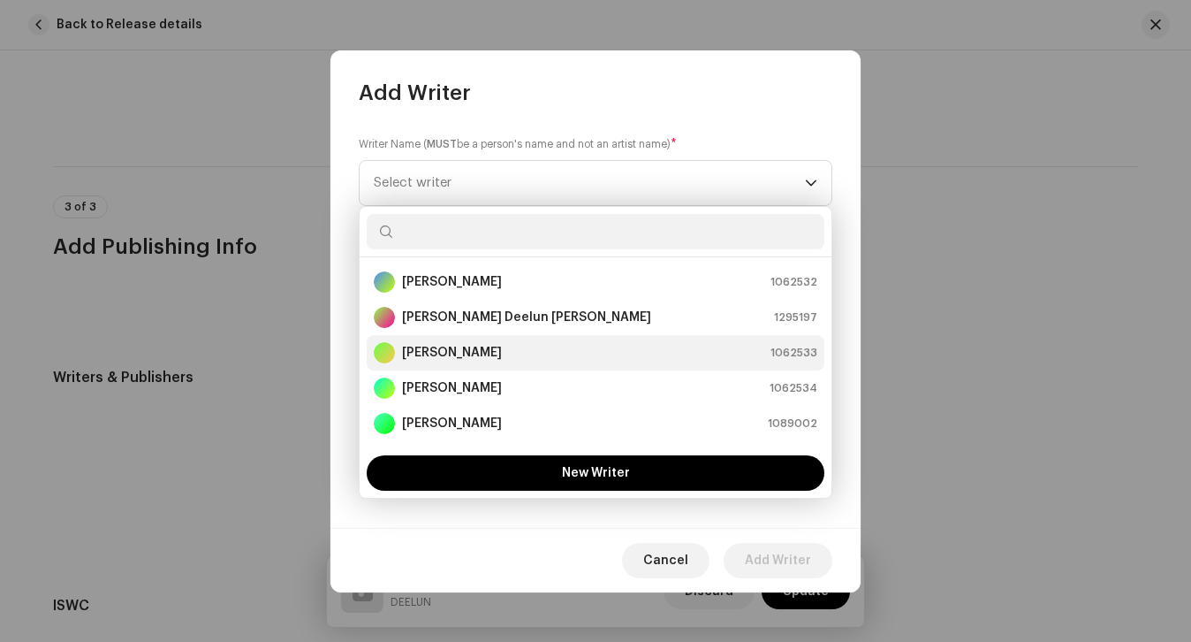
click at [481, 355] on div "[PERSON_NAME] 1062533" at bounding box center [596, 352] width 444 height 21
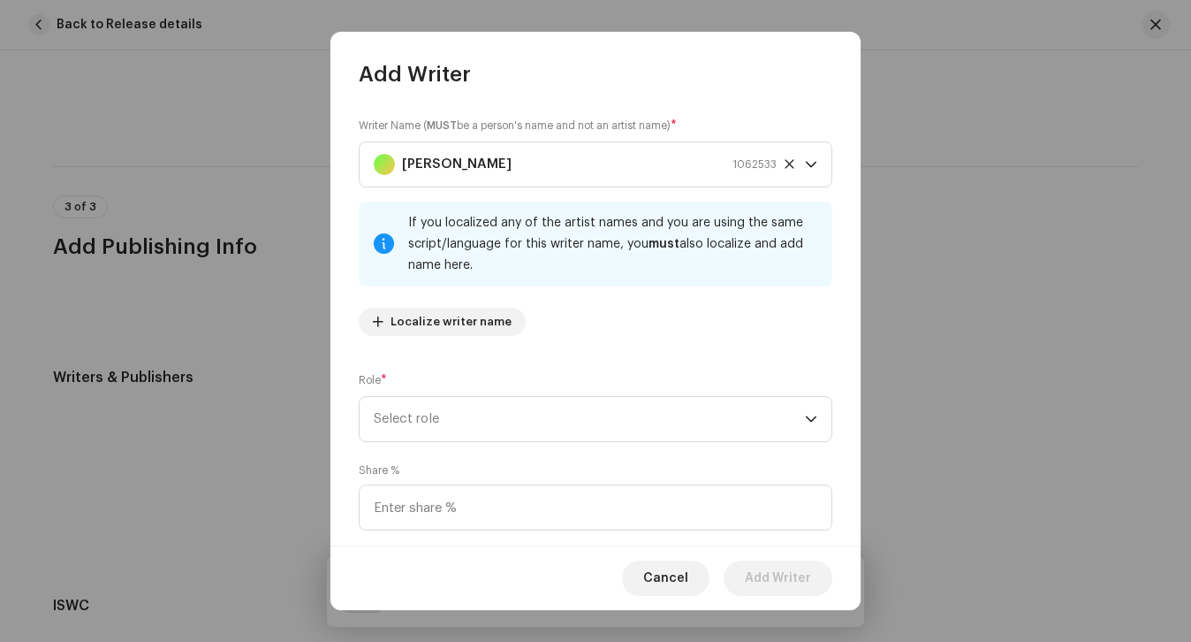
click at [481, 387] on div "Role * Select role" at bounding box center [596, 406] width 474 height 71
click at [478, 415] on span "Select role" at bounding box center [589, 419] width 431 height 44
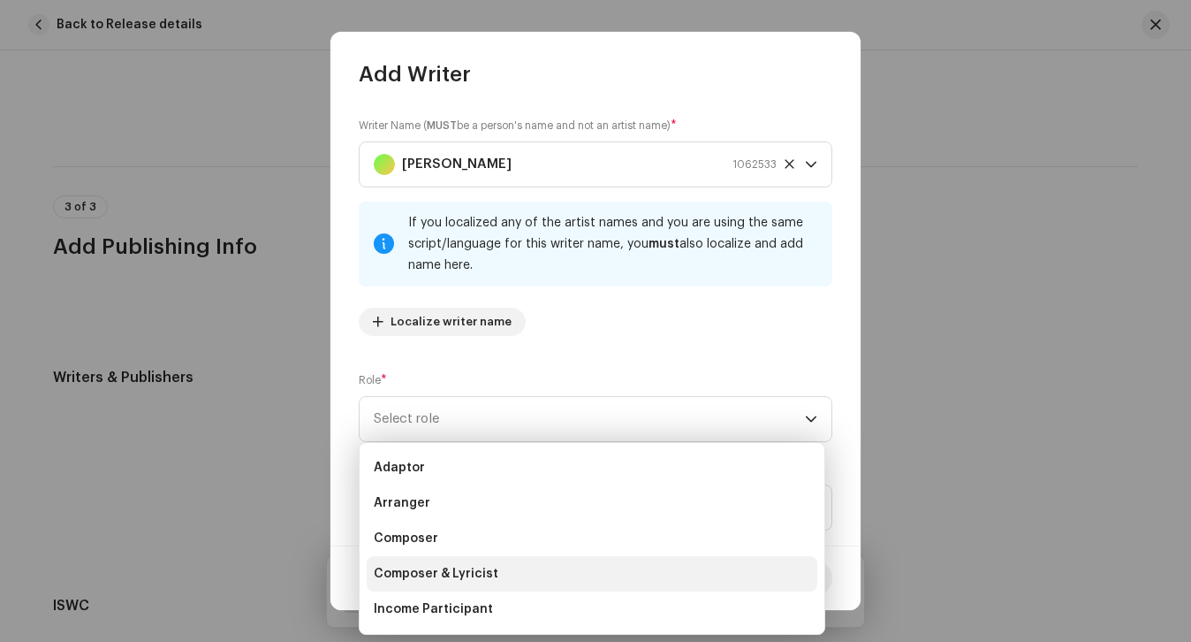
click at [468, 567] on span "Composer & Lyricist" at bounding box center [436, 574] width 125 height 18
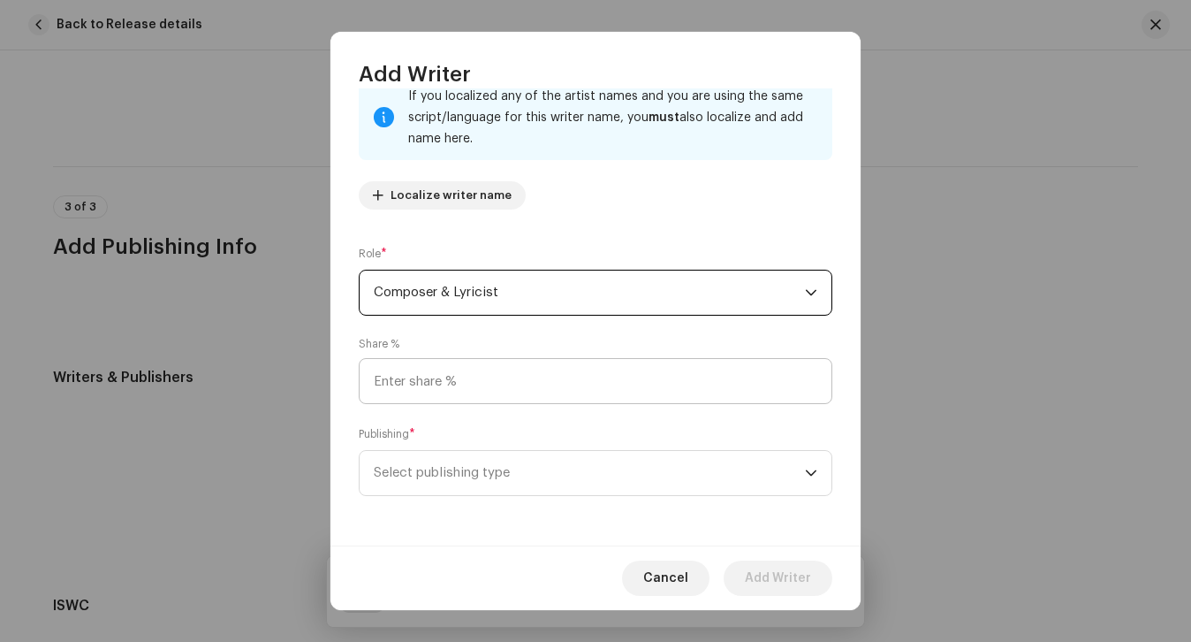
click at [485, 500] on div "Writer Name ( MUST be a person's name and not an artist name) * [PERSON_NAME] 1…" at bounding box center [596, 316] width 530 height 456
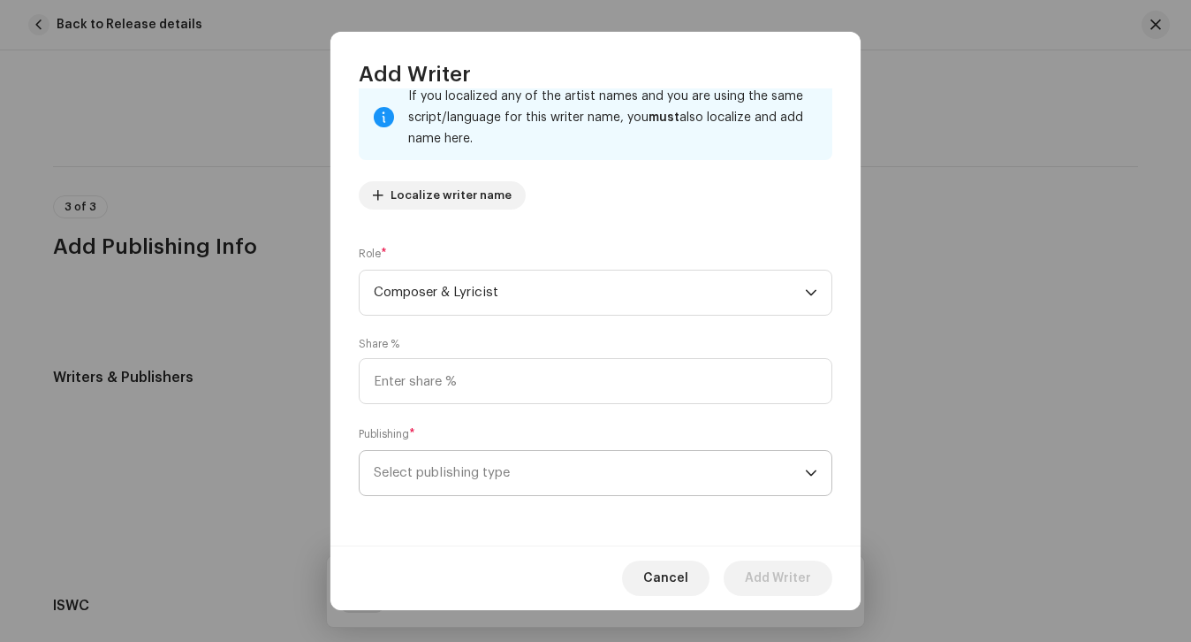
click at [485, 481] on span "Select publishing type" at bounding box center [589, 473] width 431 height 44
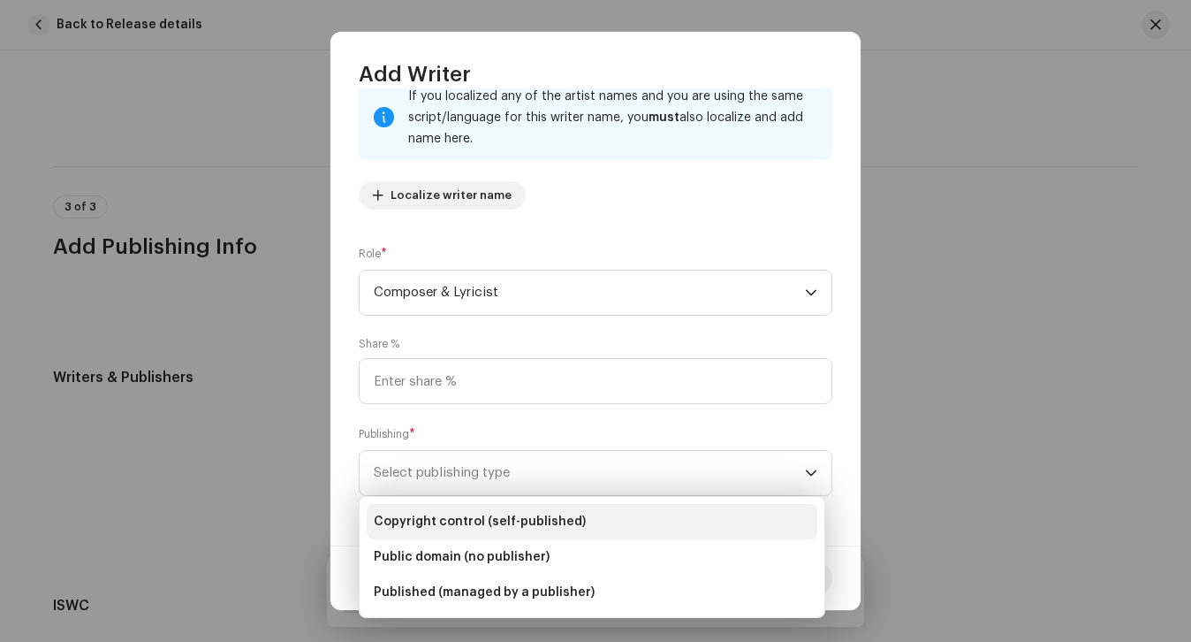
click at [486, 513] on span "Copyright control (self-published)" at bounding box center [480, 522] width 212 height 18
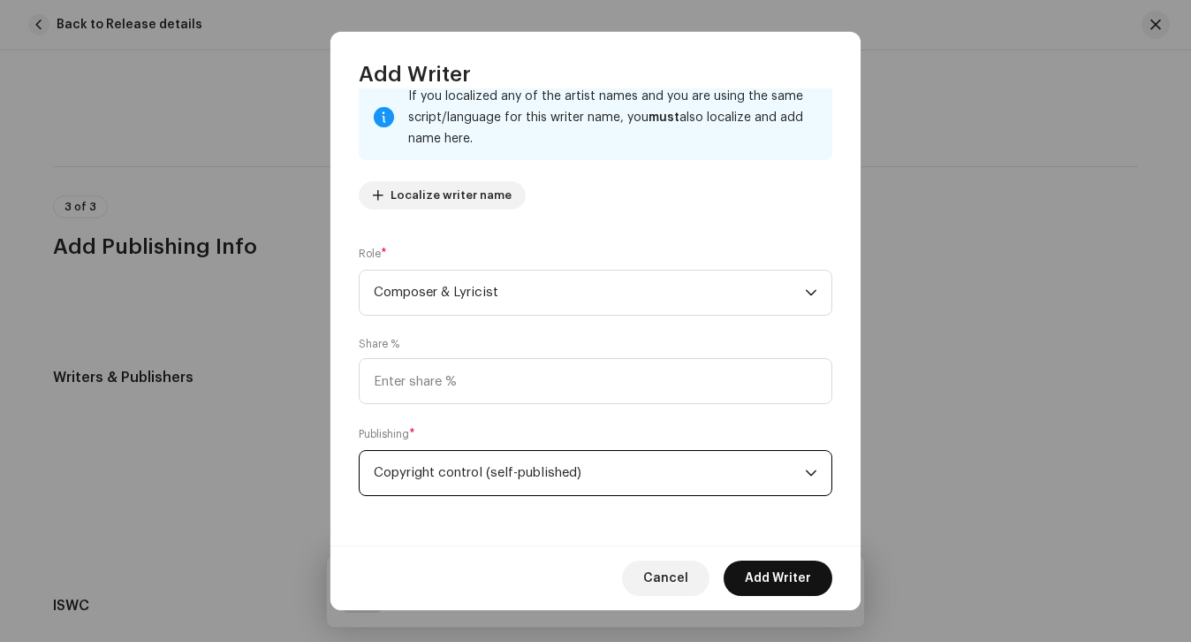
click at [776, 571] on span "Add Writer" at bounding box center [778, 577] width 66 height 35
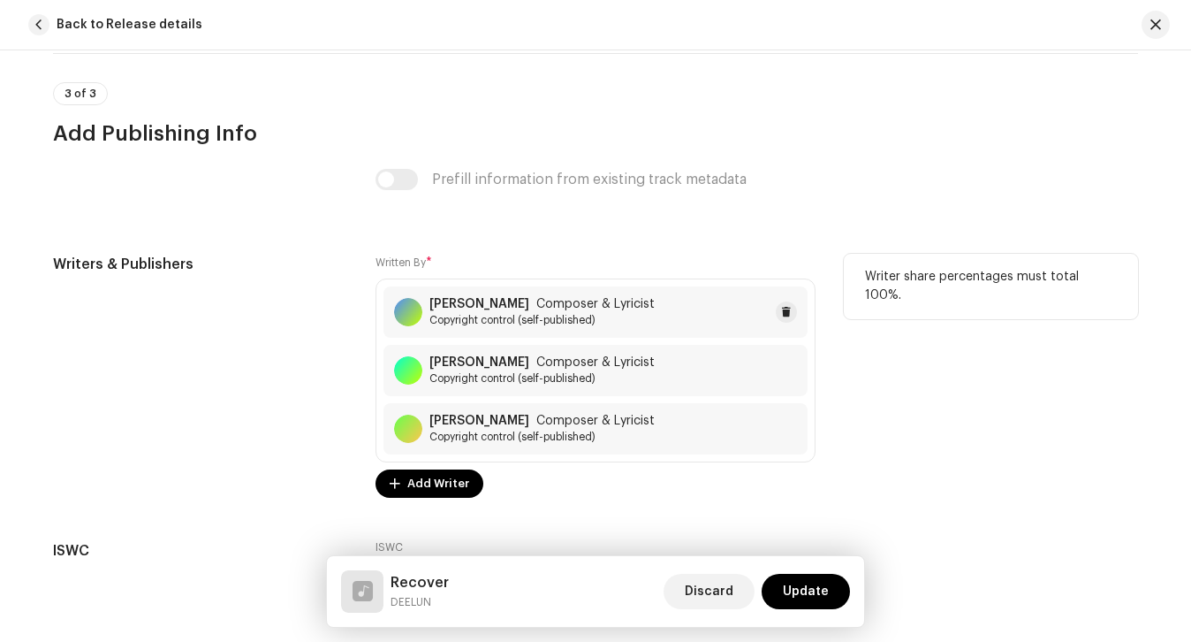
scroll to position [3430, 0]
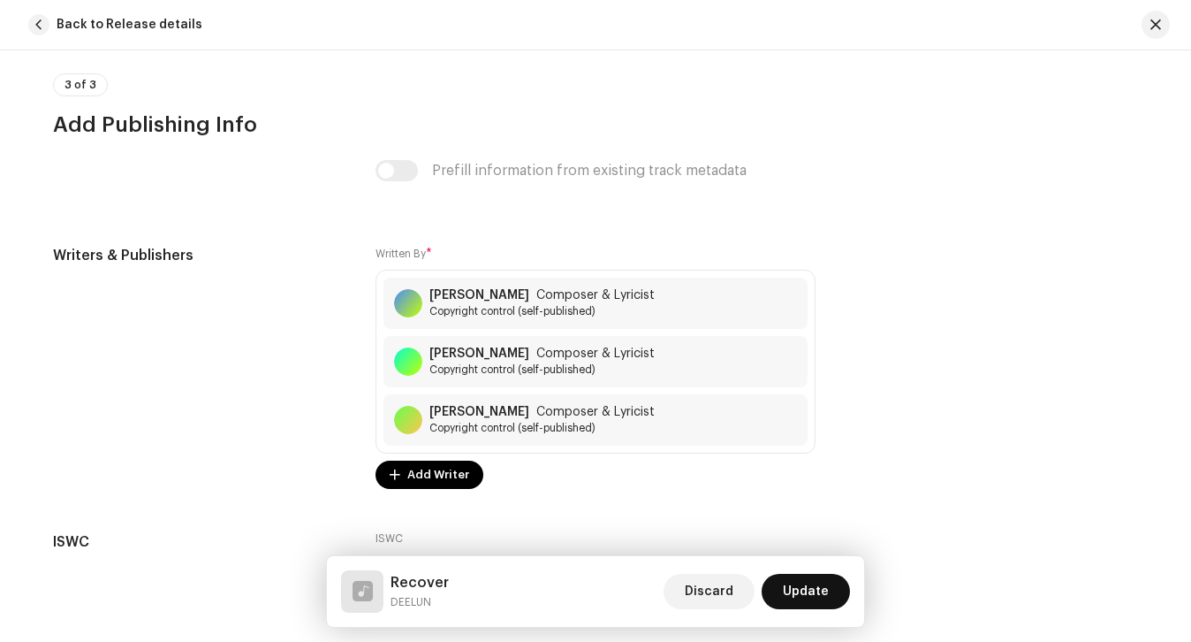
click at [798, 589] on span "Update" at bounding box center [806, 591] width 46 height 35
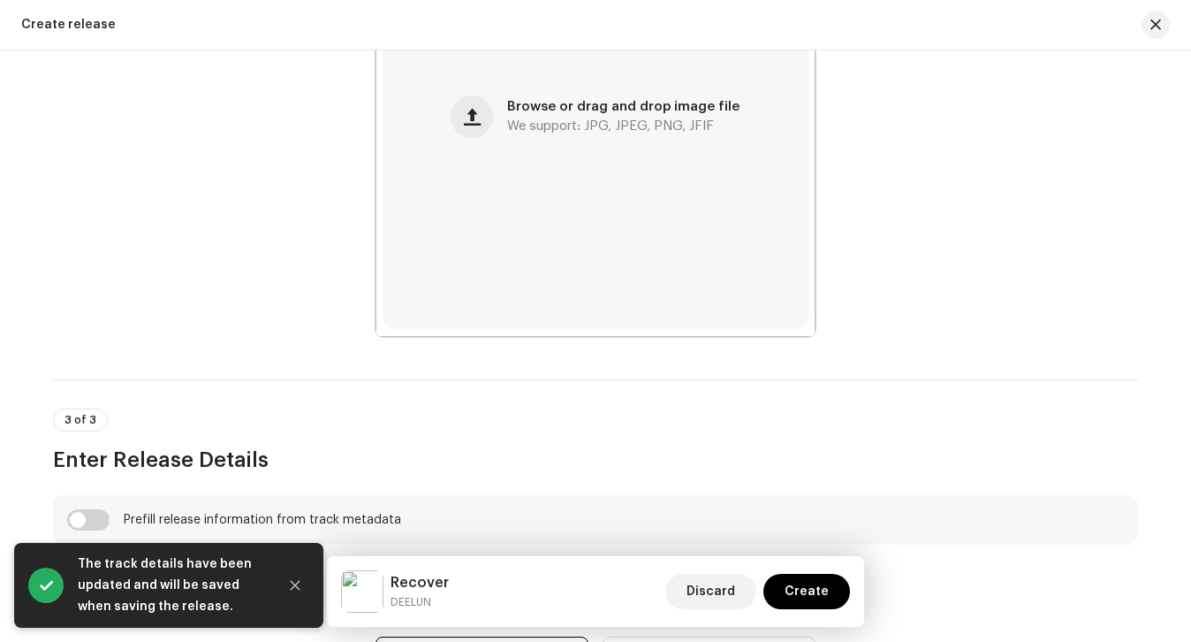
scroll to position [0, 0]
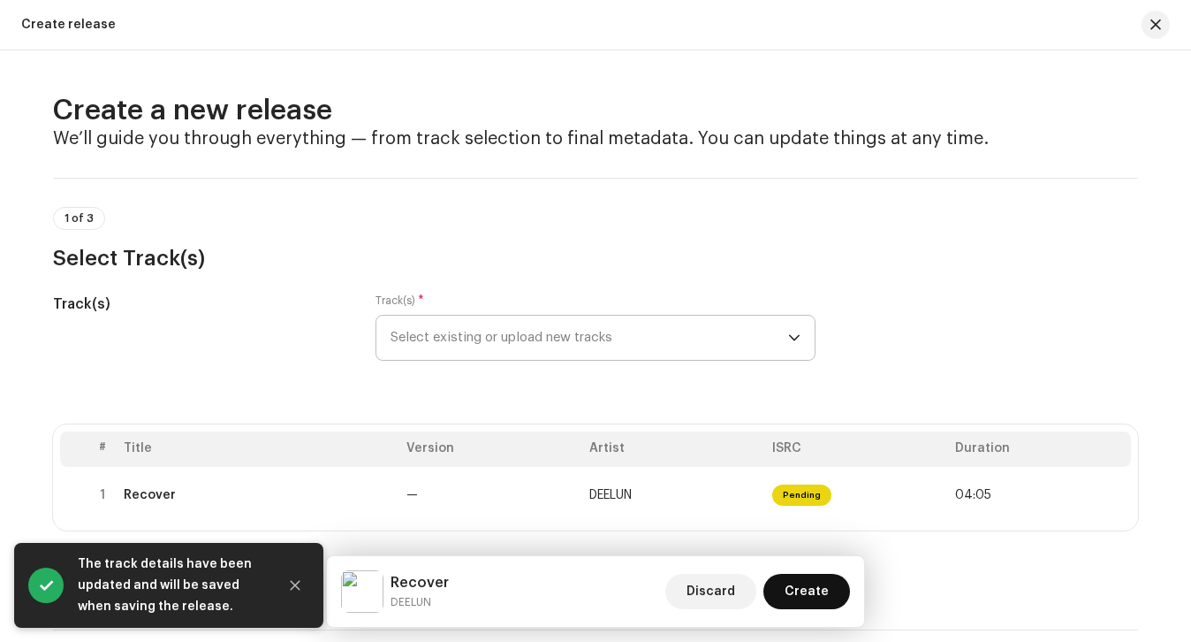
click at [806, 597] on span "Create" at bounding box center [807, 591] width 44 height 35
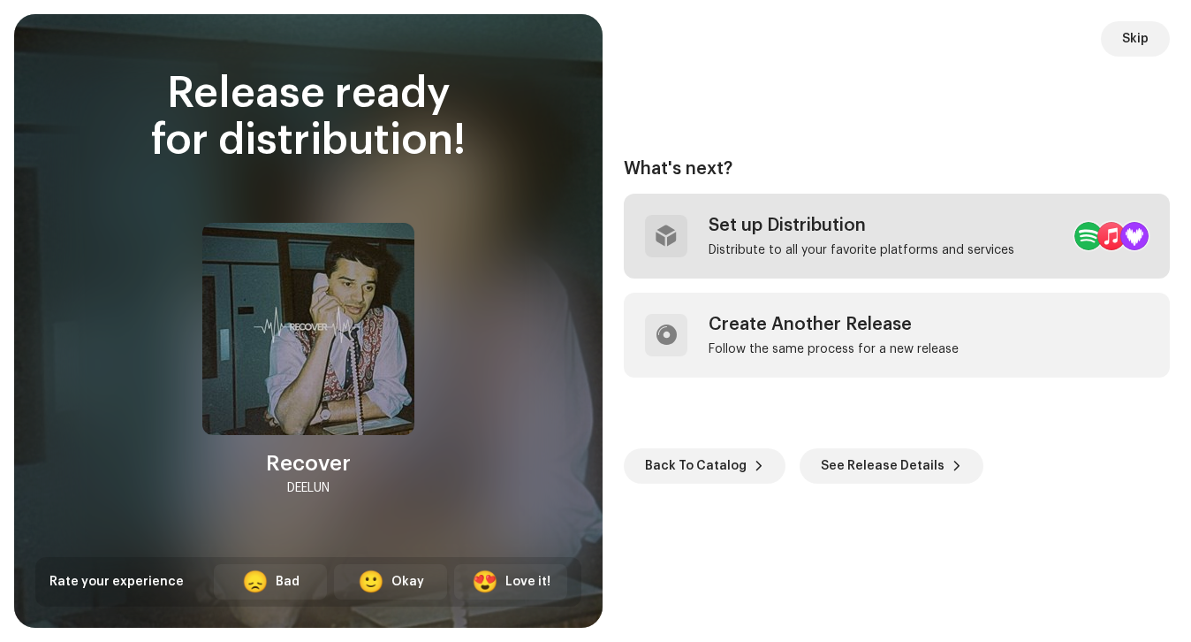
click at [772, 230] on div "Set up Distribution" at bounding box center [862, 225] width 306 height 21
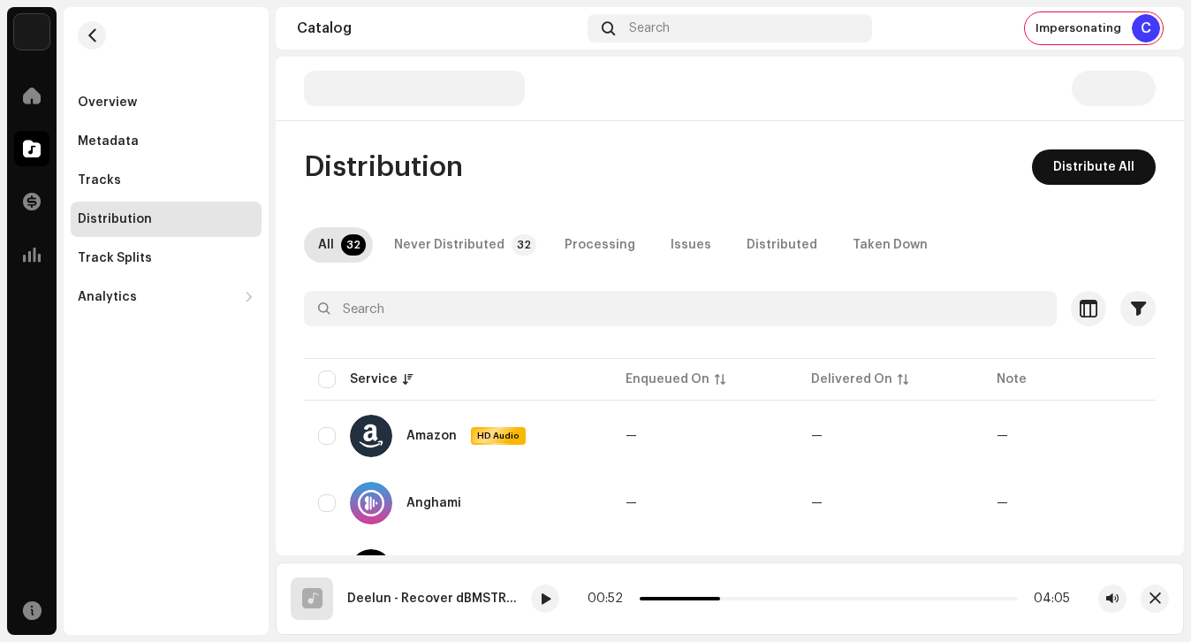
click at [1070, 164] on span "Distribute All" at bounding box center [1094, 166] width 81 height 35
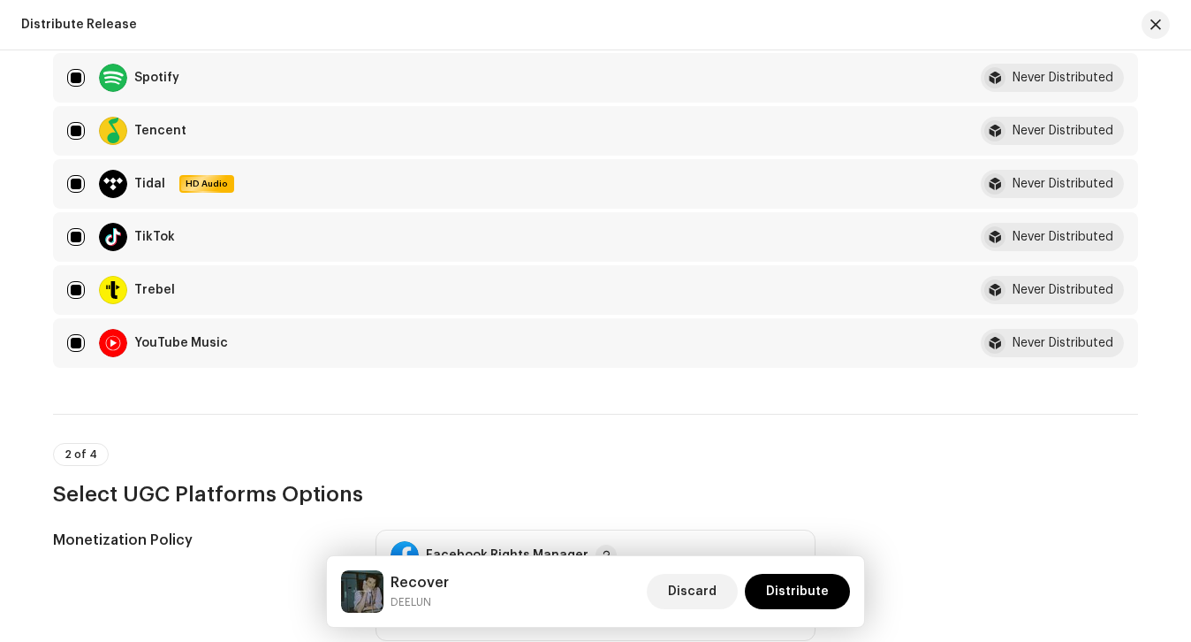
scroll to position [2898, 0]
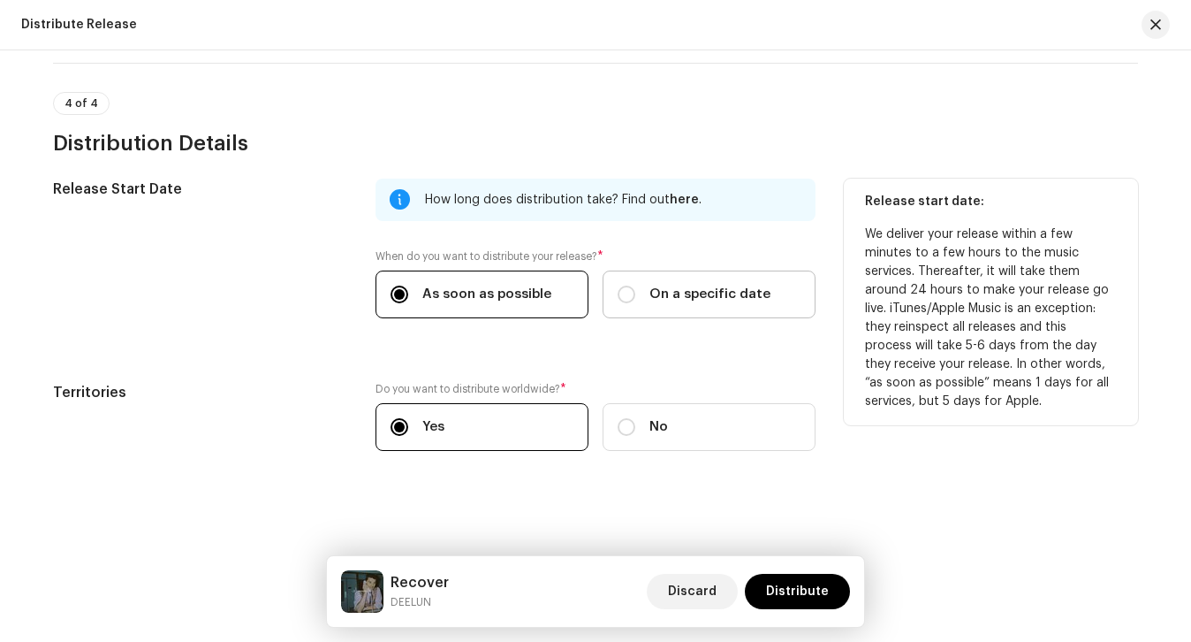
click at [664, 301] on span "On a specific date" at bounding box center [710, 294] width 121 height 19
click at [635, 301] on input "On a specific date" at bounding box center [627, 294] width 18 height 18
radio input "true"
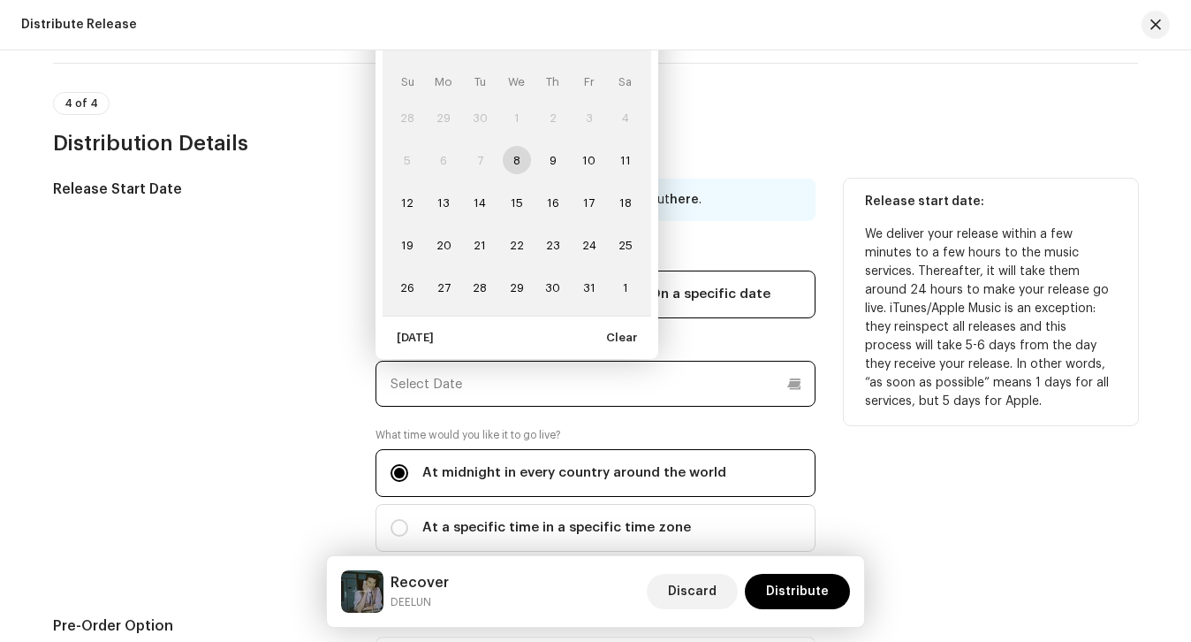
click at [621, 364] on input "text" at bounding box center [596, 384] width 440 height 46
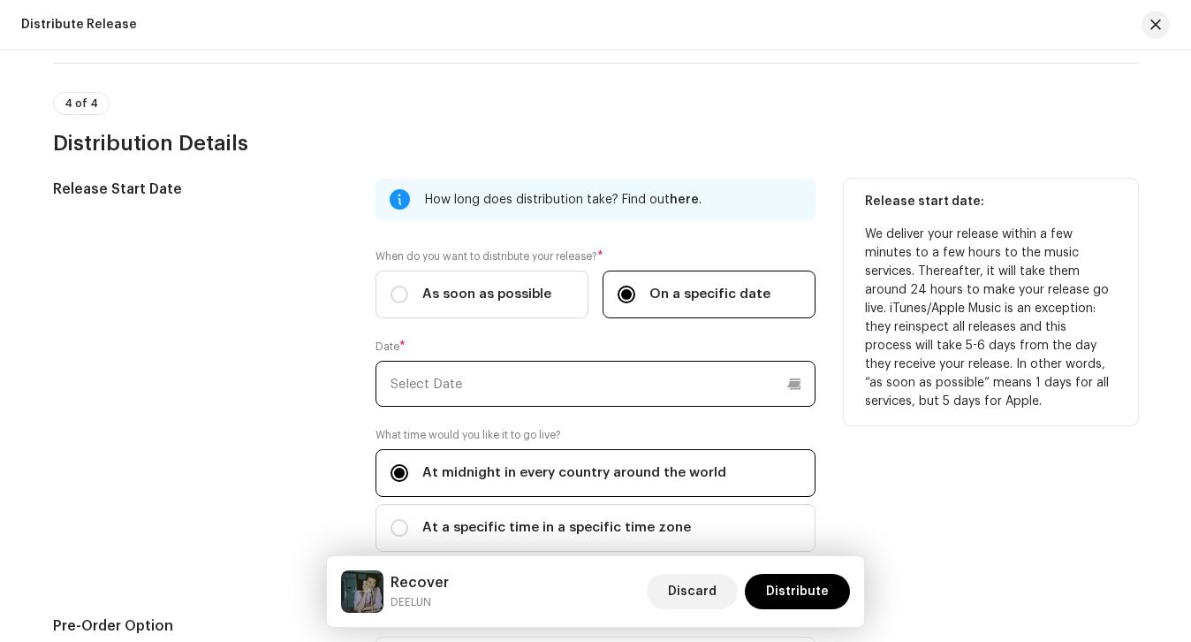
scroll to position [2766, 0]
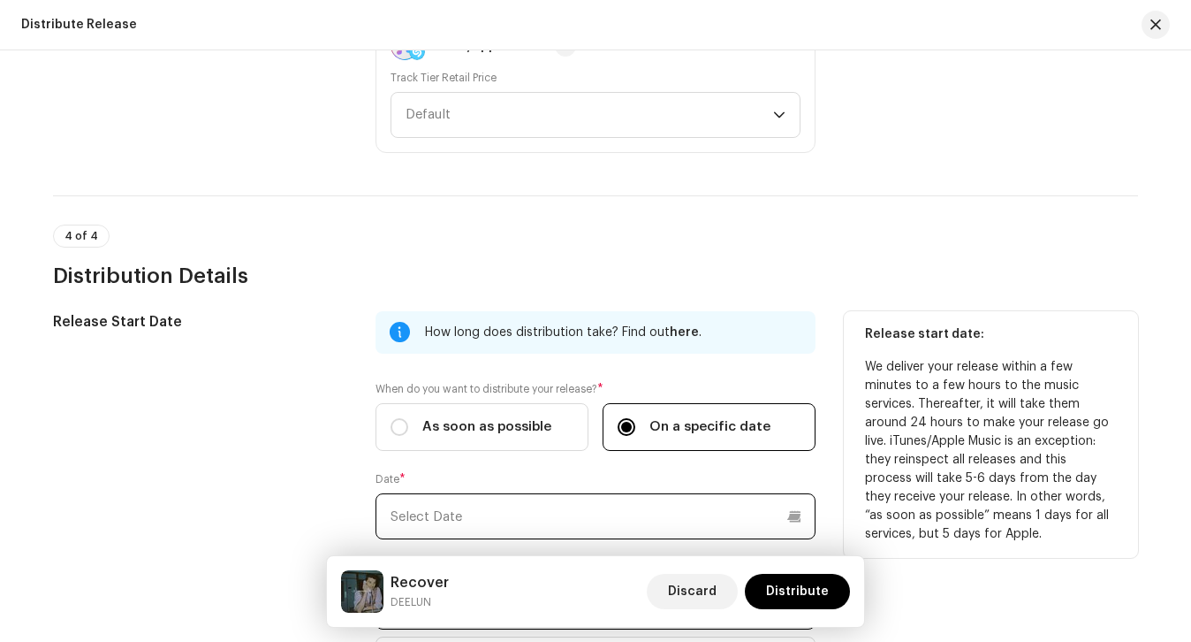
click at [586, 530] on input "text" at bounding box center [596, 516] width 440 height 46
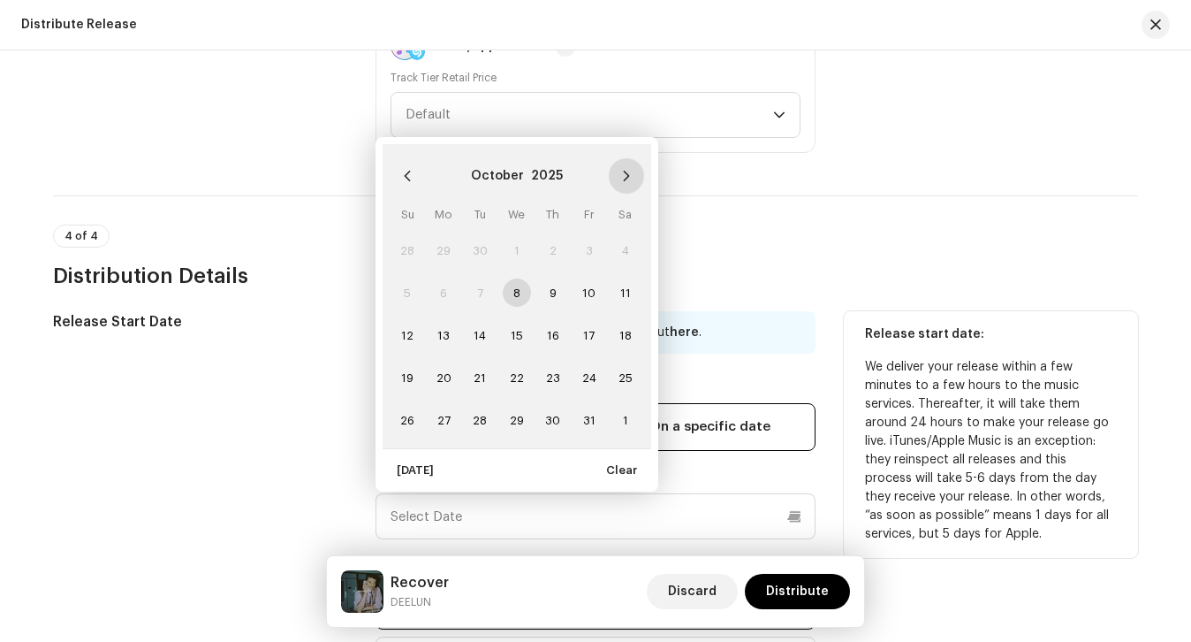
click at [612, 175] on button "Next Month" at bounding box center [626, 175] width 35 height 35
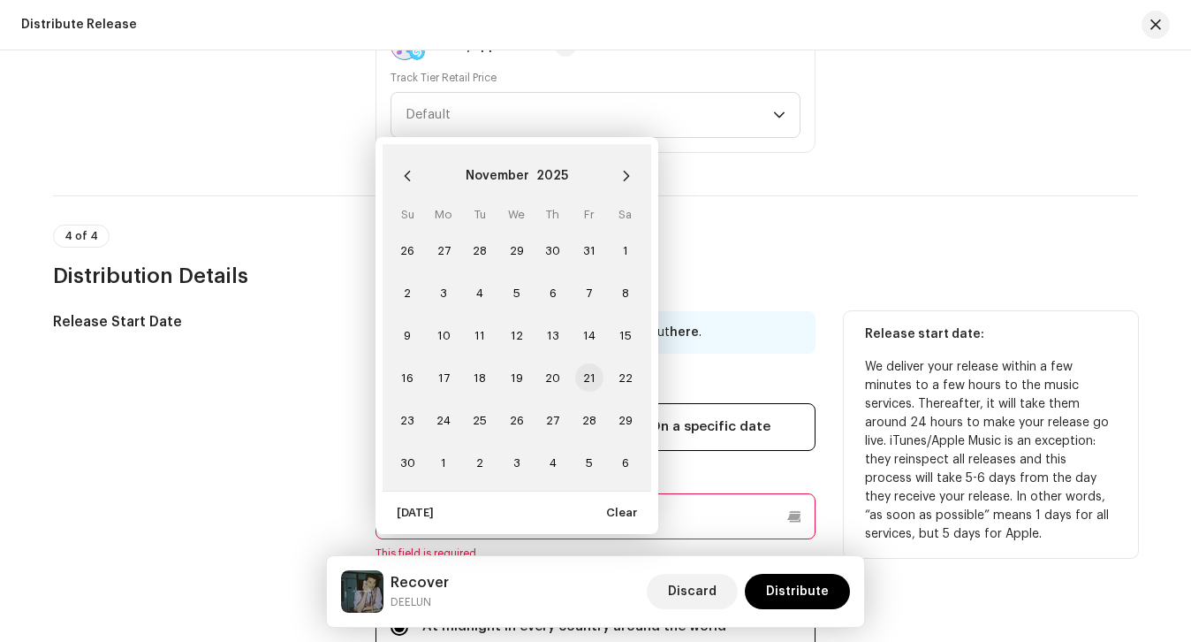
click at [587, 383] on span "21" at bounding box center [589, 377] width 28 height 28
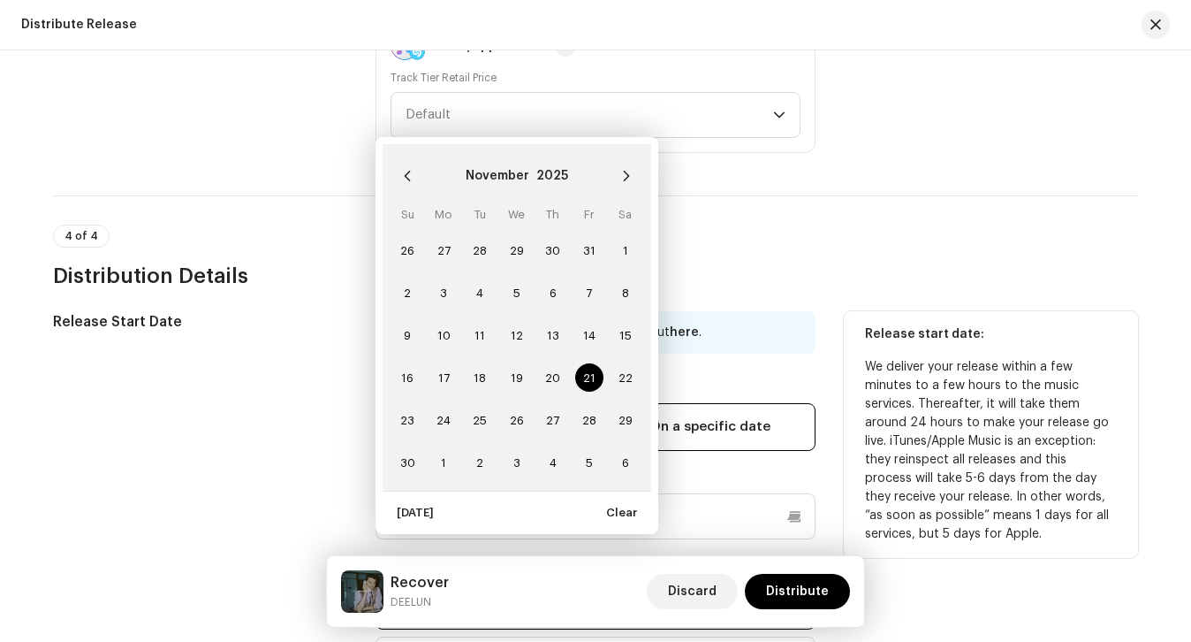
type input "[DATE]"
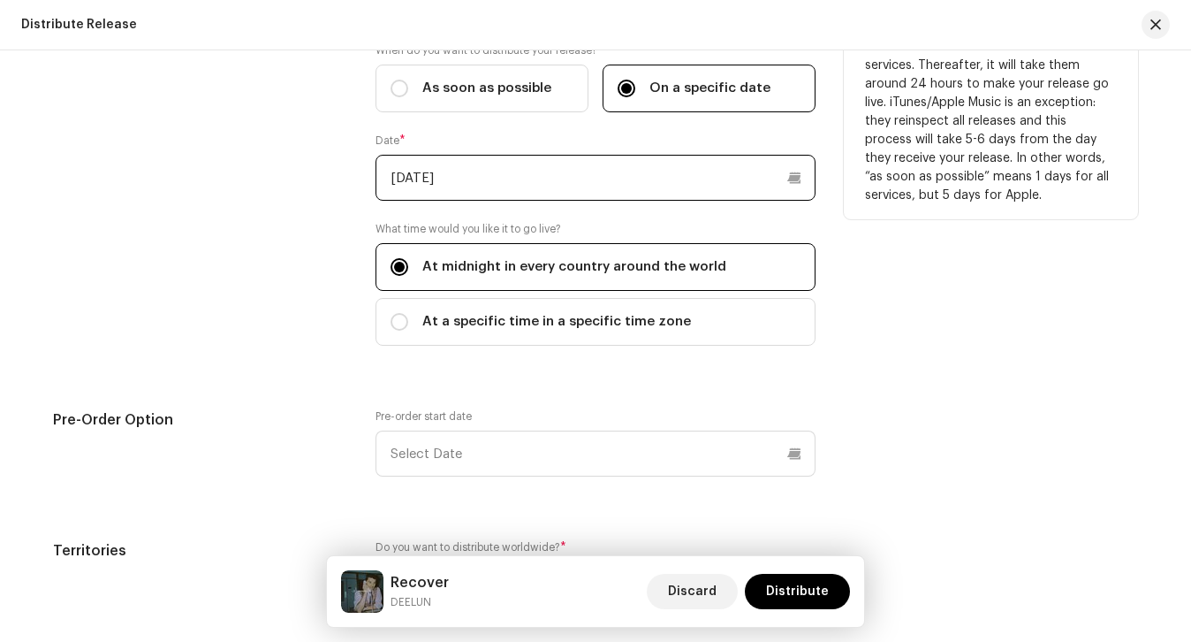
scroll to position [3105, 0]
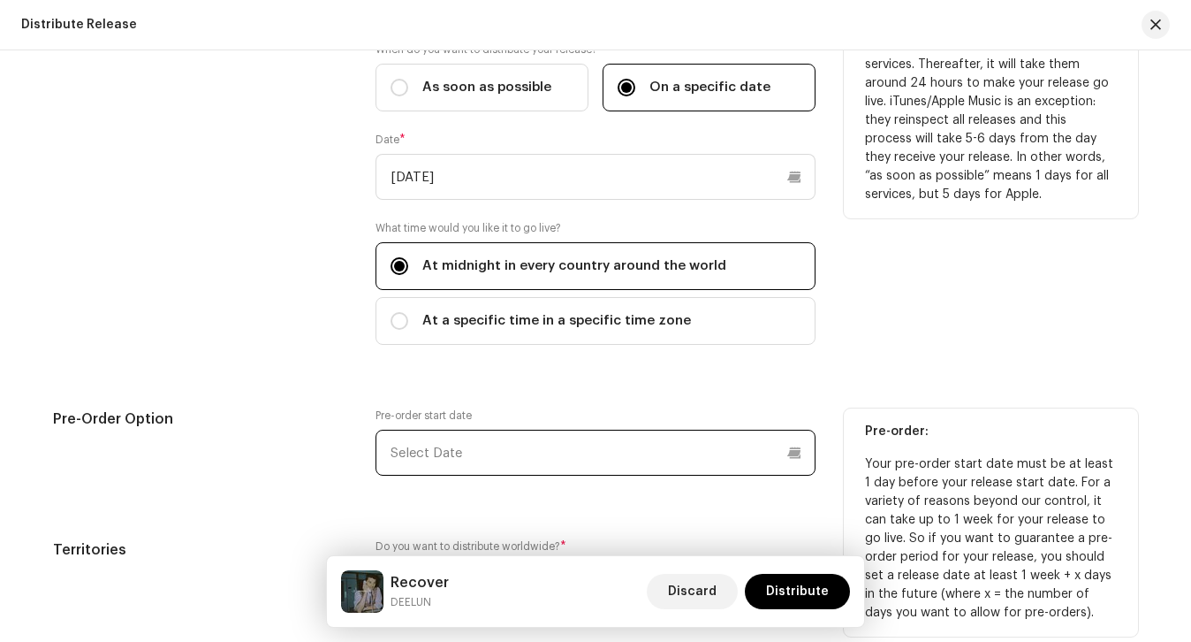
click at [544, 430] on input "text" at bounding box center [596, 453] width 440 height 46
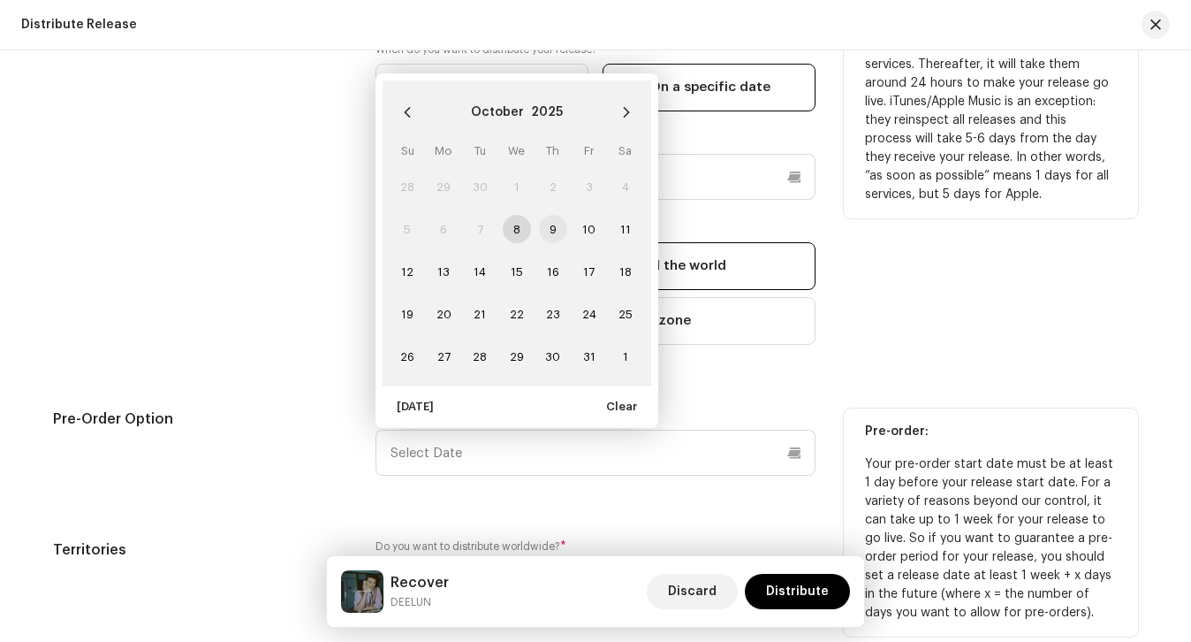
click at [546, 238] on span "9" at bounding box center [553, 229] width 28 height 28
type input "[DATE]"
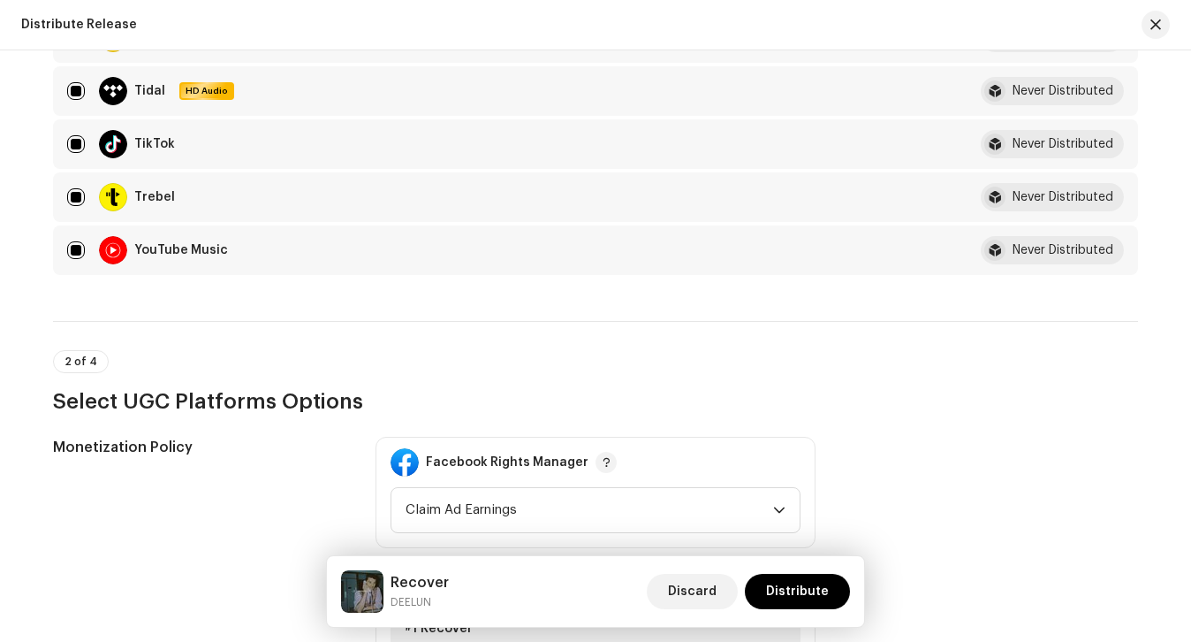
scroll to position [2028, 0]
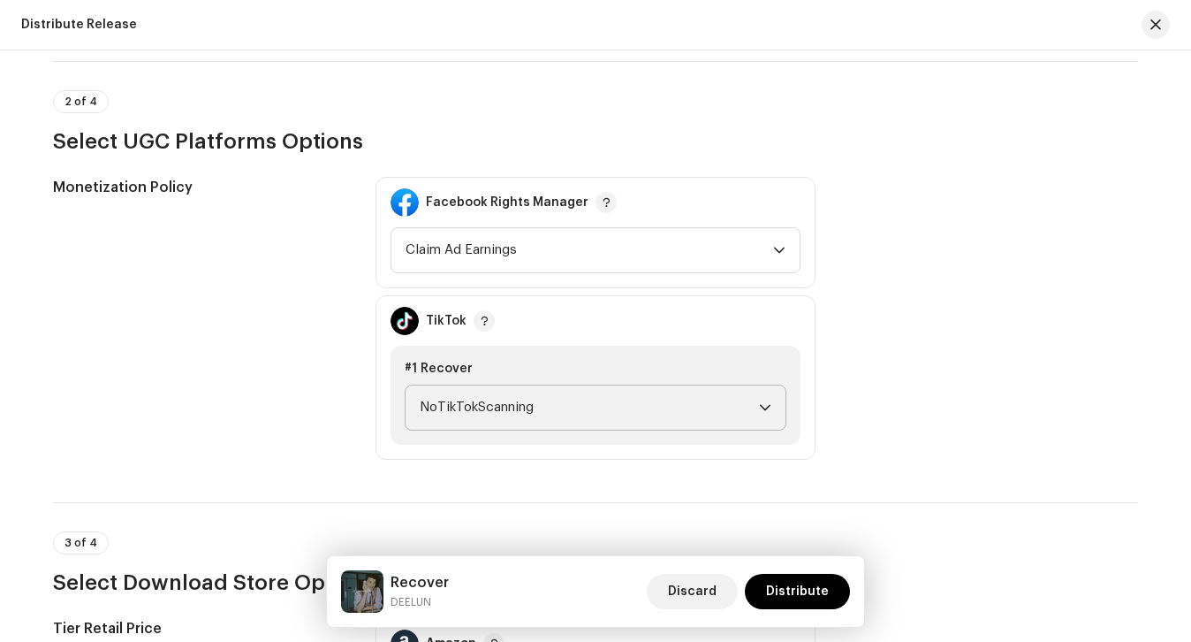
click at [533, 403] on span "NoTikTokScanning" at bounding box center [589, 407] width 339 height 44
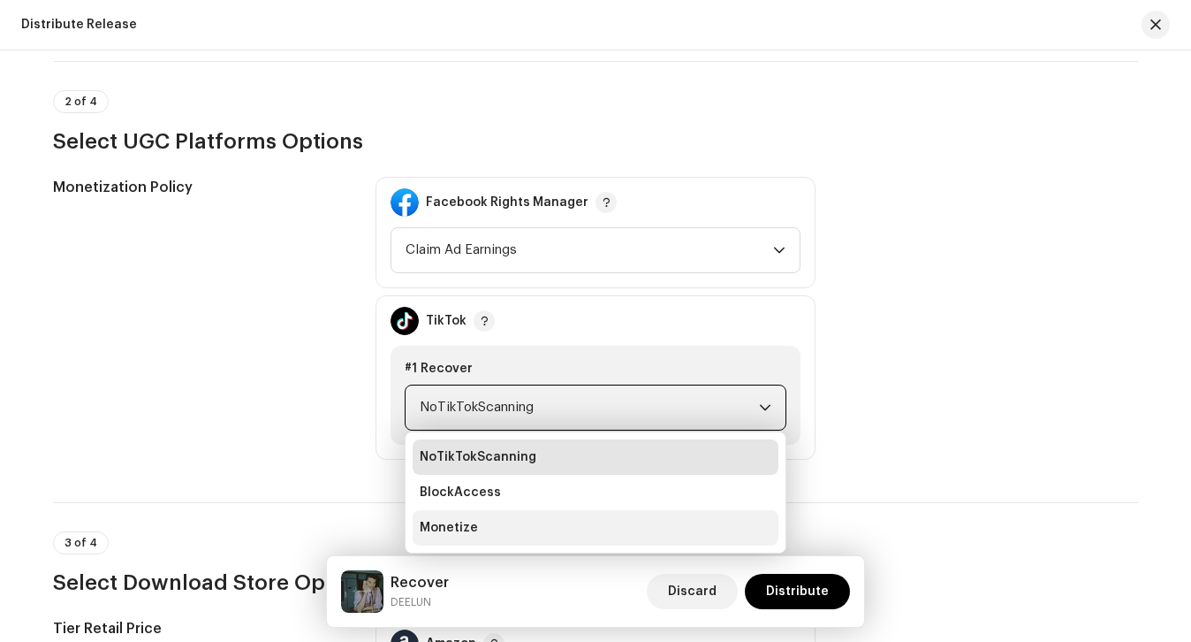
click at [510, 521] on li "Monetize" at bounding box center [596, 527] width 366 height 35
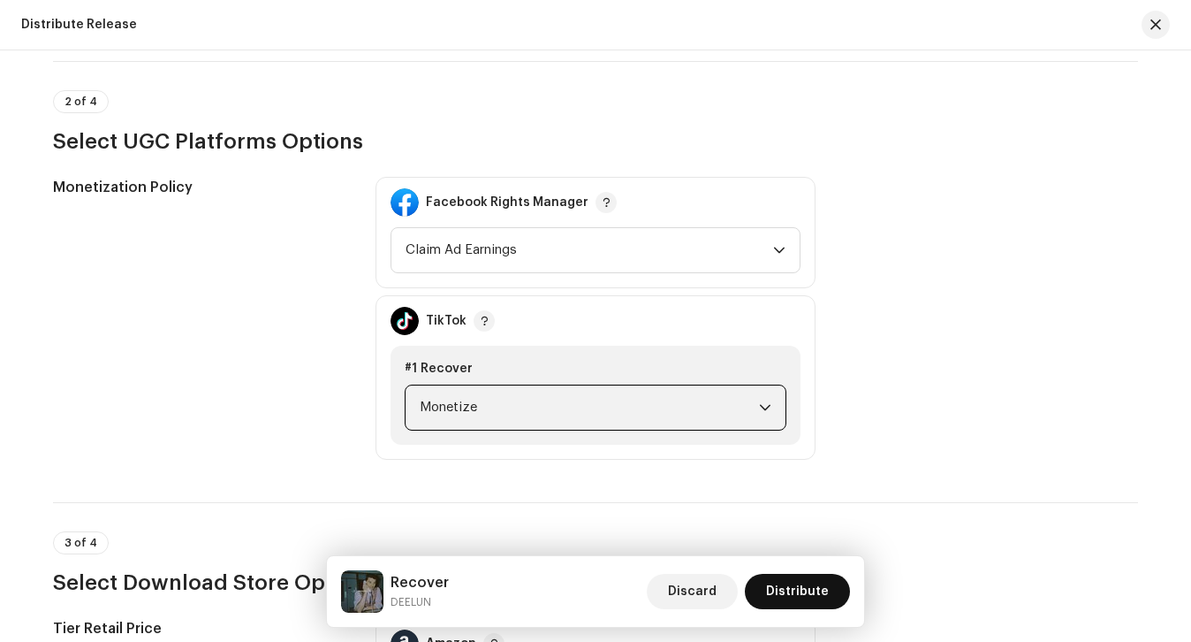
click at [801, 592] on span "Distribute" at bounding box center [797, 591] width 63 height 35
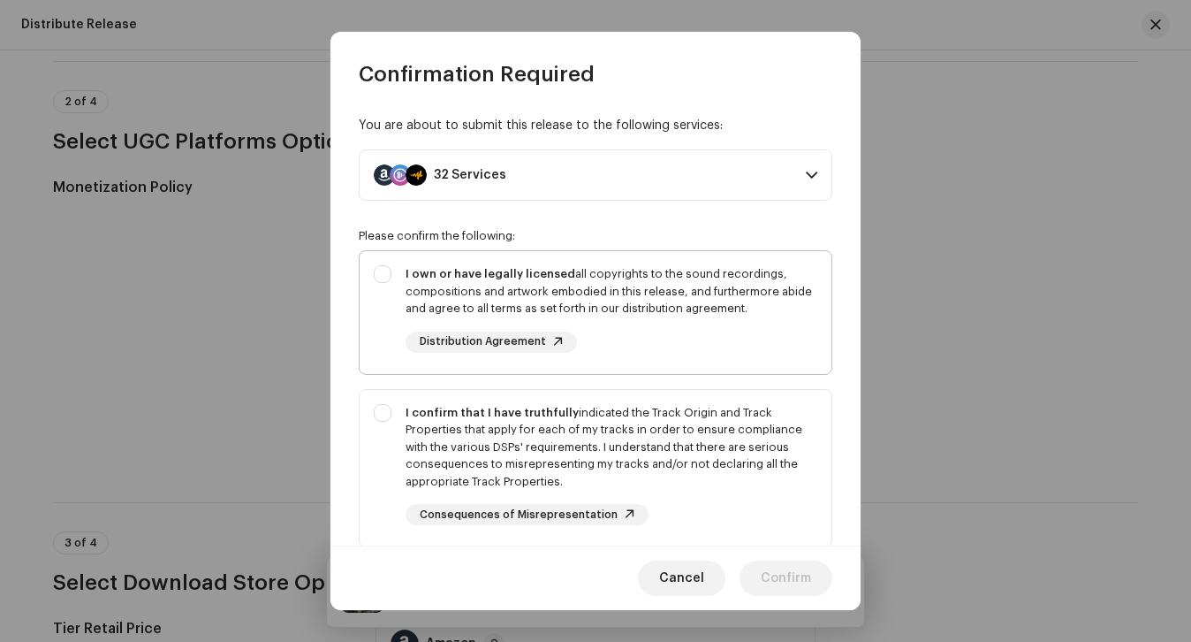
click at [644, 303] on div "I own or have legally licensed all copyrights to the sound recordings, composit…" at bounding box center [612, 291] width 412 height 52
checkbox input "true"
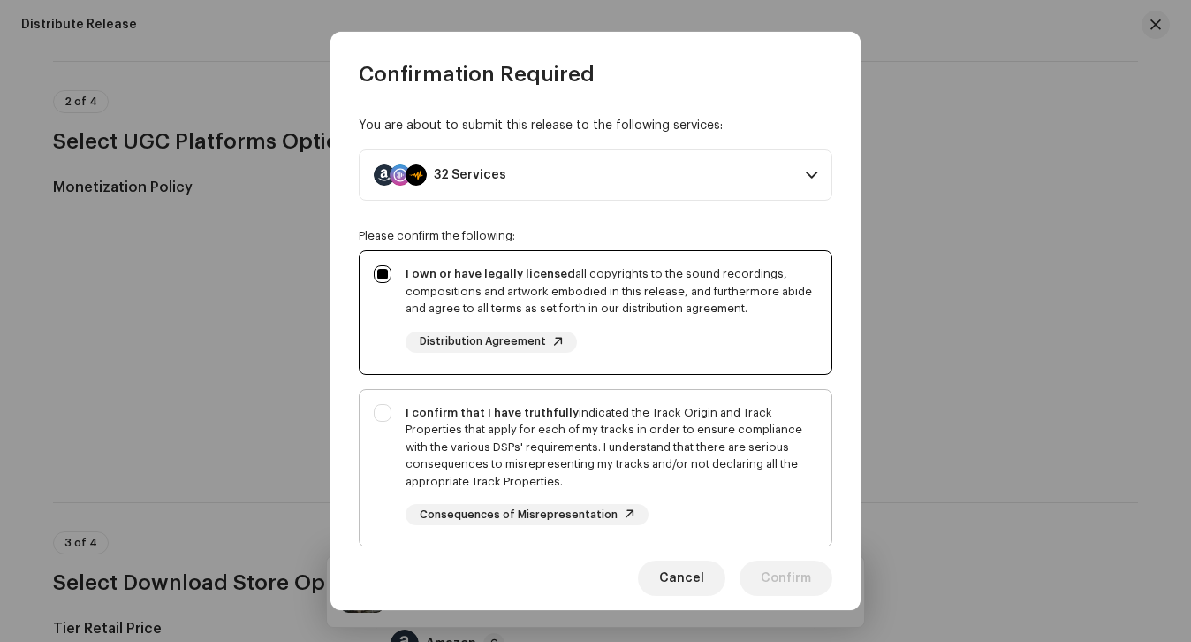
click at [643, 409] on div "I confirm that I have truthfully indicated the Track Origin and Track Propertie…" at bounding box center [612, 447] width 412 height 87
checkbox input "true"
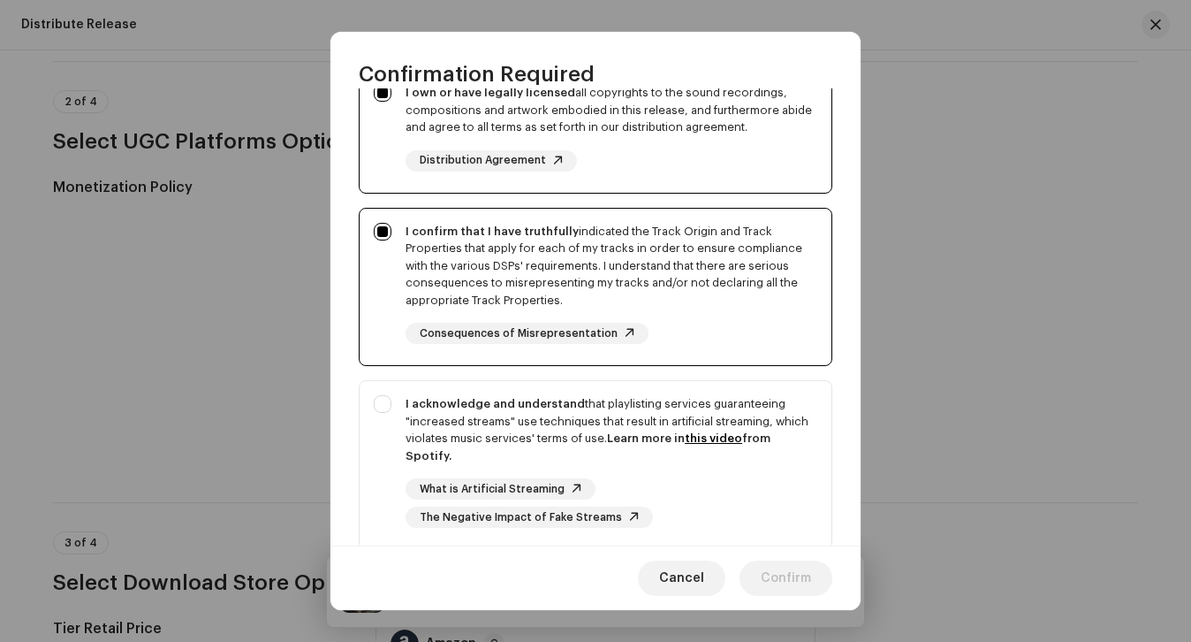
scroll to position [202, 0]
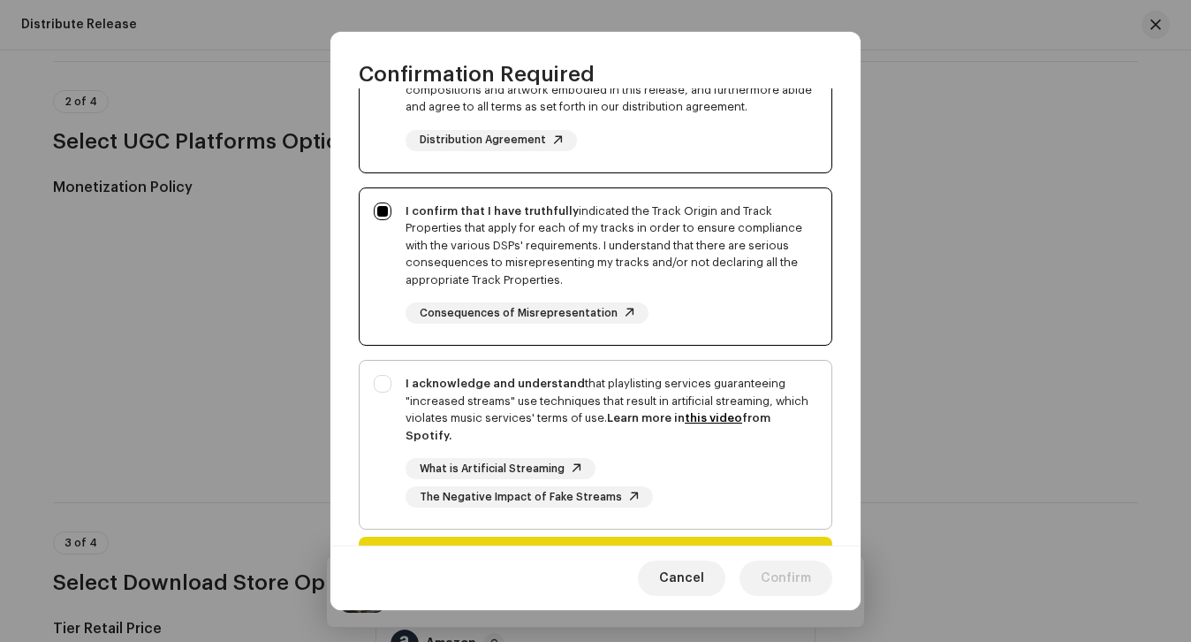
click at [468, 379] on strong "I acknowledge and understand" at bounding box center [495, 382] width 179 height 11
checkbox input "true"
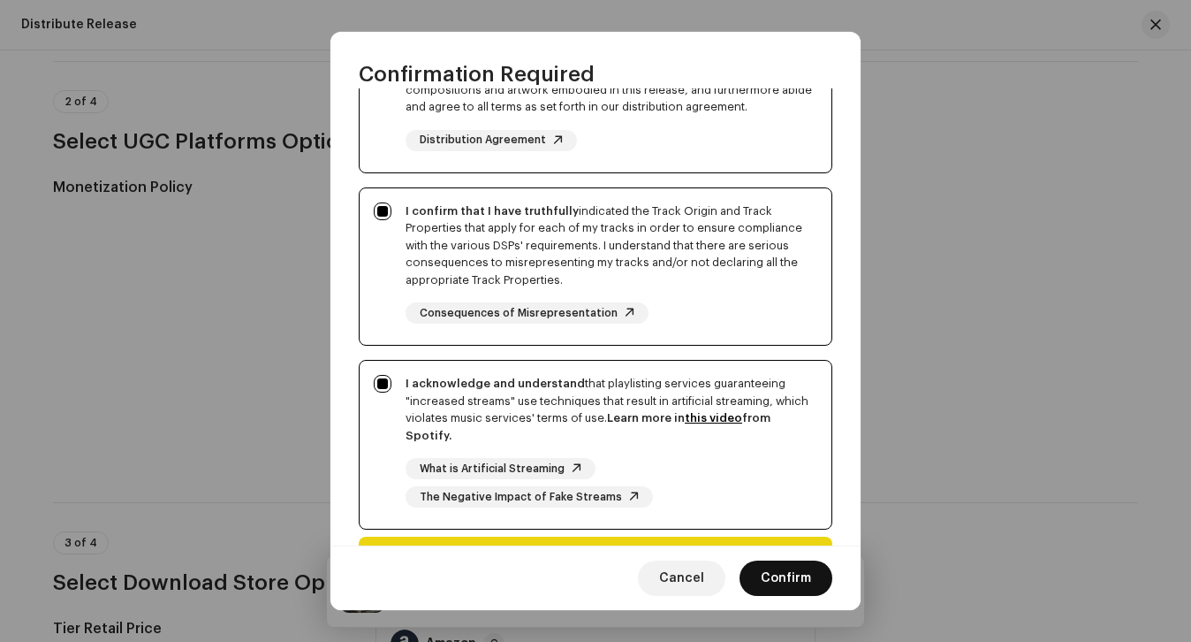
click at [804, 581] on span "Confirm" at bounding box center [786, 577] width 50 height 35
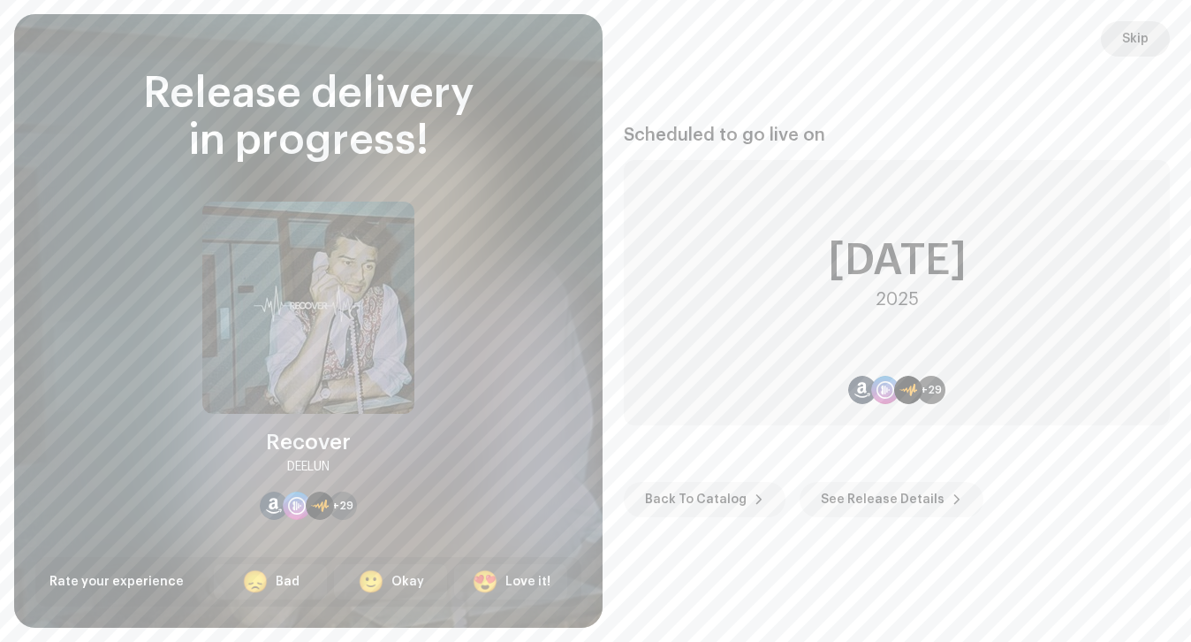
click at [1123, 49] on span "Skip" at bounding box center [1136, 38] width 27 height 35
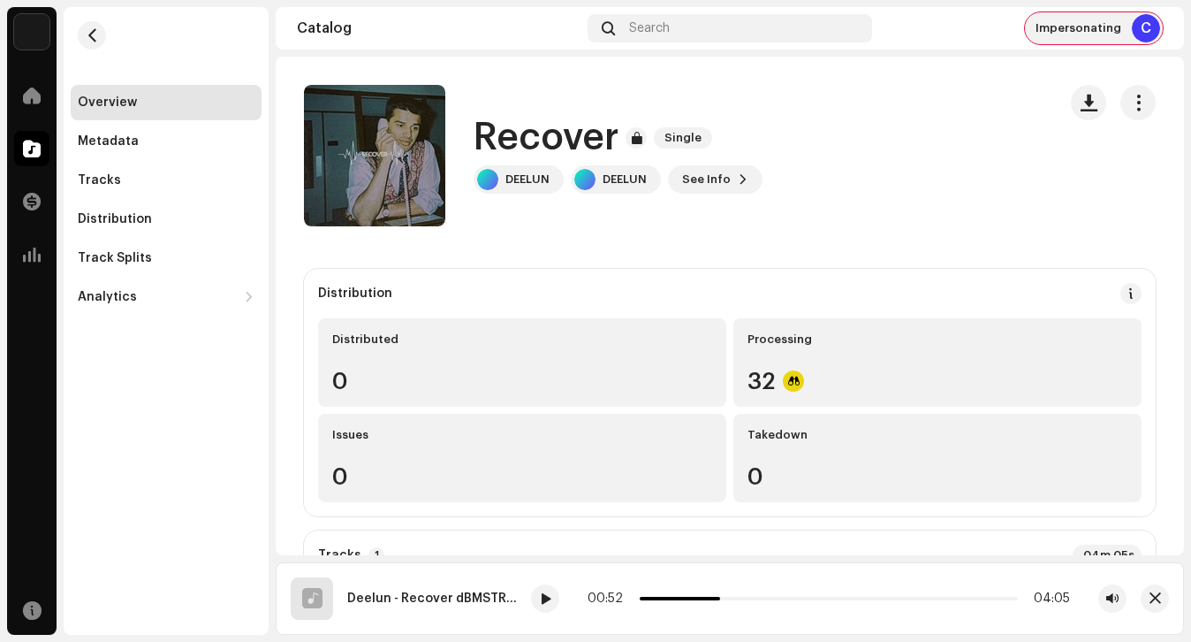
click at [1114, 16] on div "Impersonating C" at bounding box center [1094, 28] width 138 height 32
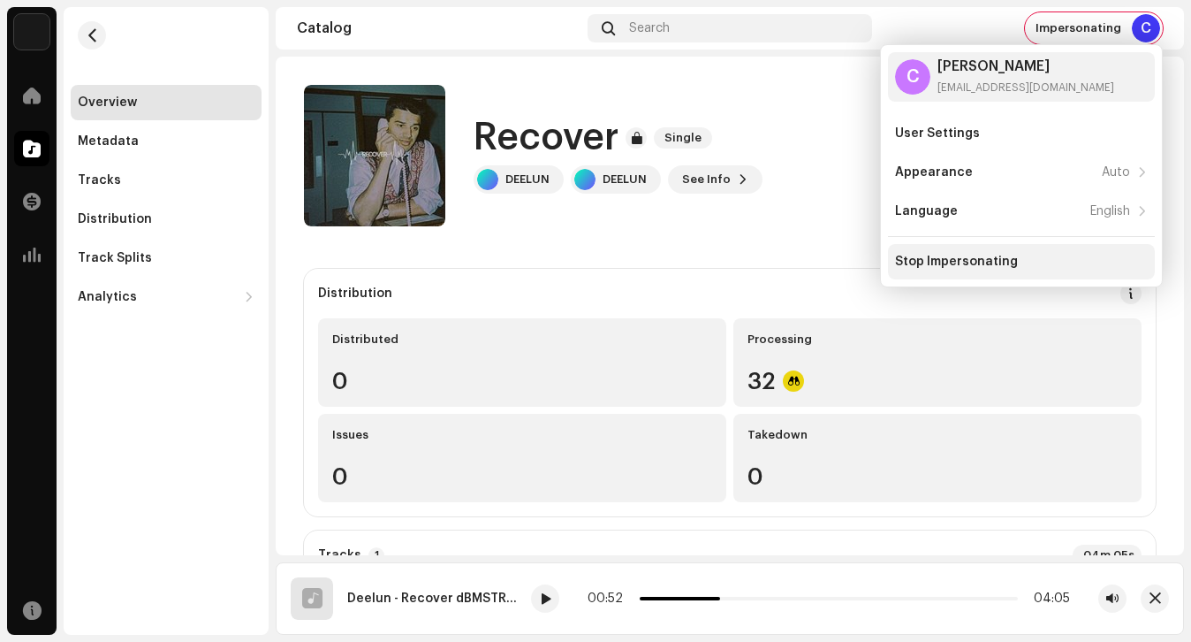
click at [957, 270] on div "Stop Impersonating" at bounding box center [1021, 261] width 267 height 35
